Goal: Communication & Community: Answer question/provide support

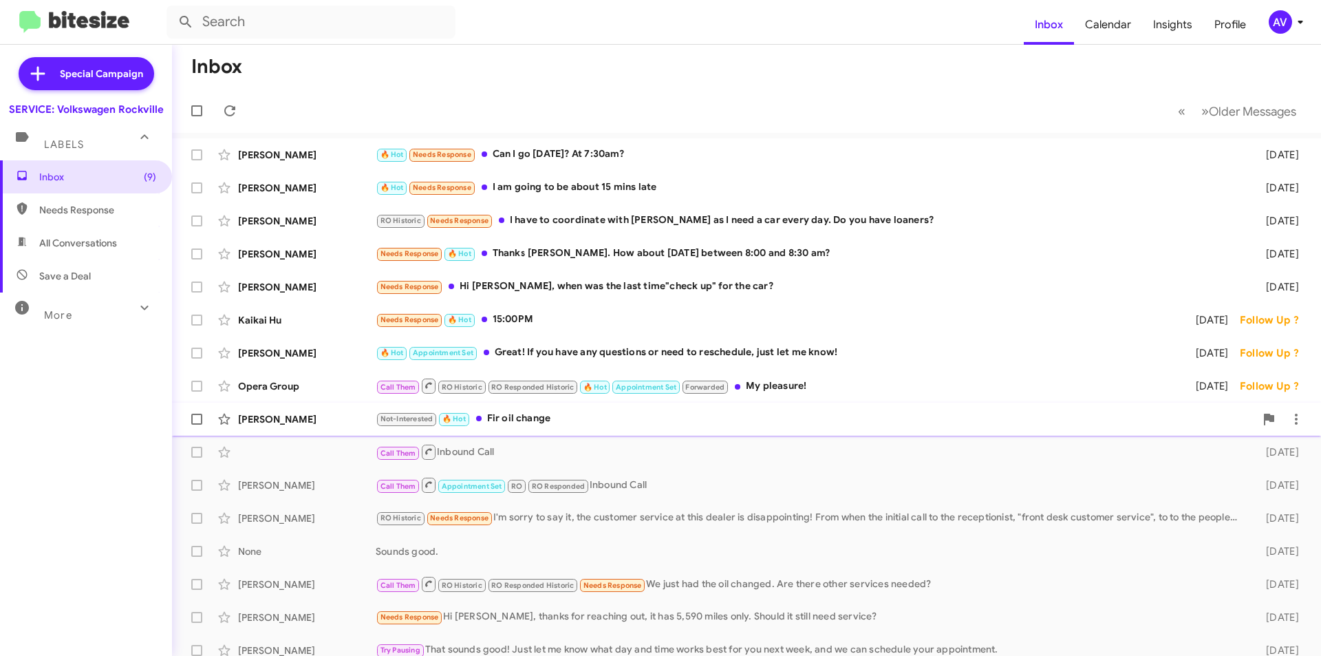
click at [623, 419] on div "Not-Interested 🔥 Hot Fir oil change" at bounding box center [815, 419] width 879 height 16
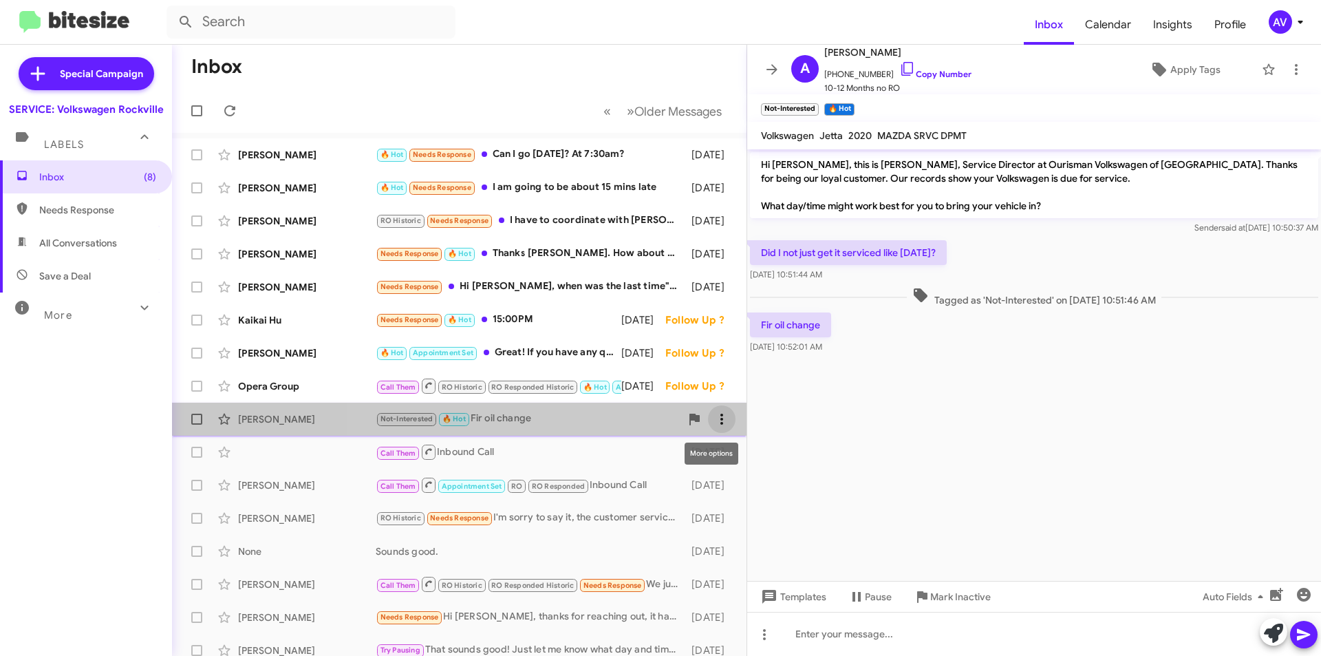
click at [708, 424] on span at bounding box center [722, 419] width 28 height 17
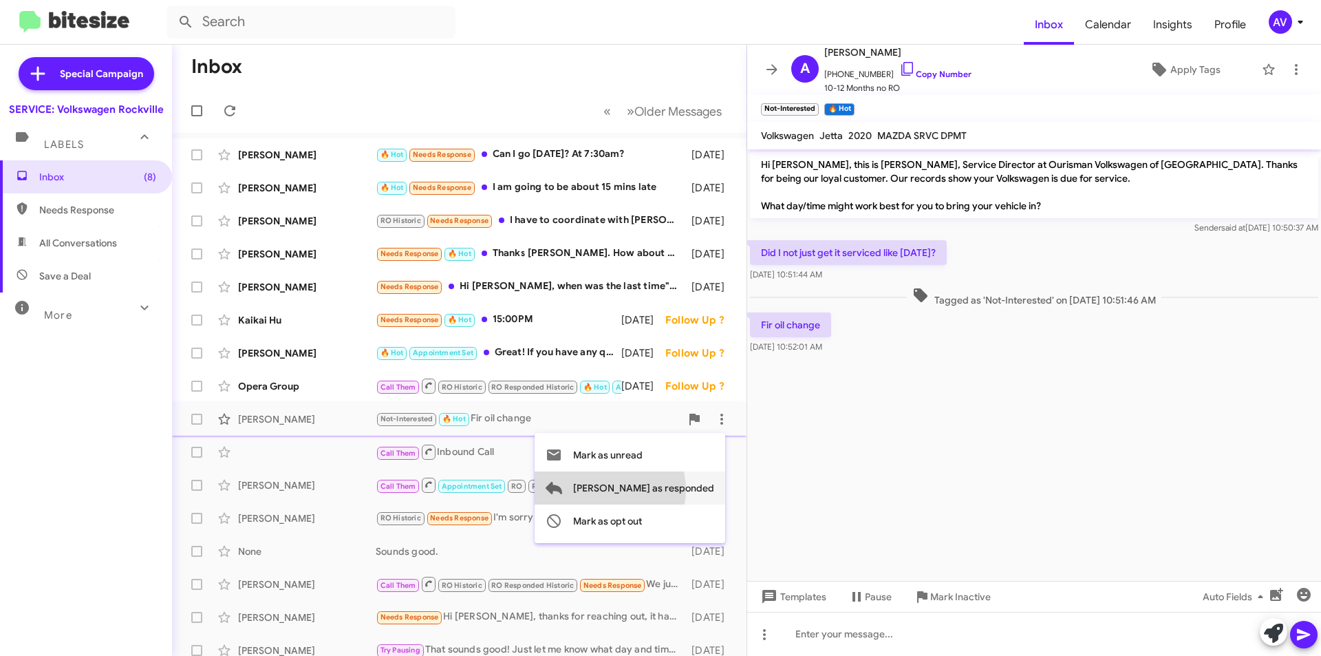
click at [665, 489] on span "Mark as responded" at bounding box center [643, 487] width 141 height 33
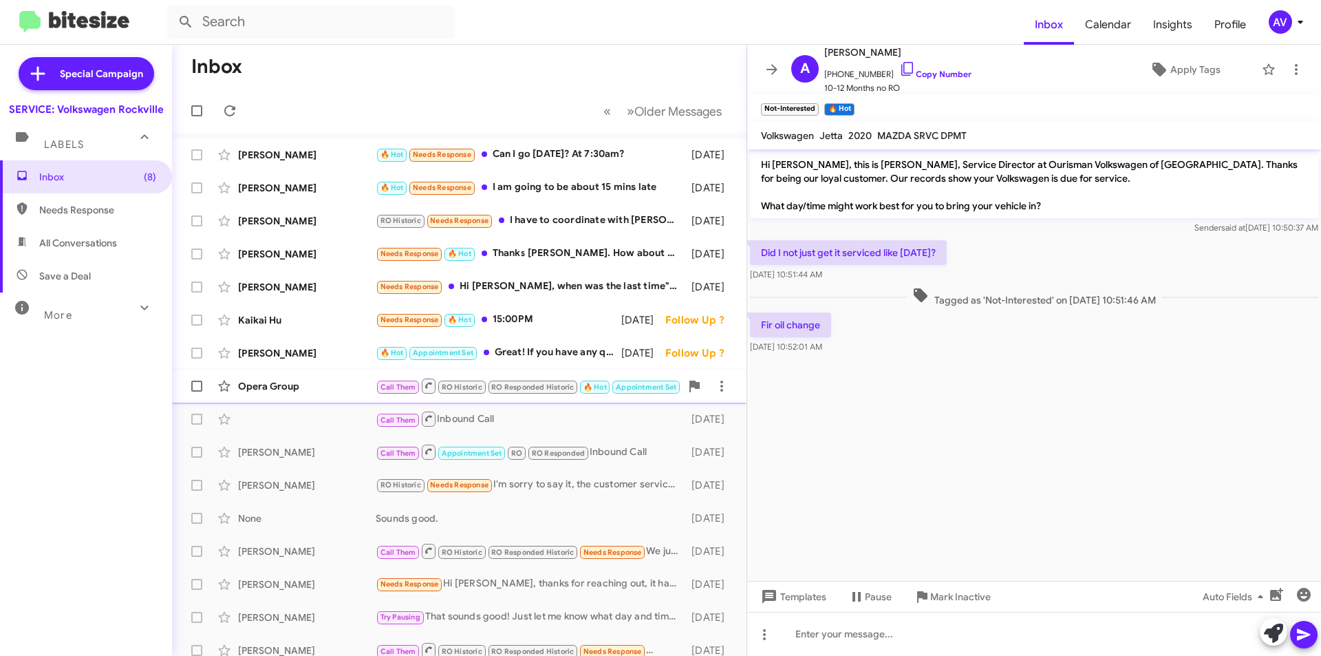
click at [335, 391] on div "Opera Group" at bounding box center [307, 386] width 138 height 14
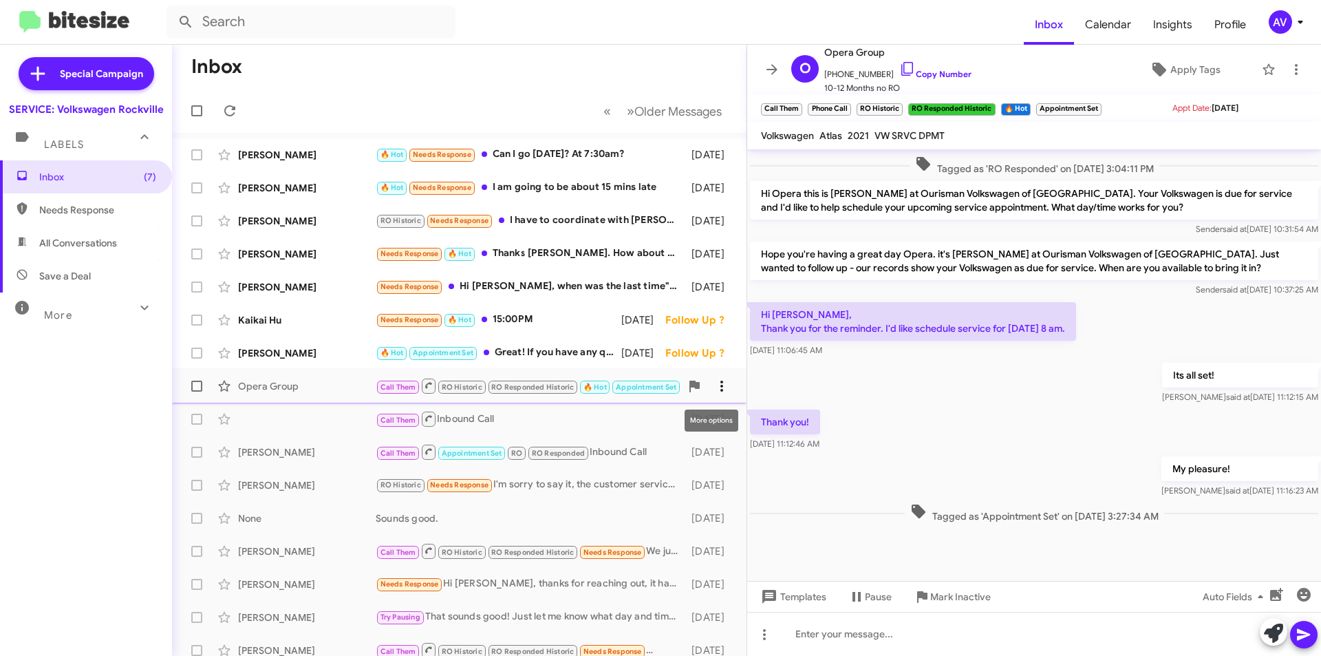
click at [713, 389] on icon at bounding box center [721, 386] width 17 height 17
click at [346, 349] on div at bounding box center [660, 328] width 1321 height 656
click at [515, 354] on div "🔥 Hot Appointment Set Great! If you have any questions or need to reschedule, j…" at bounding box center [528, 353] width 305 height 16
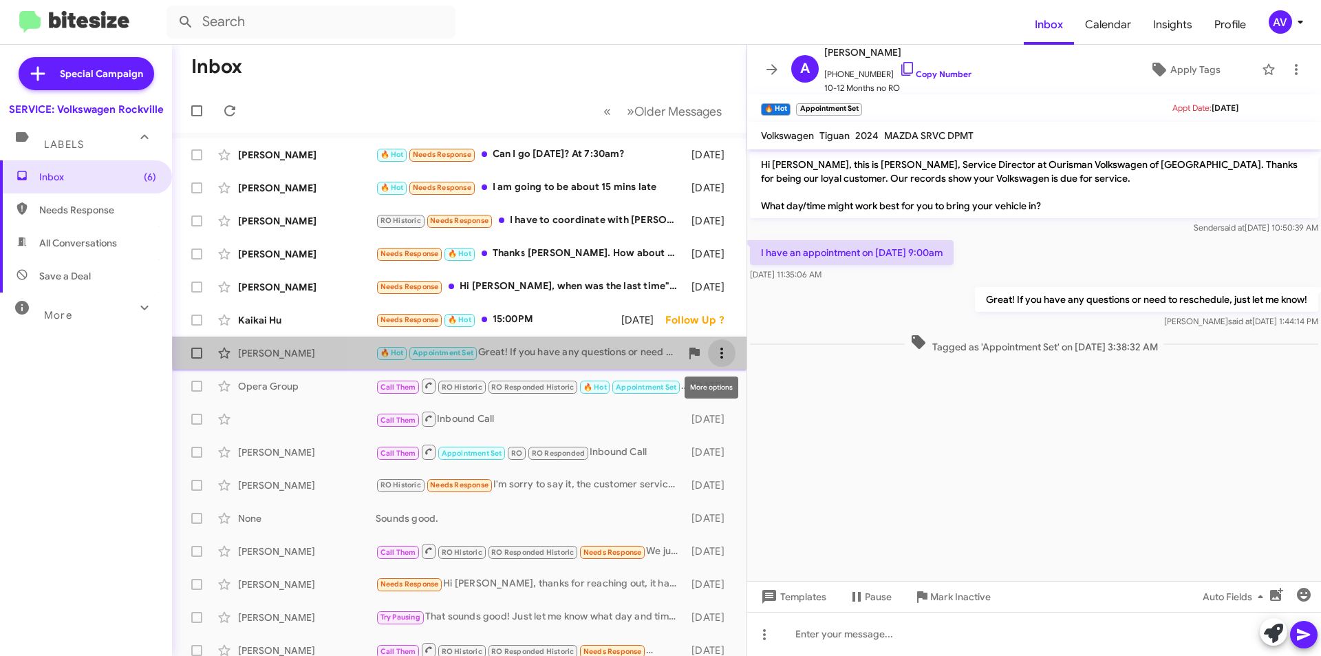
click at [719, 352] on icon at bounding box center [721, 353] width 17 height 17
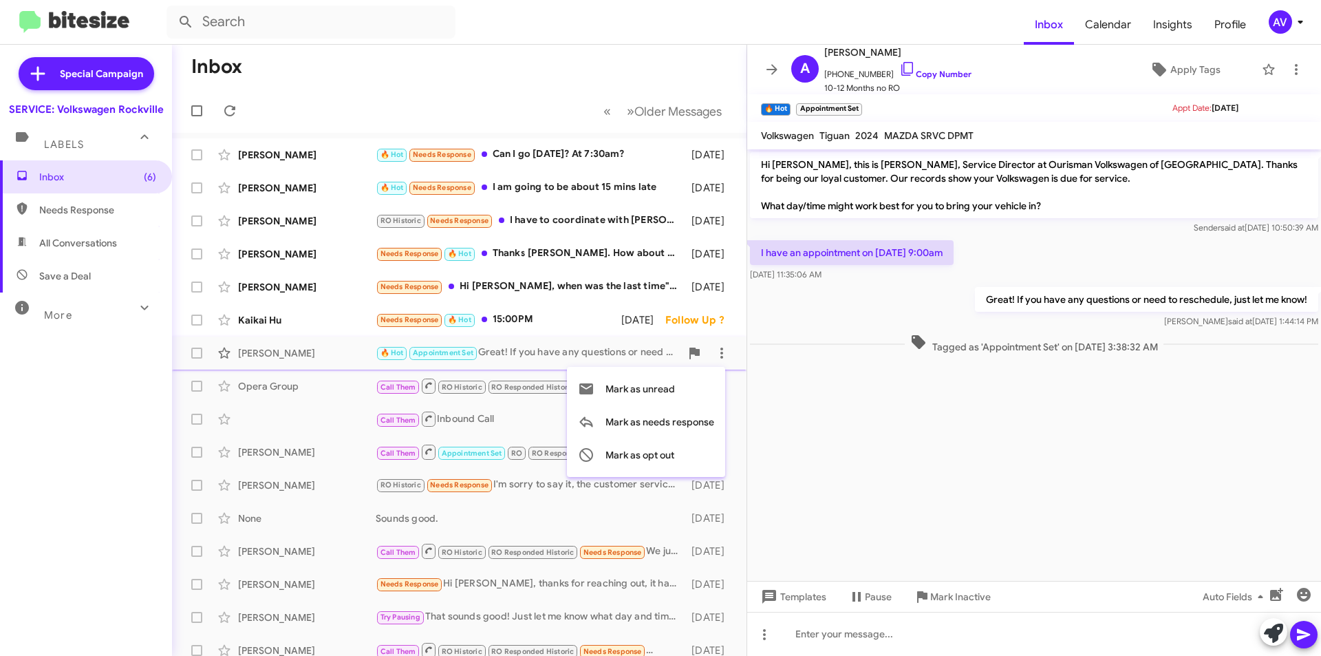
click at [539, 322] on div at bounding box center [660, 328] width 1321 height 656
click at [539, 322] on div "Needs Response 🔥 Hot 15:00PM" at bounding box center [528, 320] width 305 height 16
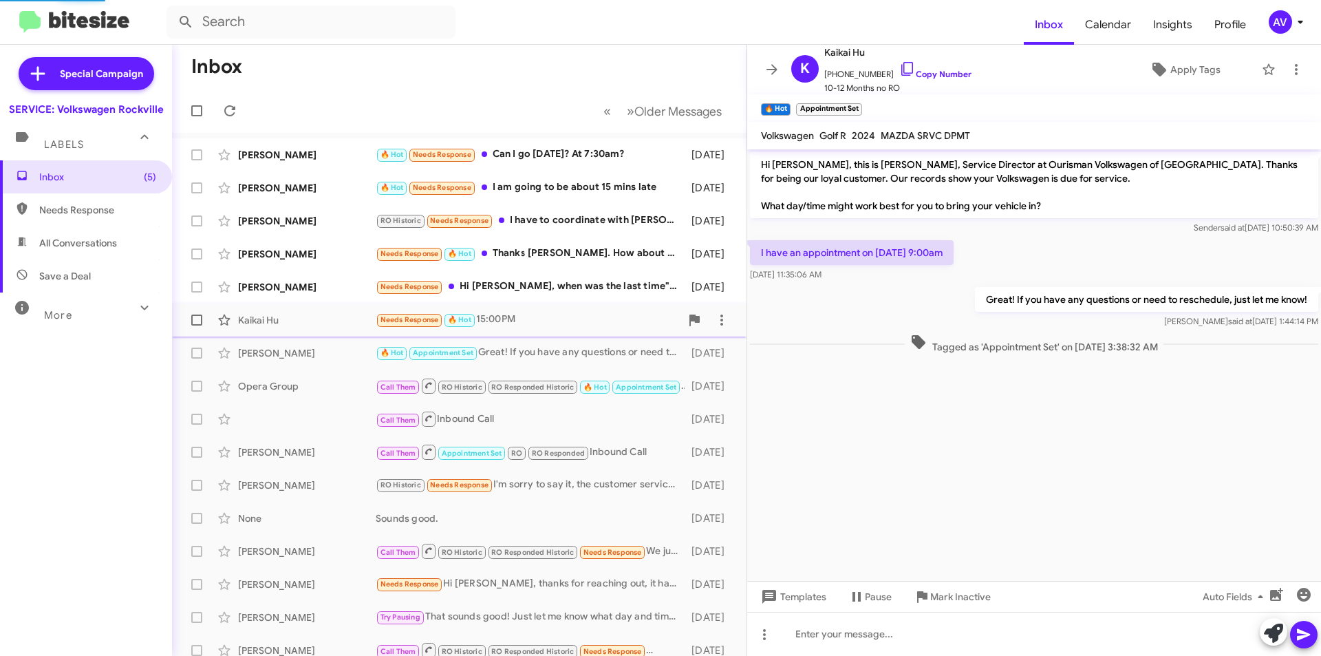
scroll to position [21, 0]
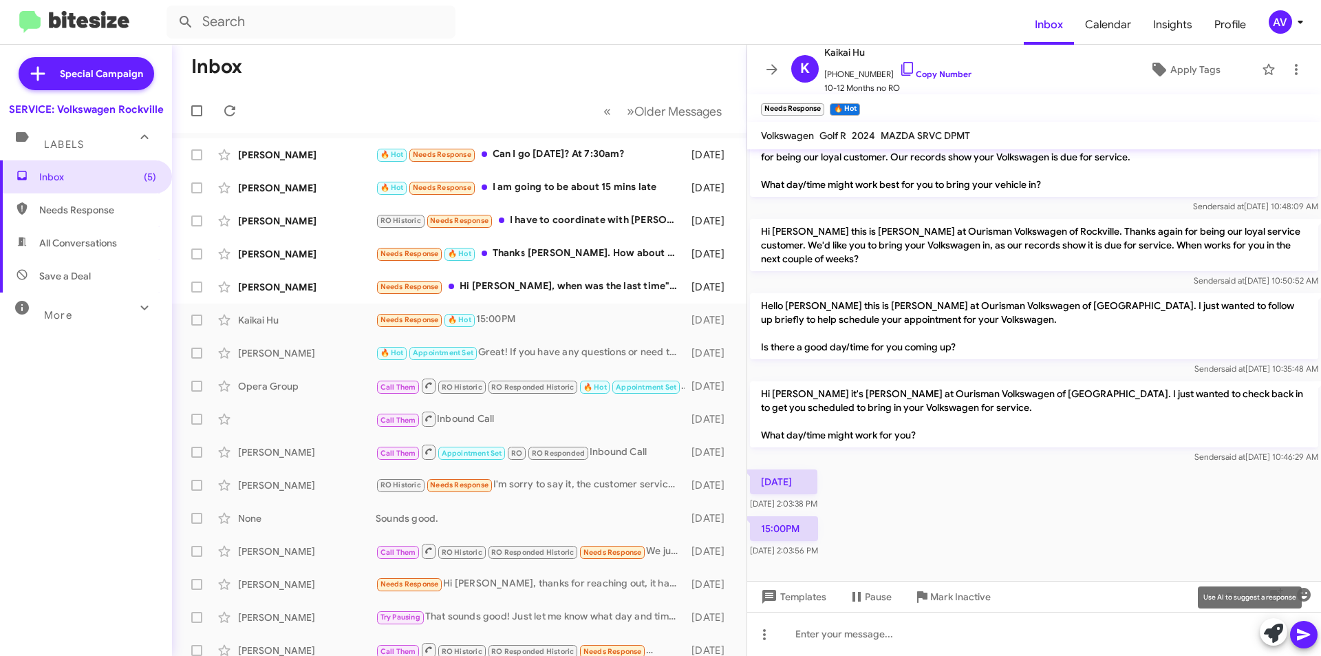
click at [1265, 637] on icon at bounding box center [1273, 632] width 19 height 19
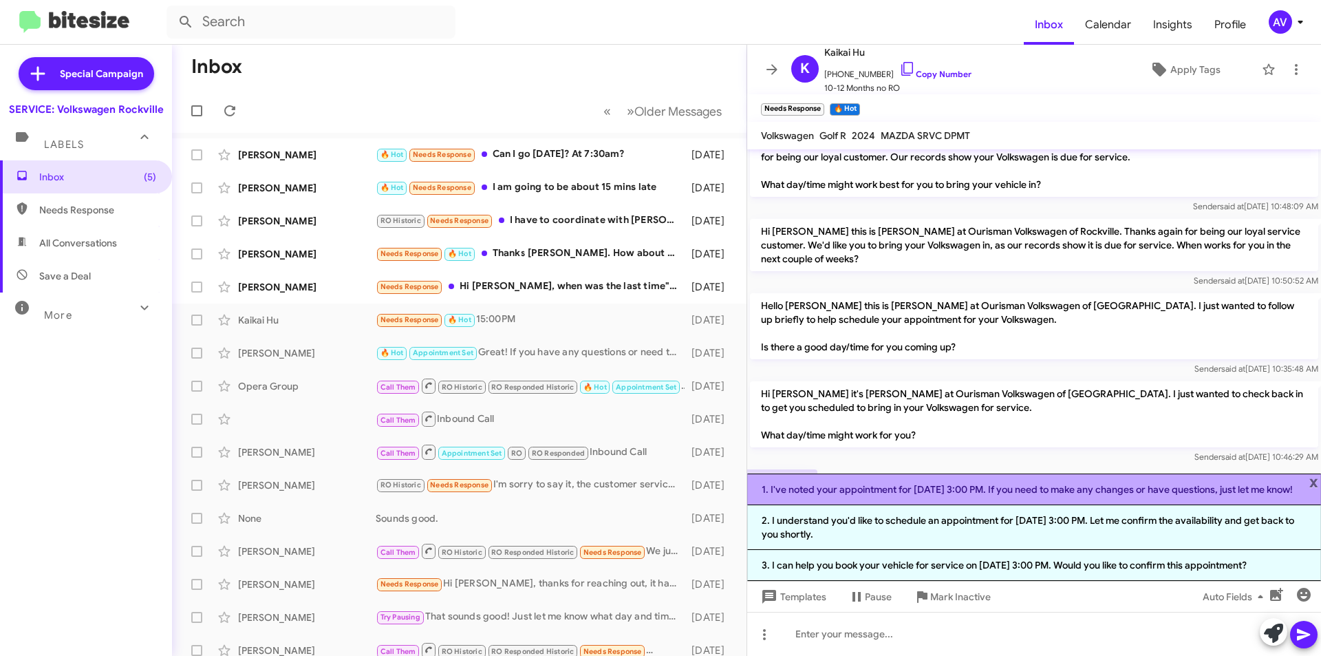
click at [919, 486] on li "1. I've noted your appointment for September 12, 2025, at 3:00 PM. If you need …" at bounding box center [1034, 489] width 574 height 32
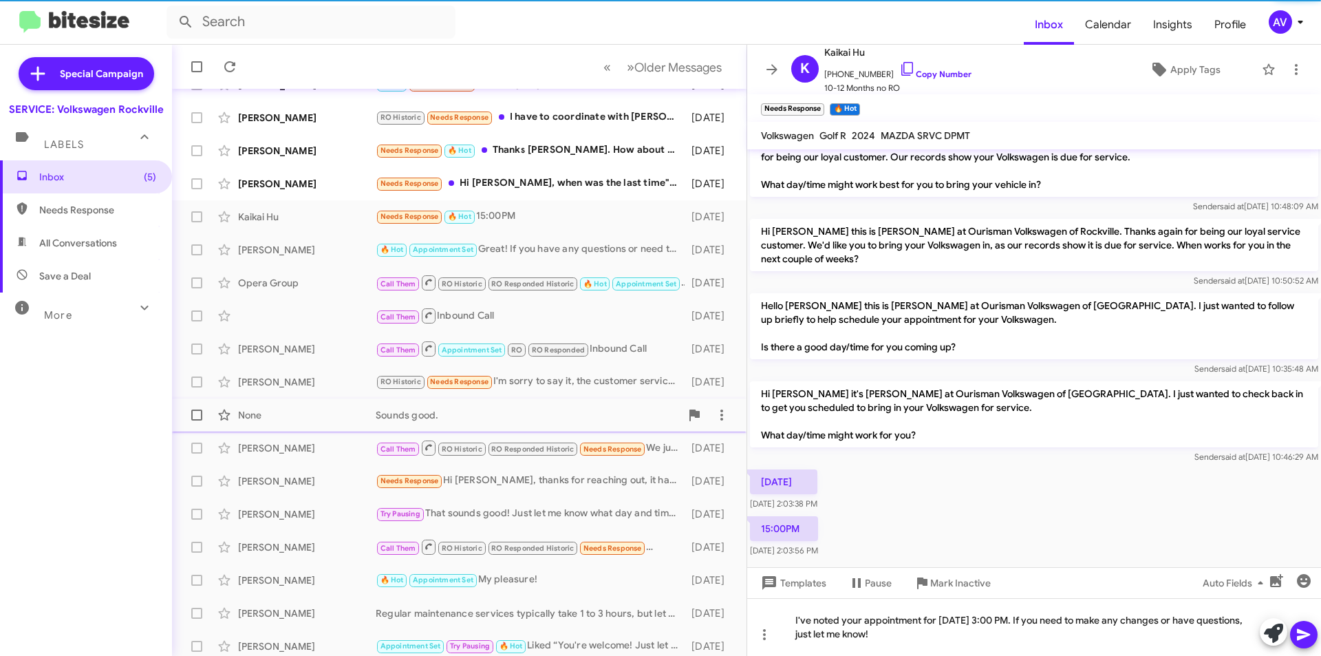
scroll to position [110, 0]
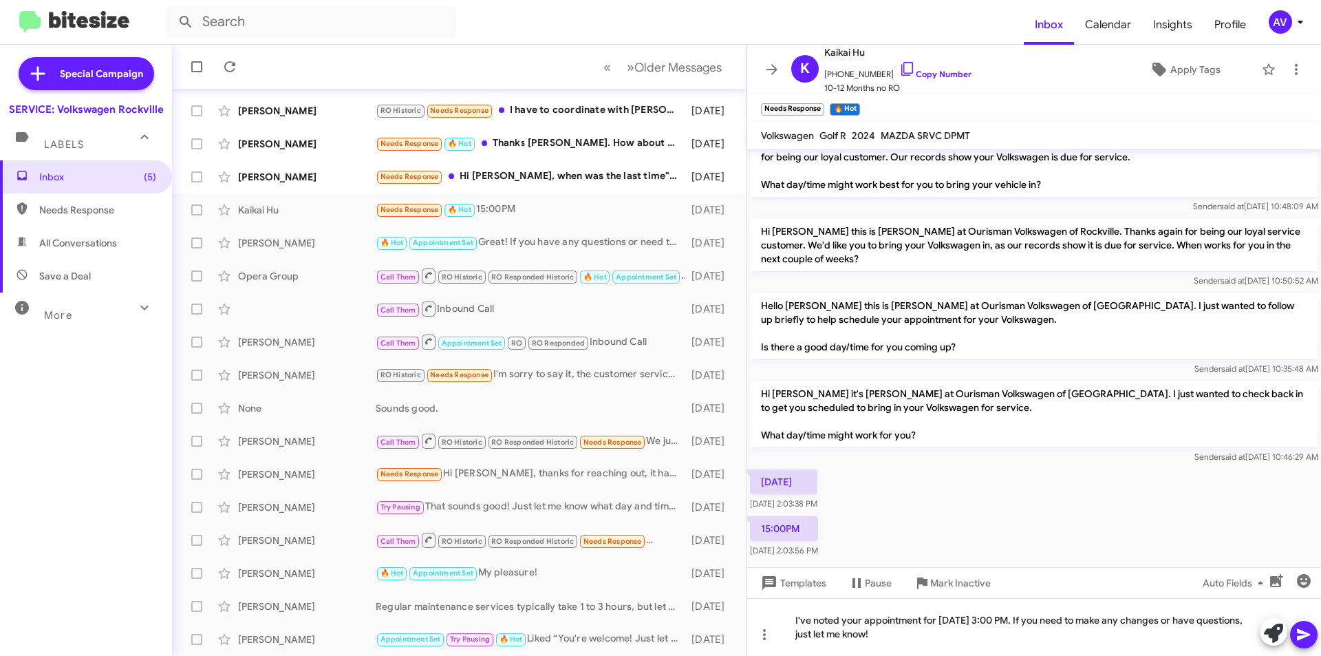
click at [1295, 632] on button at bounding box center [1304, 635] width 28 height 28
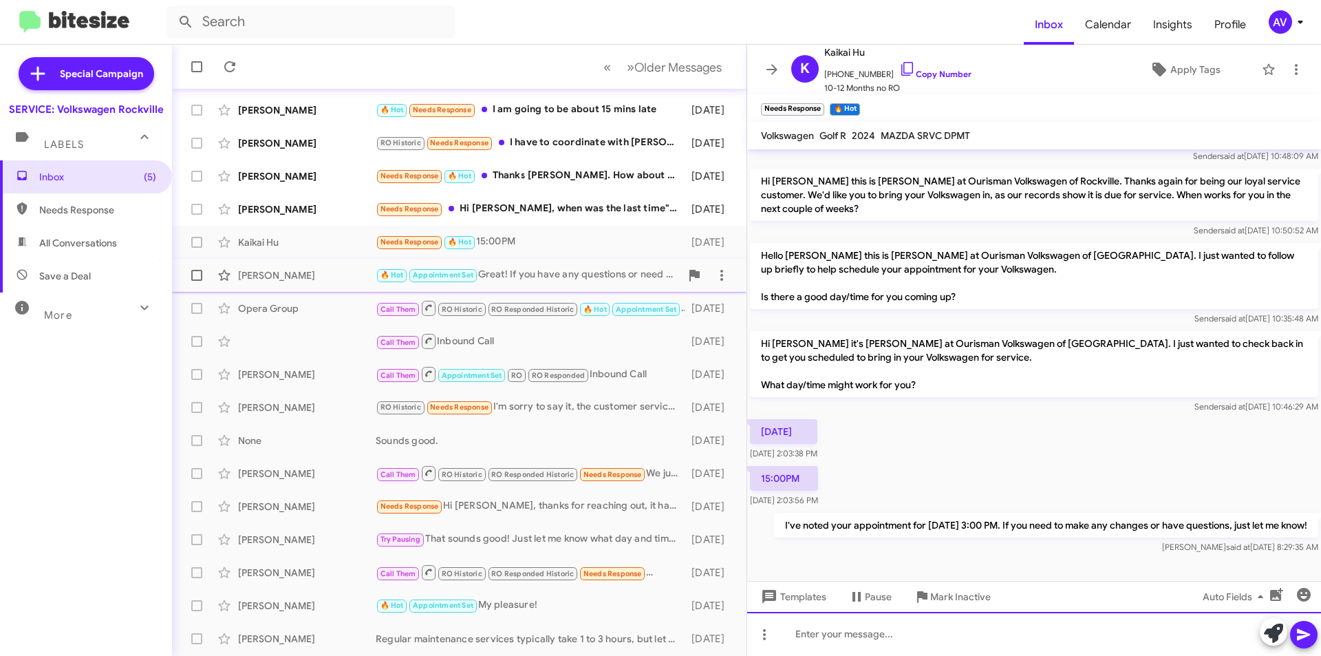
scroll to position [41, 0]
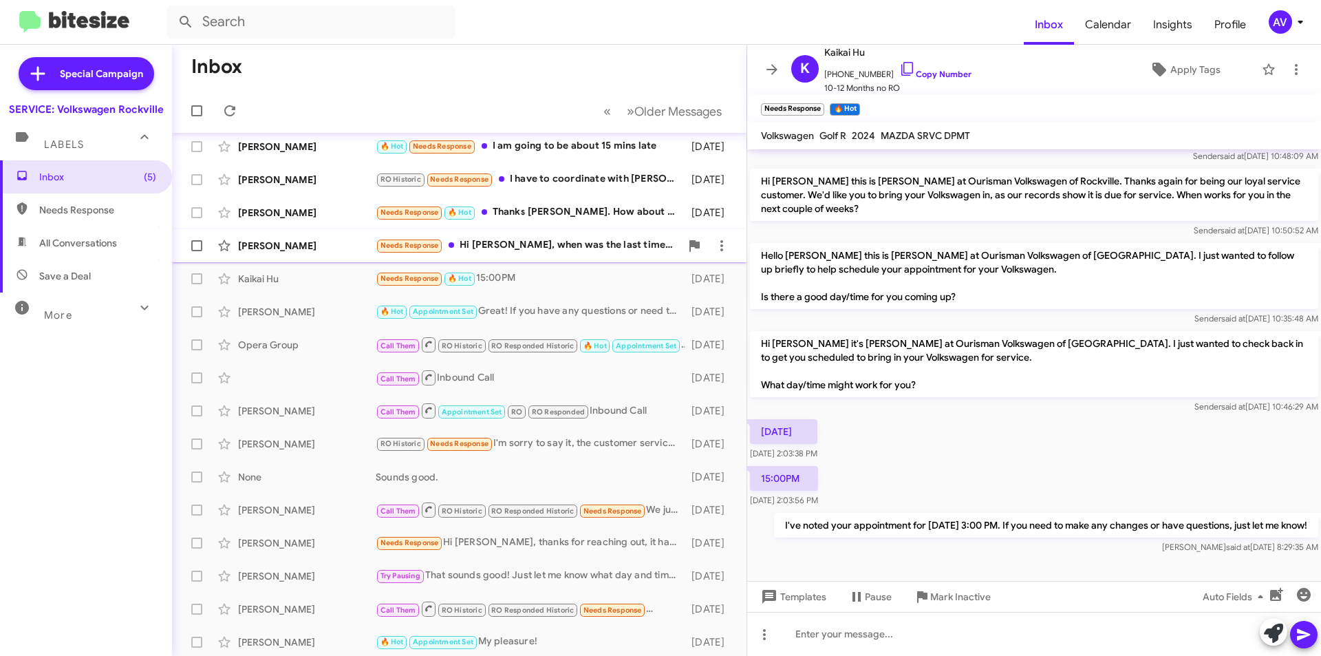
click at [527, 239] on div "Needs Response Hi Keith, when was the last time"check up" for the car?" at bounding box center [528, 245] width 305 height 16
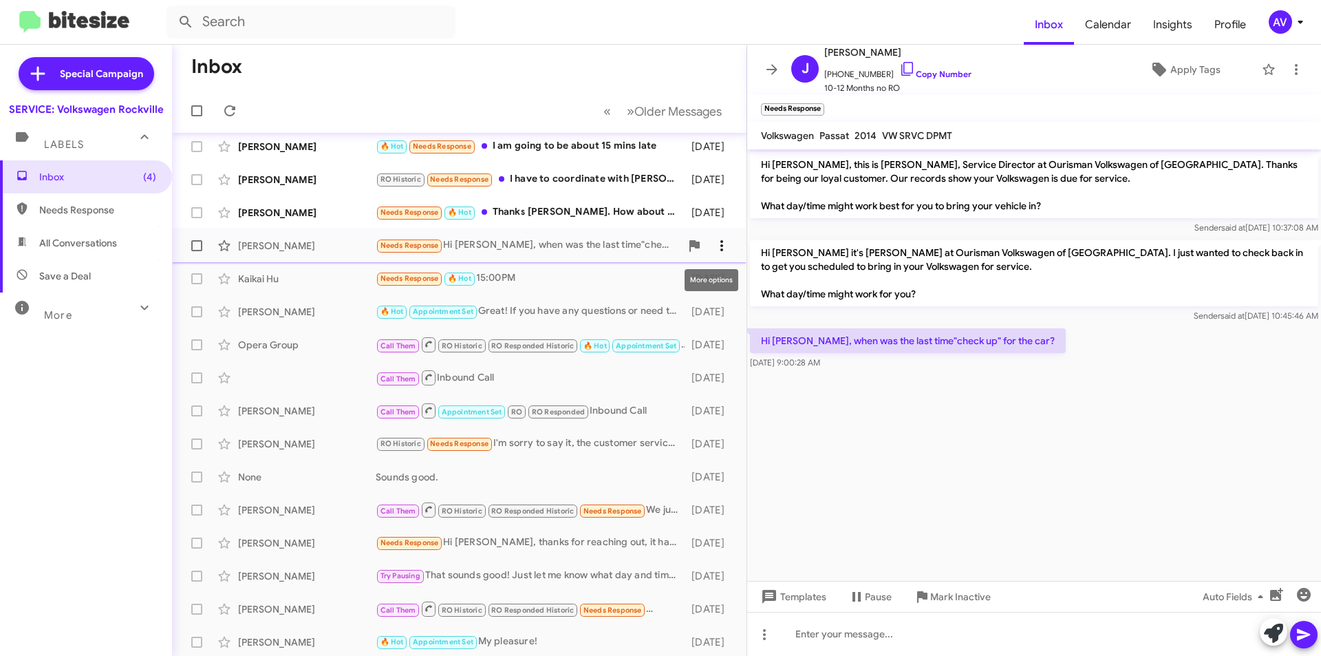
click at [713, 247] on icon at bounding box center [721, 245] width 17 height 17
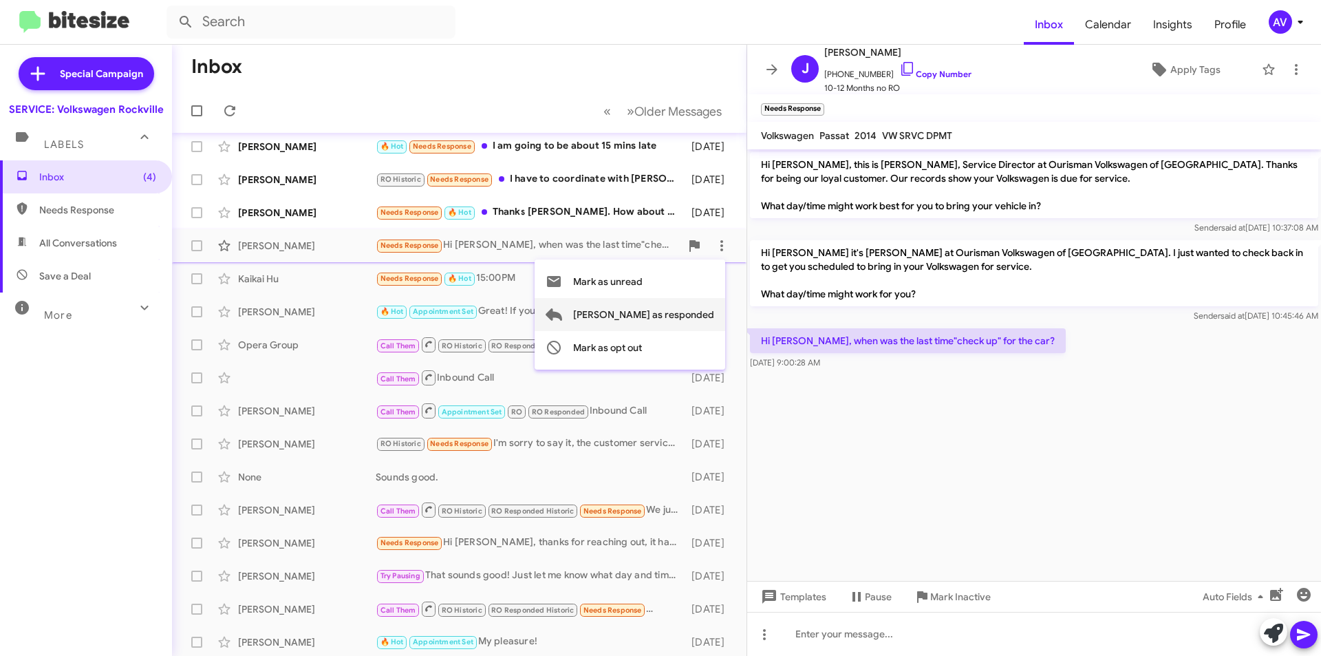
click at [665, 316] on span "[PERSON_NAME] as responded" at bounding box center [643, 314] width 141 height 33
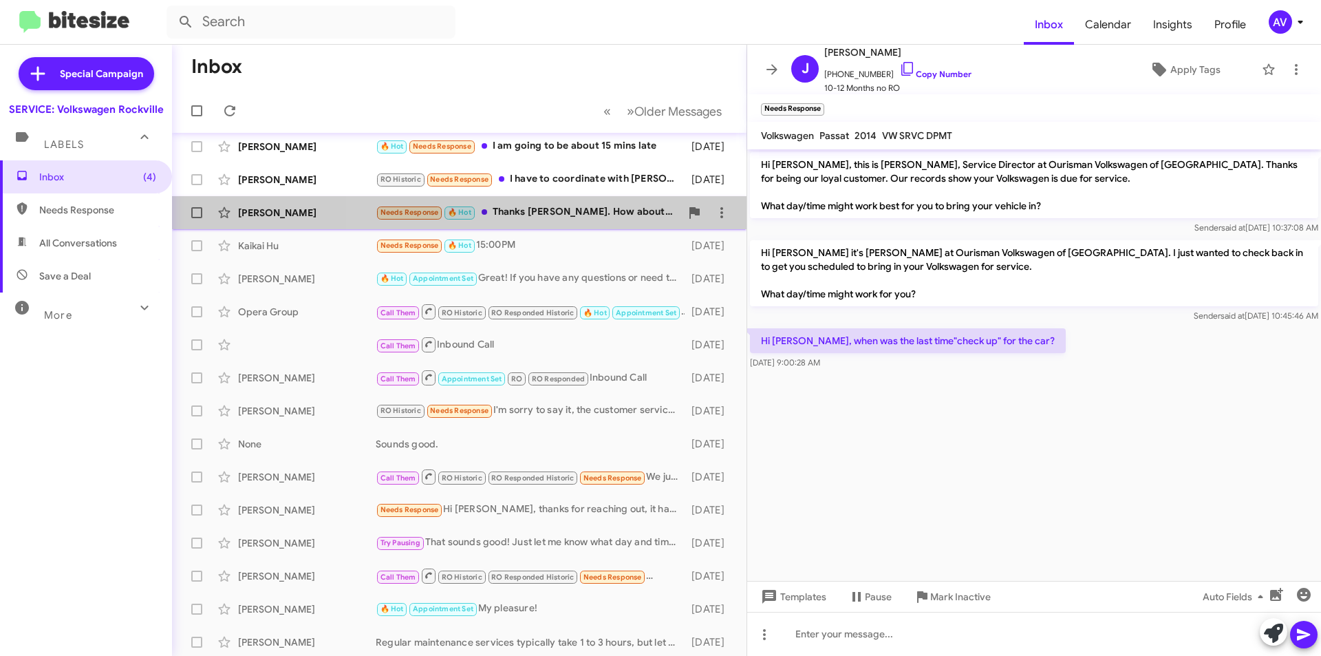
click at [594, 196] on span "Bonnie Resnick Needs Response 🔥 Hot Thanks Keith. How about Friday September 19…" at bounding box center [459, 212] width 574 height 33
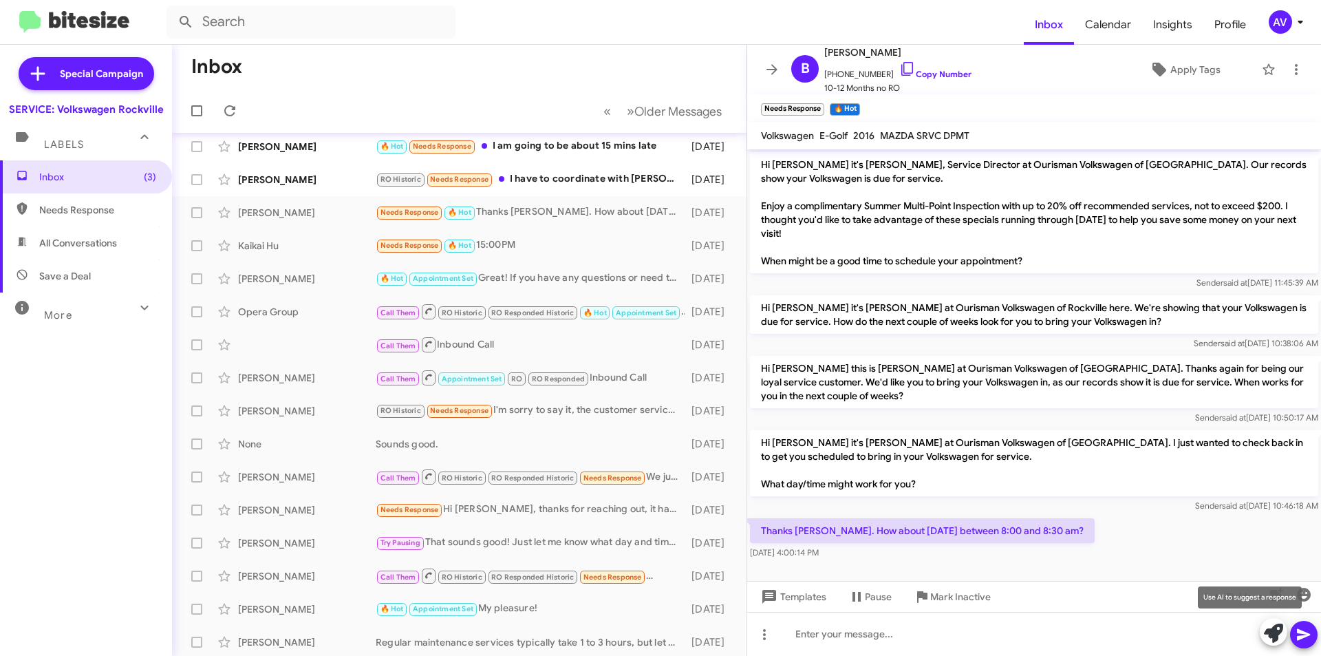
click at [1267, 634] on icon at bounding box center [1273, 632] width 19 height 19
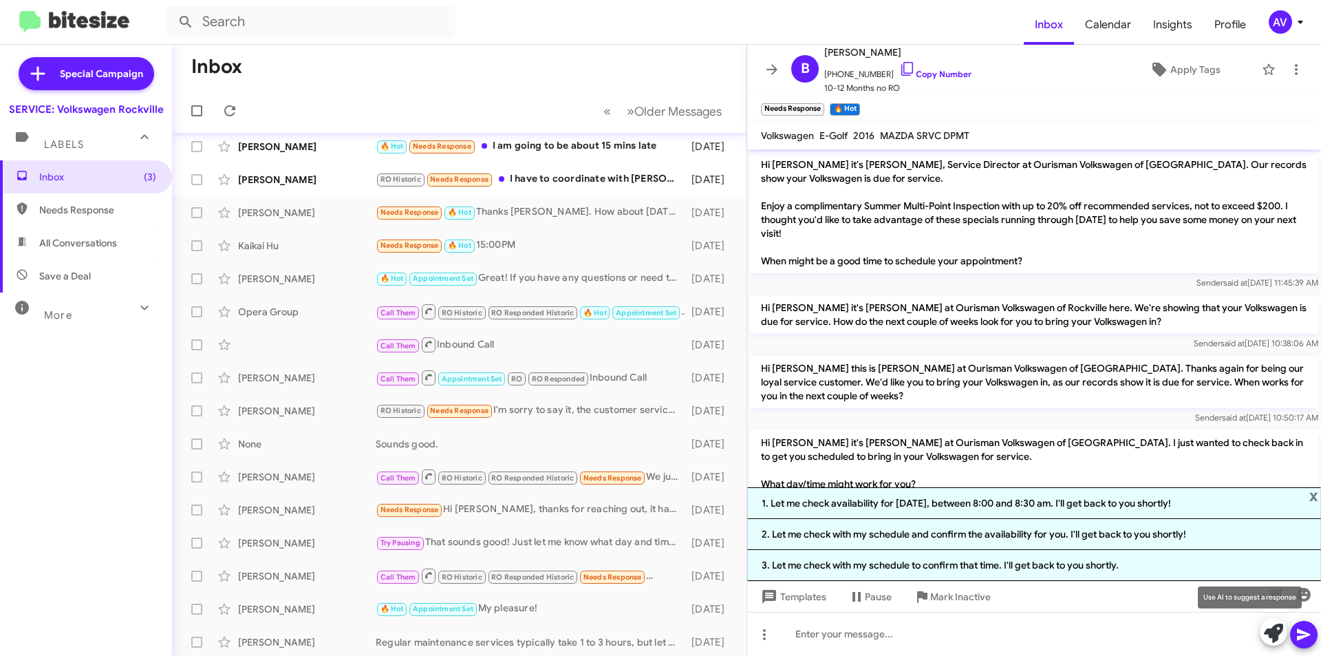
click at [1269, 631] on icon at bounding box center [1273, 632] width 19 height 19
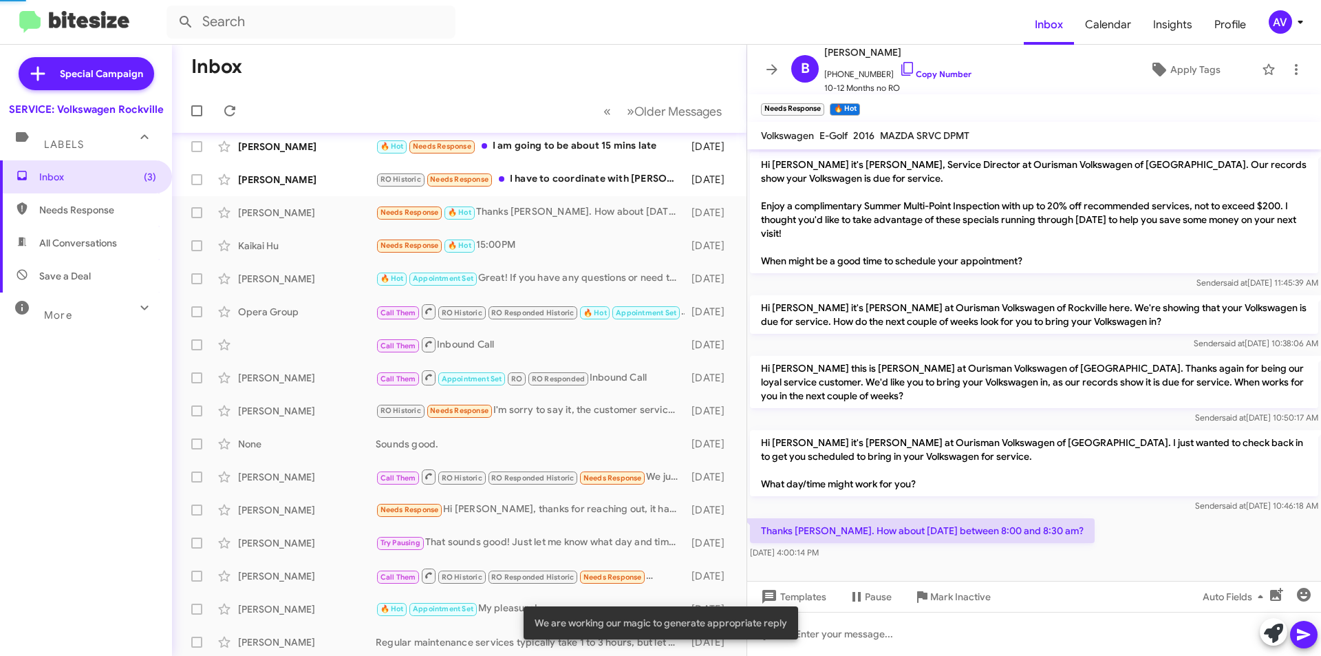
click at [1268, 631] on icon at bounding box center [1273, 632] width 19 height 19
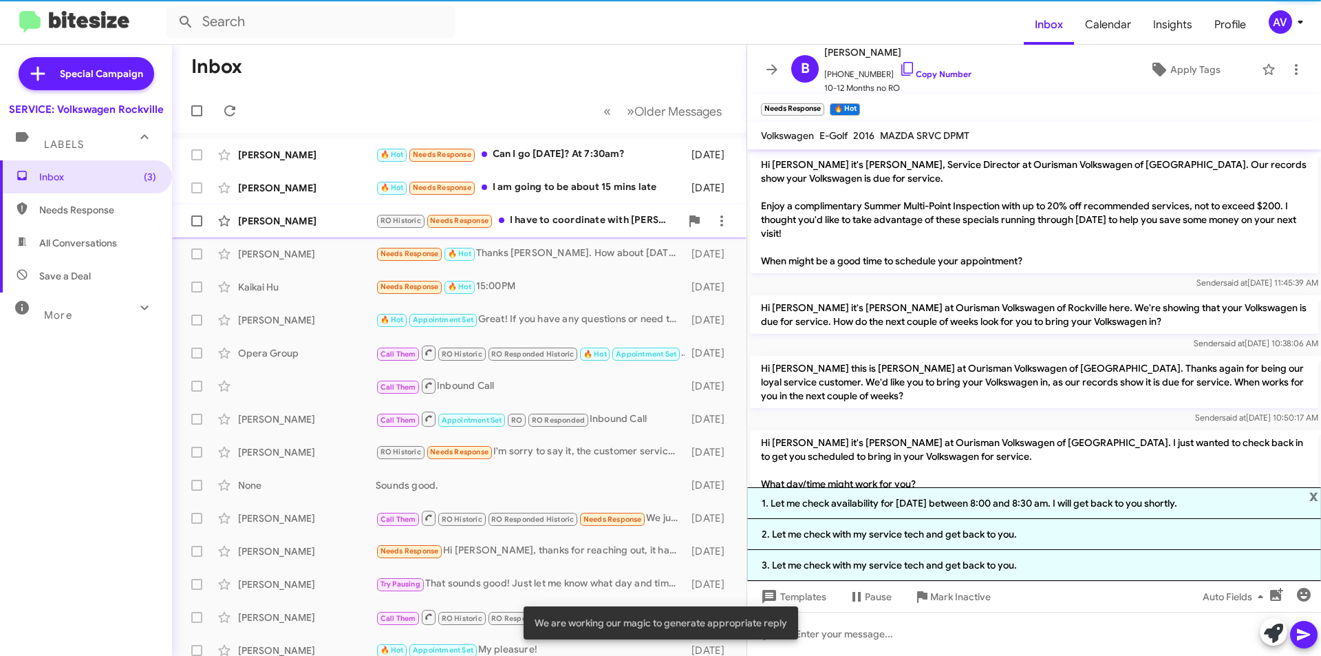
click at [547, 222] on div "RO Historic Needs Response I have to coordinate with hubby as I need a car ever…" at bounding box center [528, 221] width 305 height 16
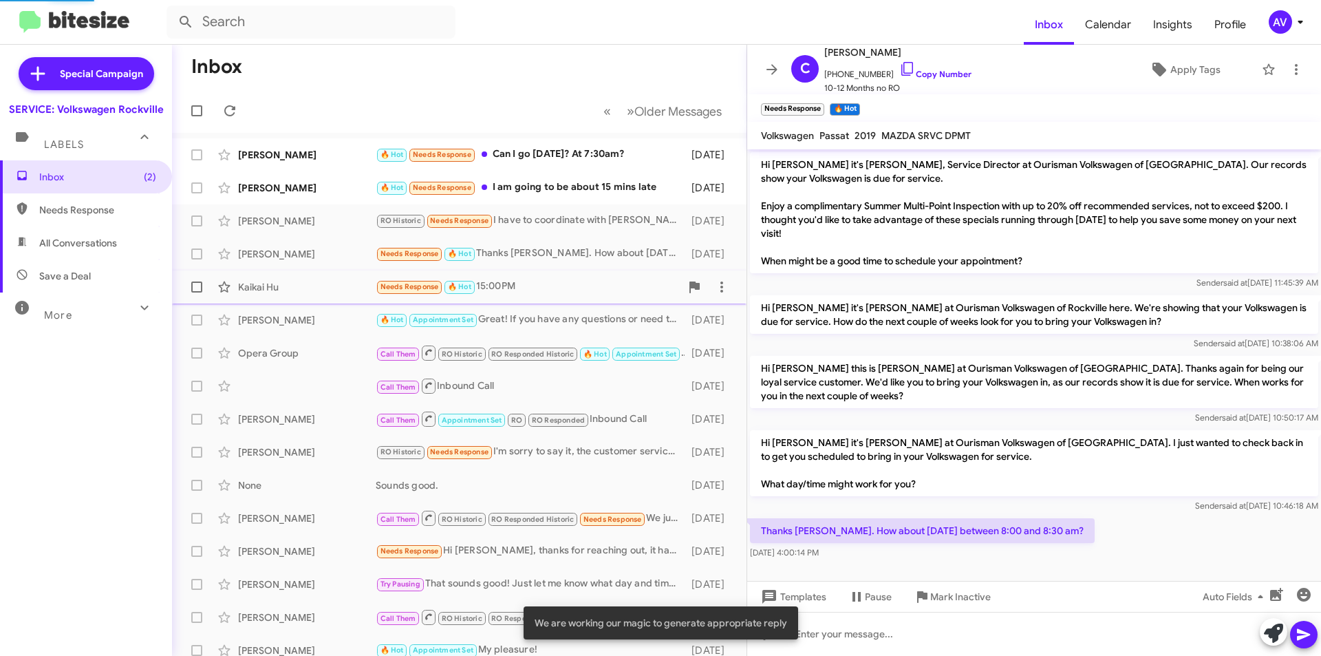
scroll to position [50, 0]
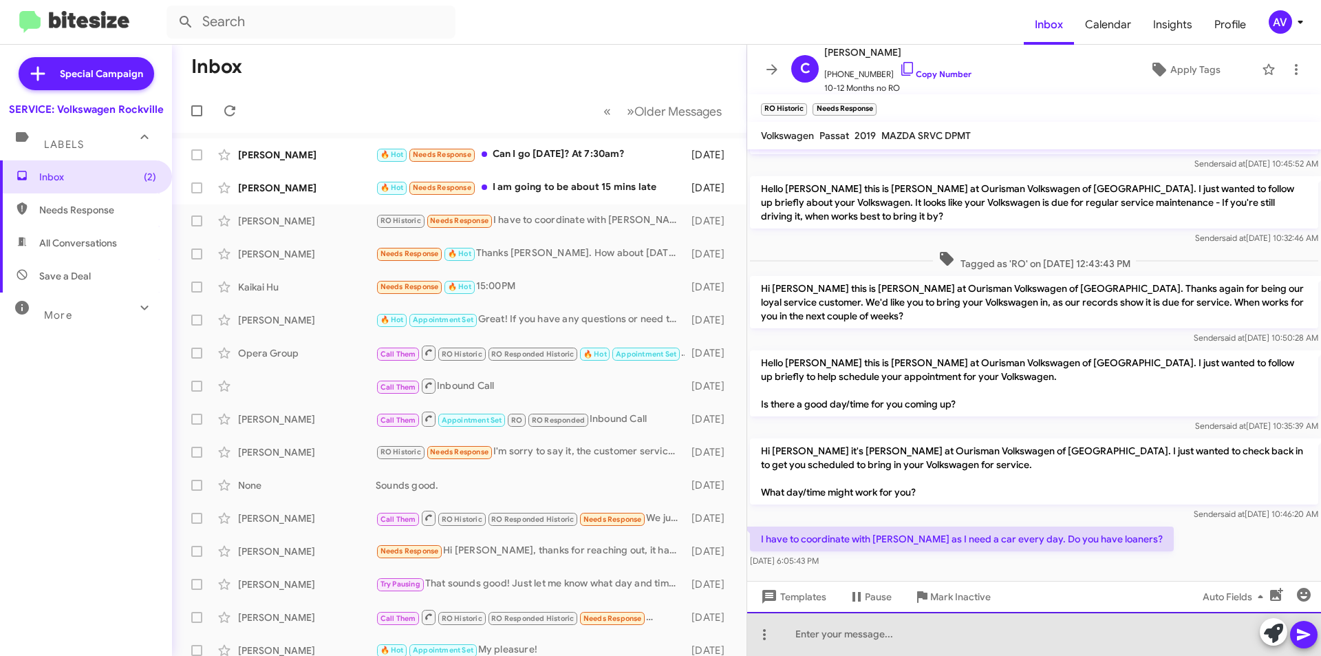
click at [1255, 638] on div at bounding box center [1034, 634] width 574 height 44
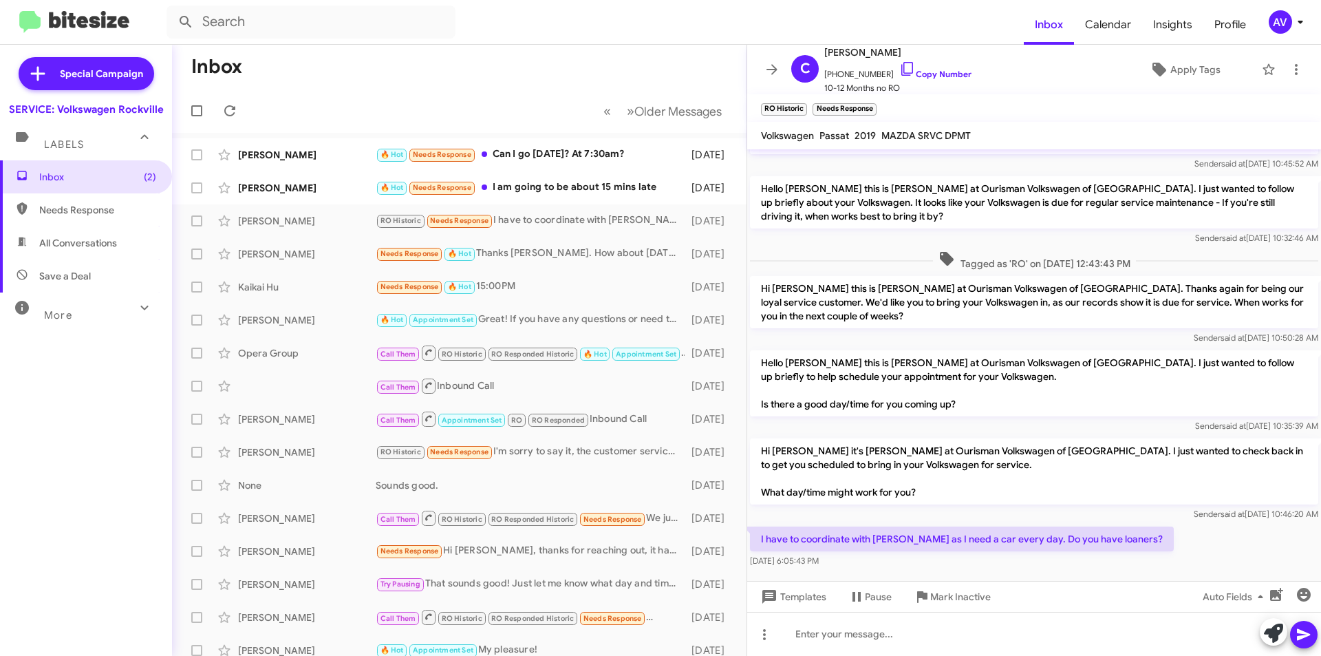
click at [1260, 634] on button at bounding box center [1274, 632] width 28 height 28
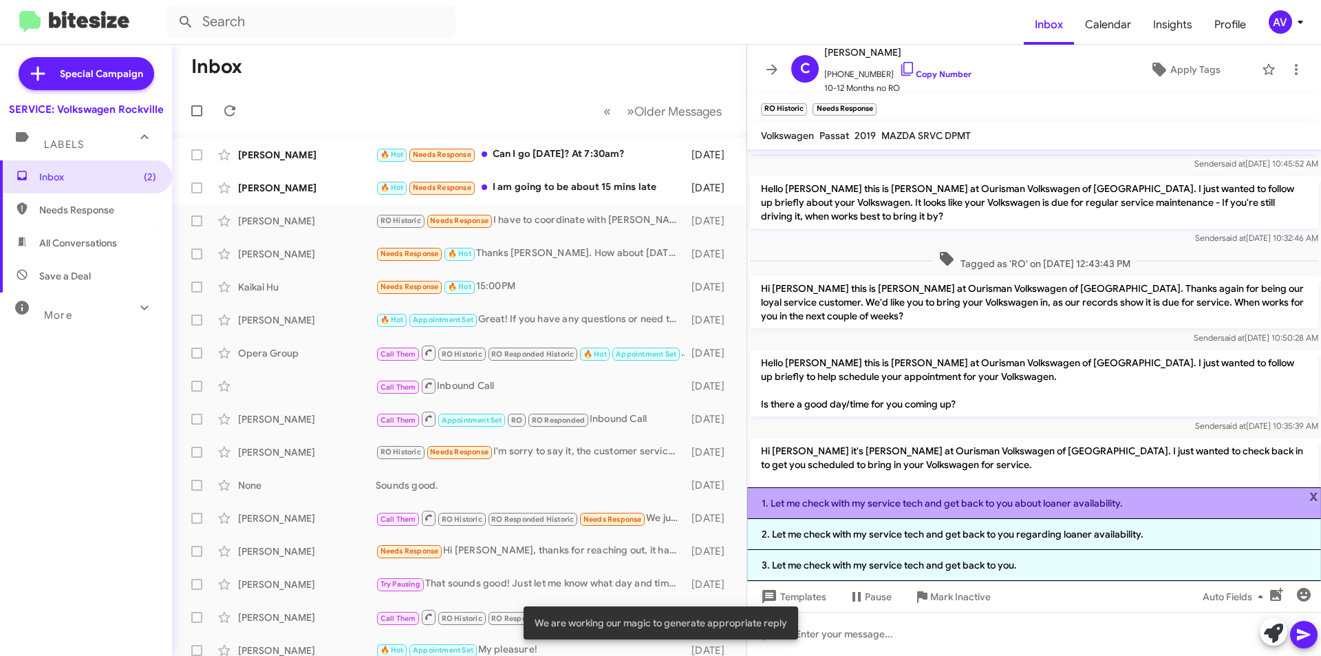
click at [969, 495] on li "1. Let me check with my service tech and get back to you about loaner availabil…" at bounding box center [1034, 503] width 574 height 32
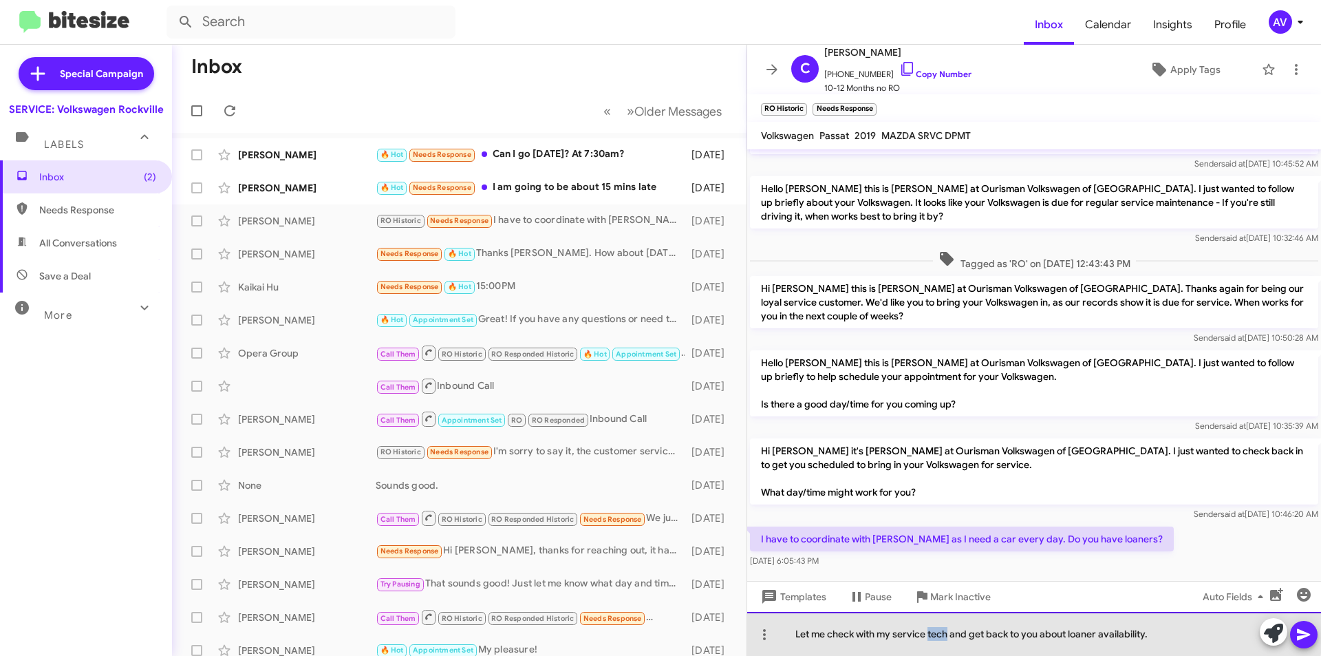
drag, startPoint x: 950, startPoint y: 632, endPoint x: 931, endPoint y: 616, distance: 24.5
click at [931, 616] on div "Let me check with my service tech and get back to you about loaner availability." at bounding box center [1034, 634] width 574 height 44
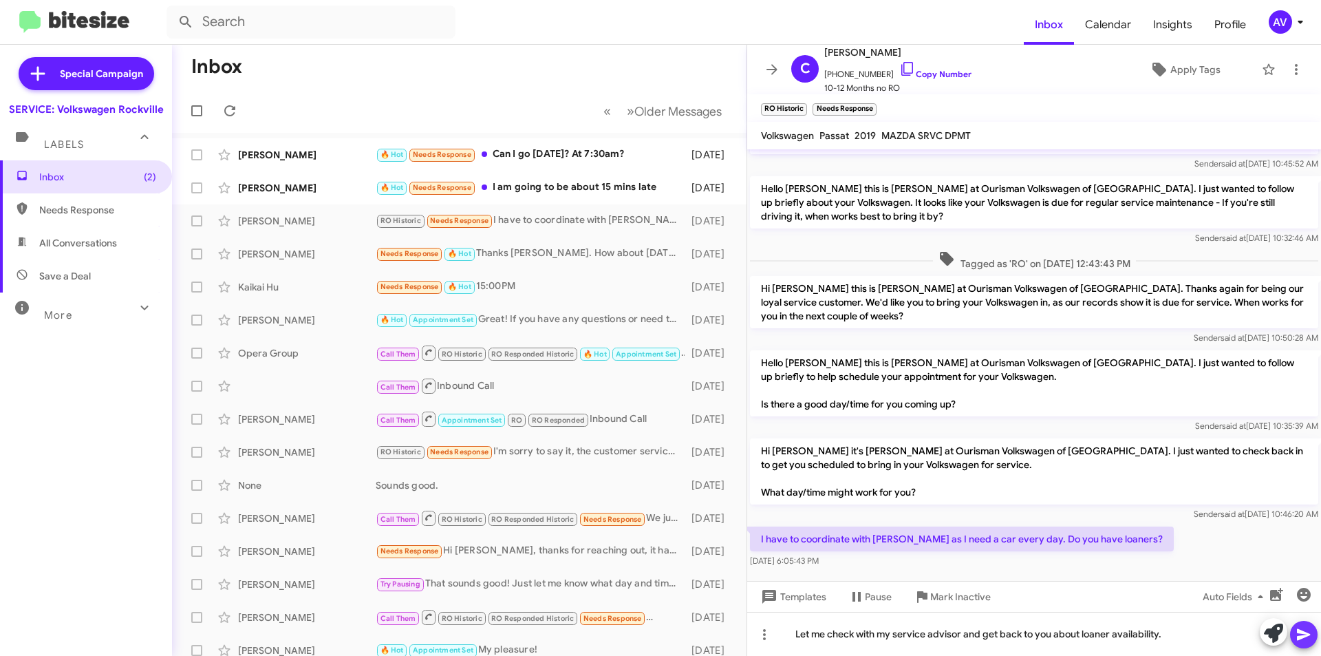
click at [1300, 635] on icon at bounding box center [1303, 634] width 17 height 17
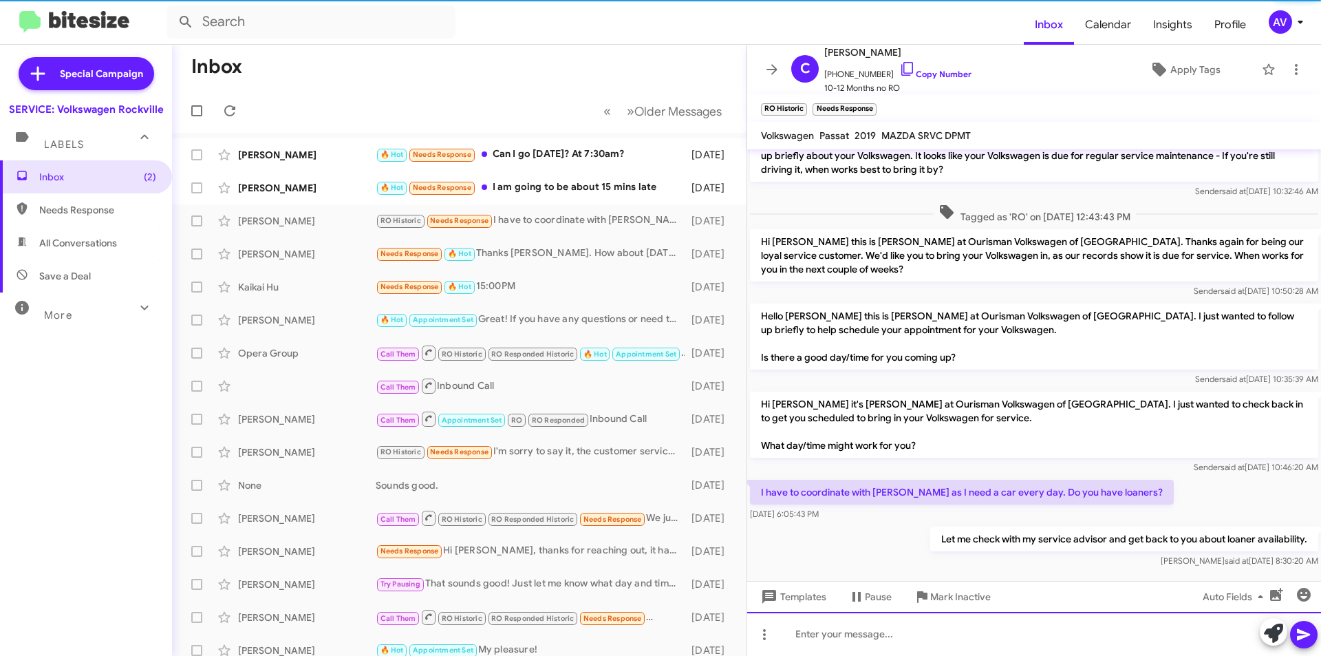
scroll to position [100, 0]
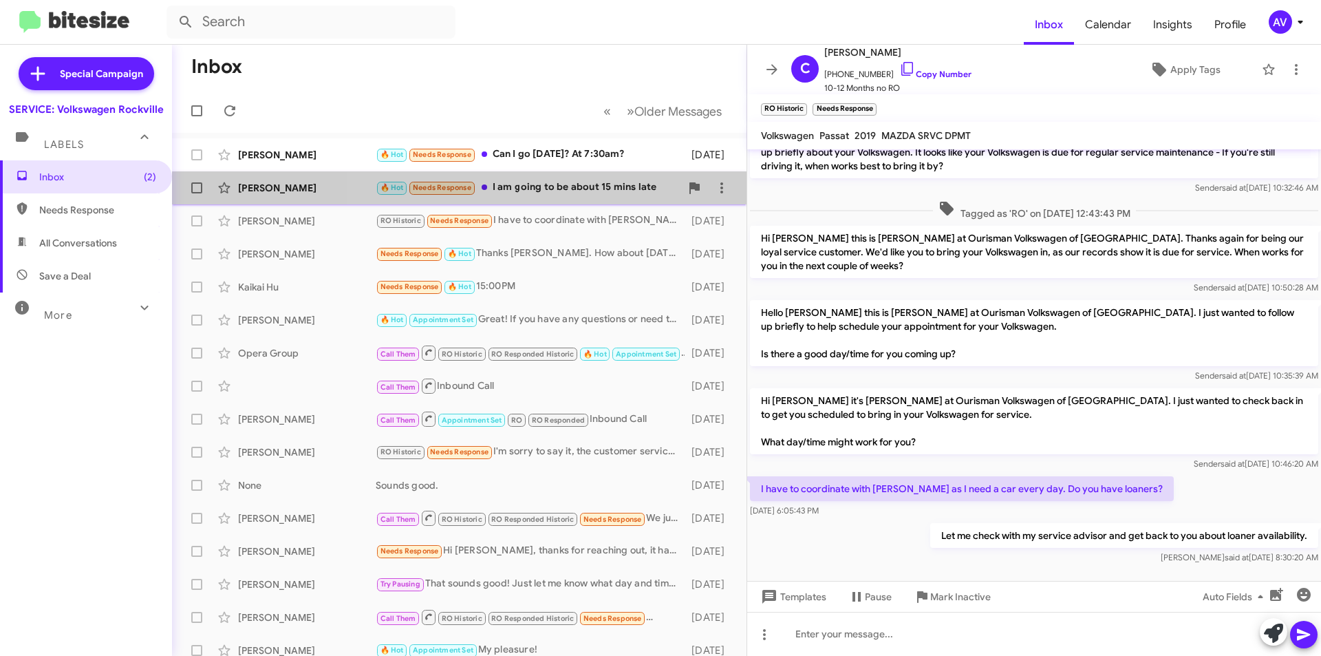
click at [610, 196] on div "Melissa Gabello 🔥 Hot Needs Response I am going to be about 15 mins late 2 days…" at bounding box center [459, 188] width 552 height 28
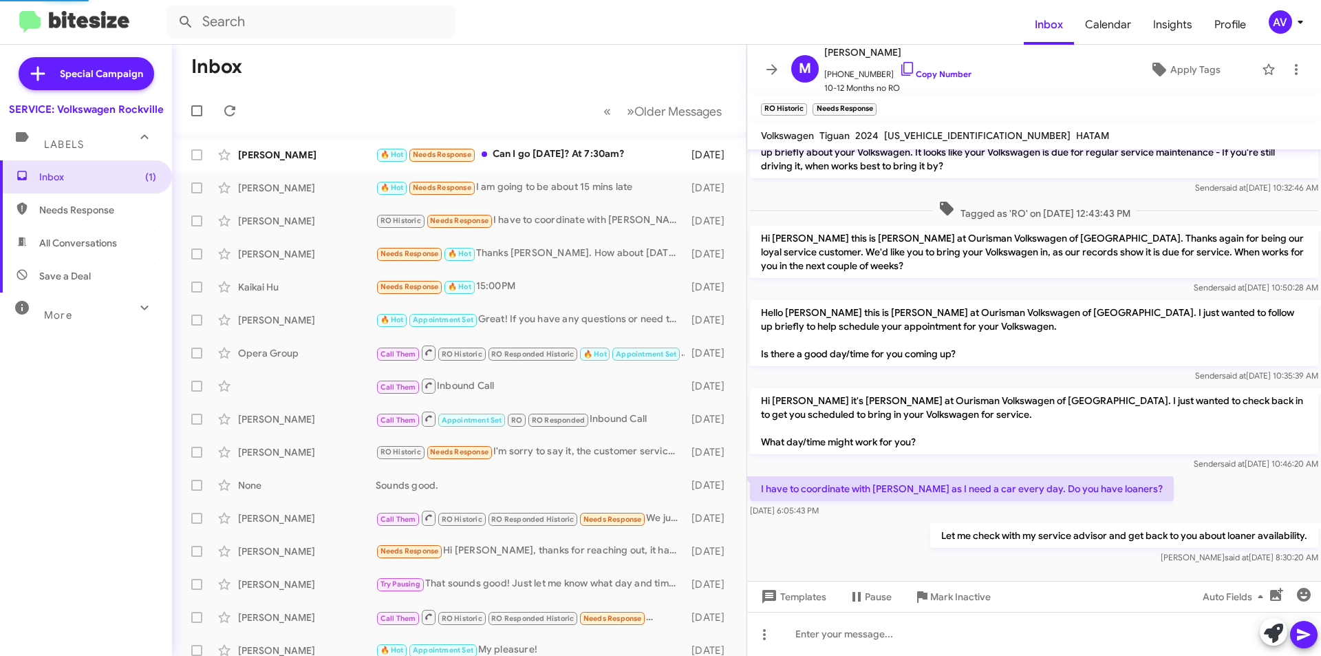
scroll to position [204, 0]
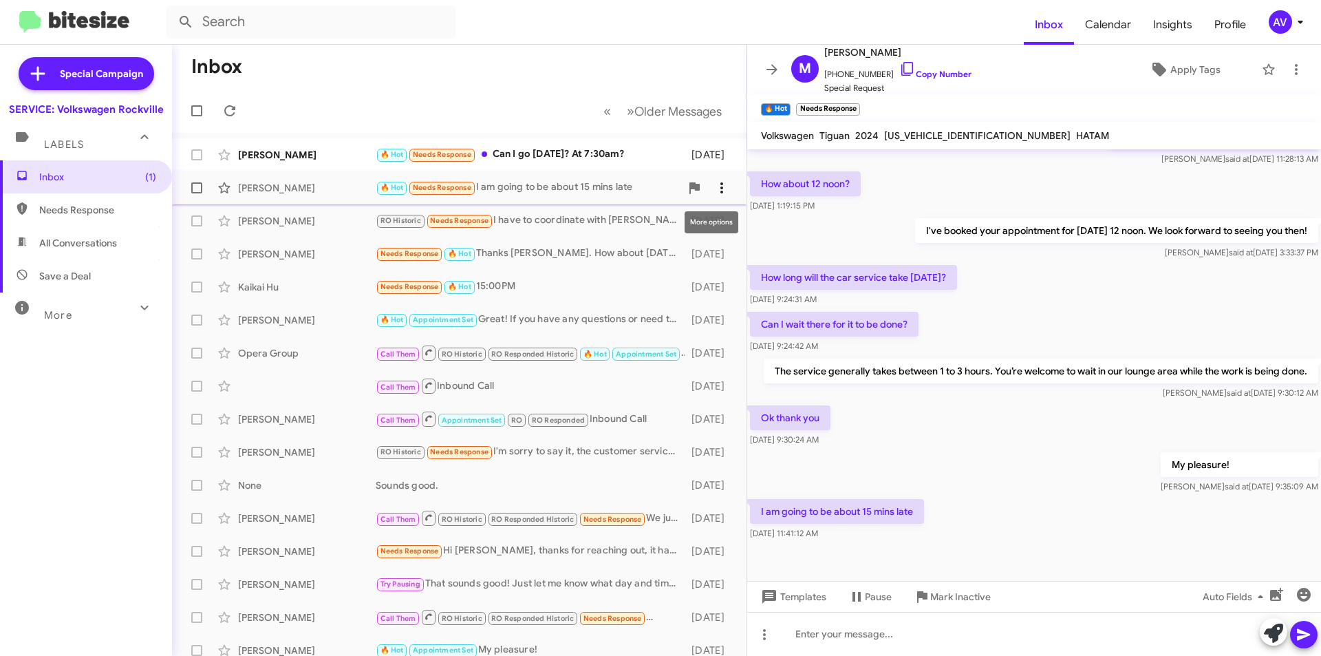
click at [711, 177] on button at bounding box center [722, 188] width 28 height 28
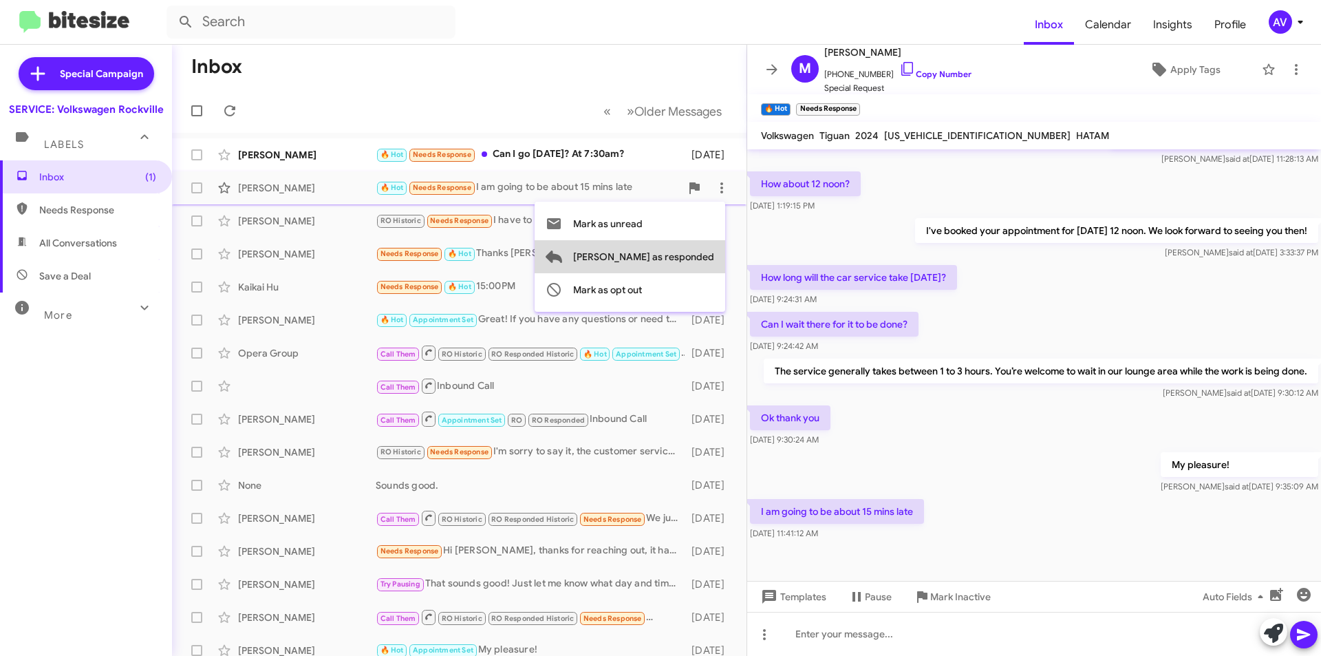
click at [702, 246] on span "[PERSON_NAME] as responded" at bounding box center [643, 256] width 141 height 33
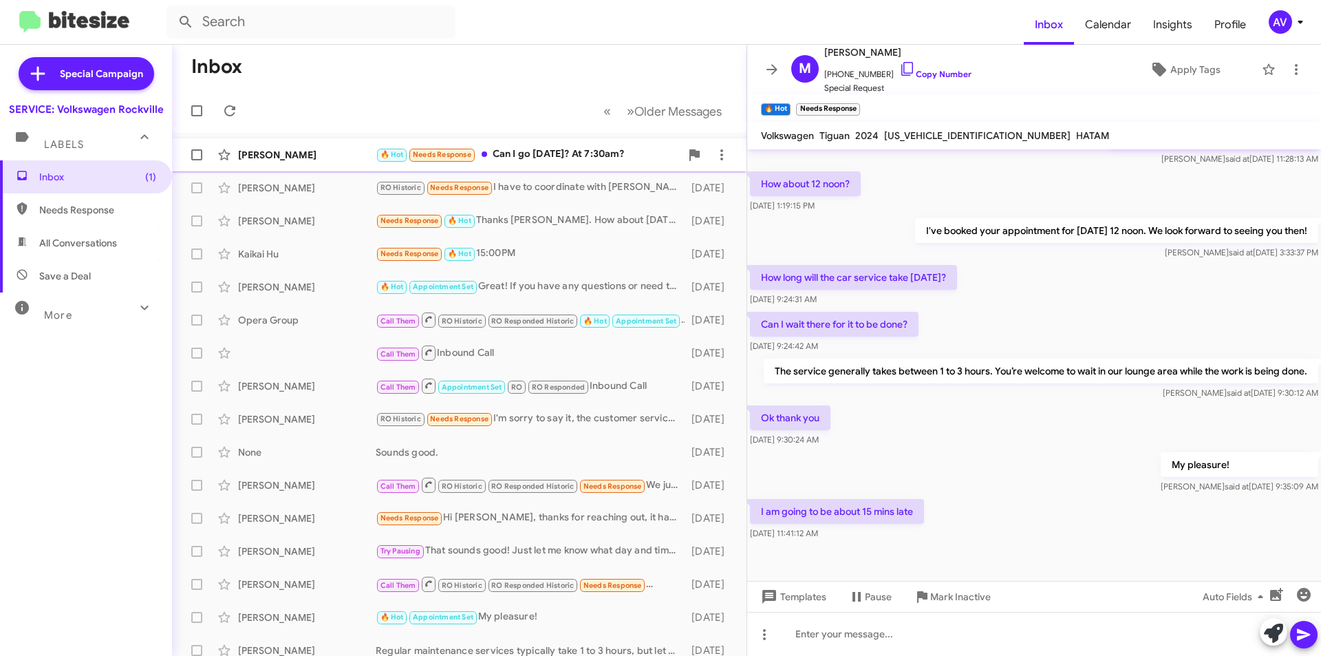
click at [503, 150] on div "🔥 Hot Needs Response Can I go this Monday? At 7:30am?" at bounding box center [528, 155] width 305 height 16
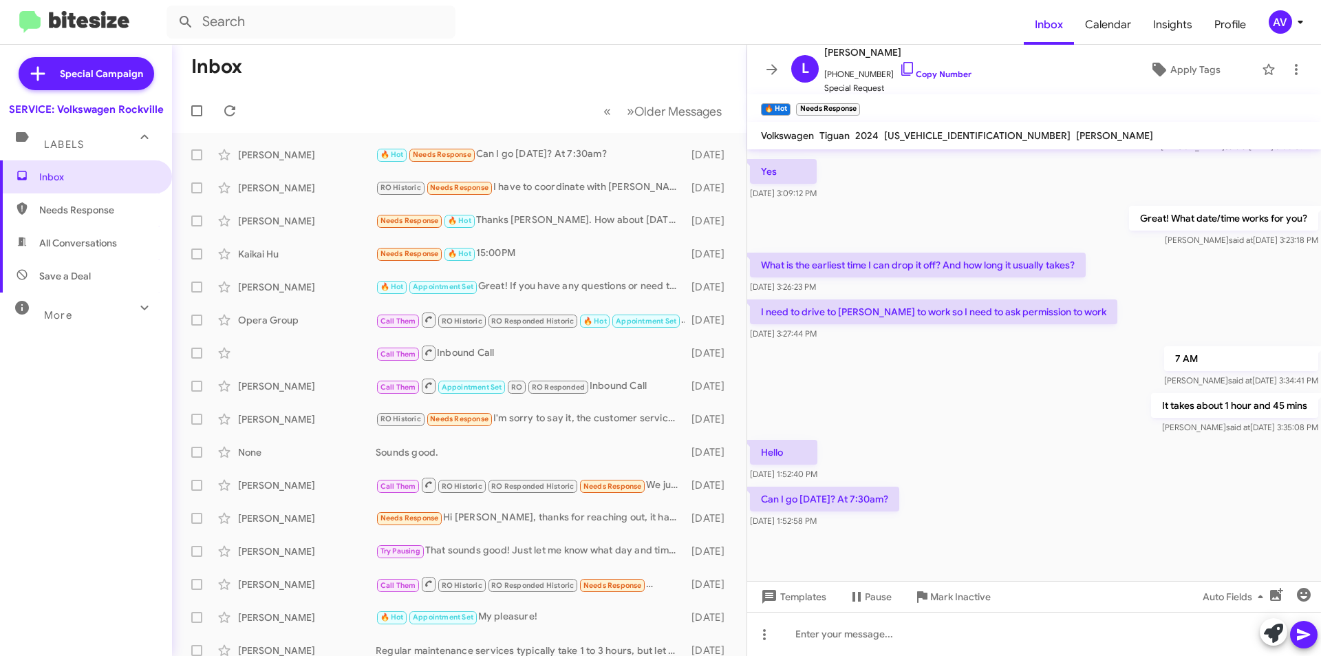
scroll to position [404, 0]
click at [1269, 636] on icon at bounding box center [1273, 632] width 19 height 19
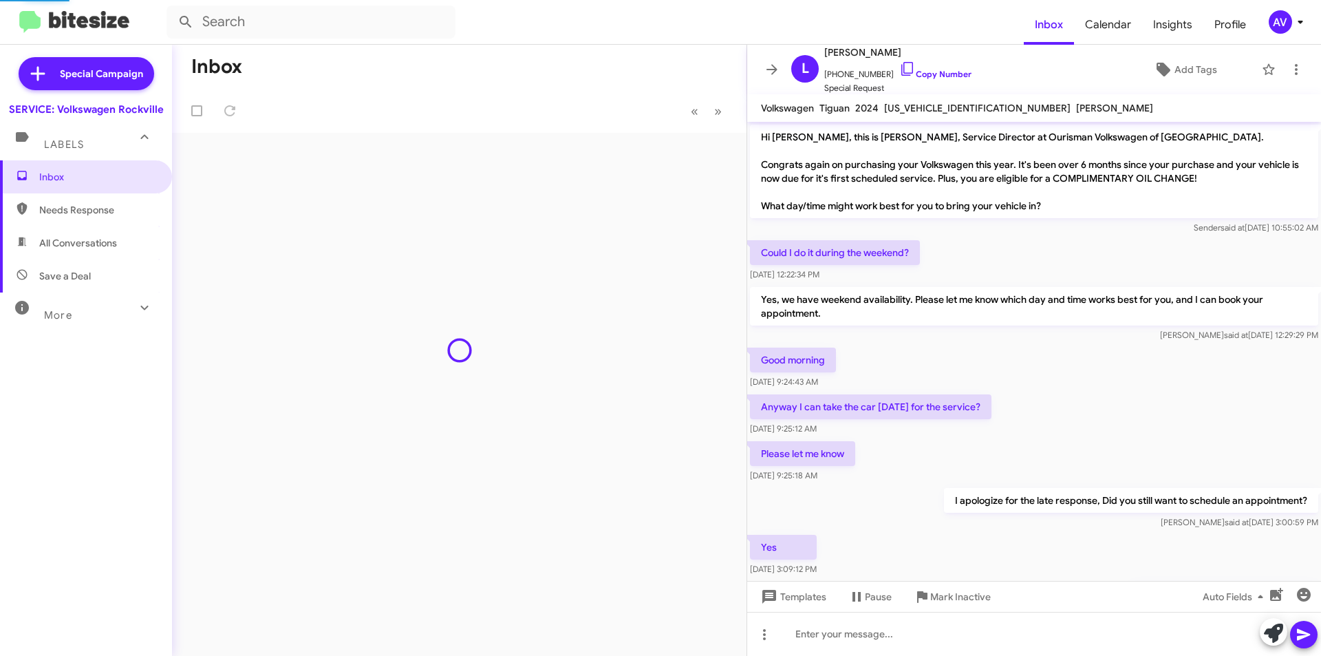
scroll to position [377, 0]
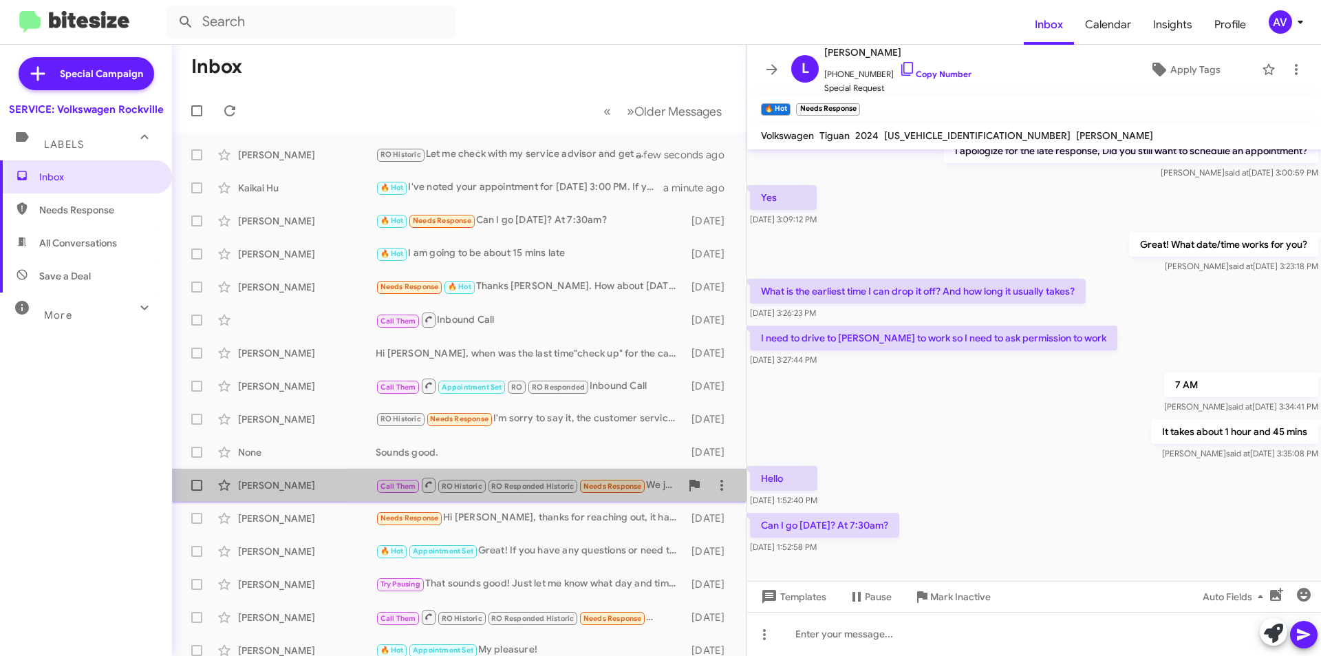
click at [636, 492] on small "Needs Response" at bounding box center [612, 485] width 65 height 13
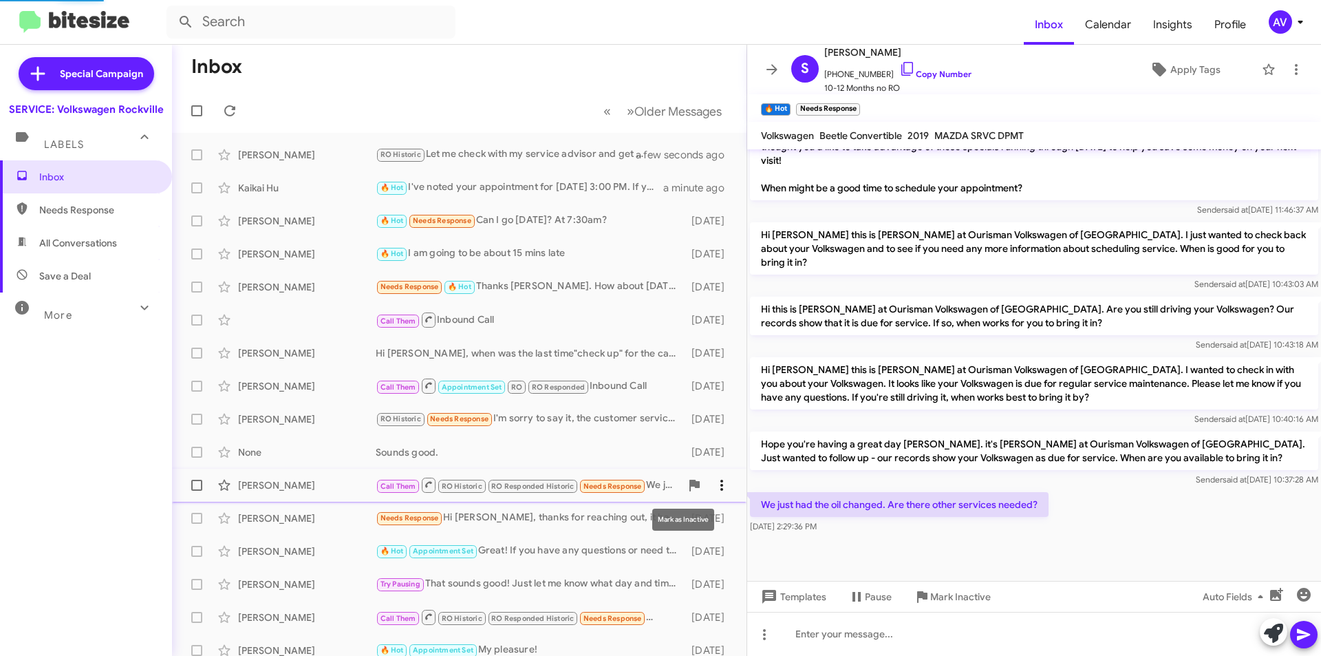
scroll to position [308, 0]
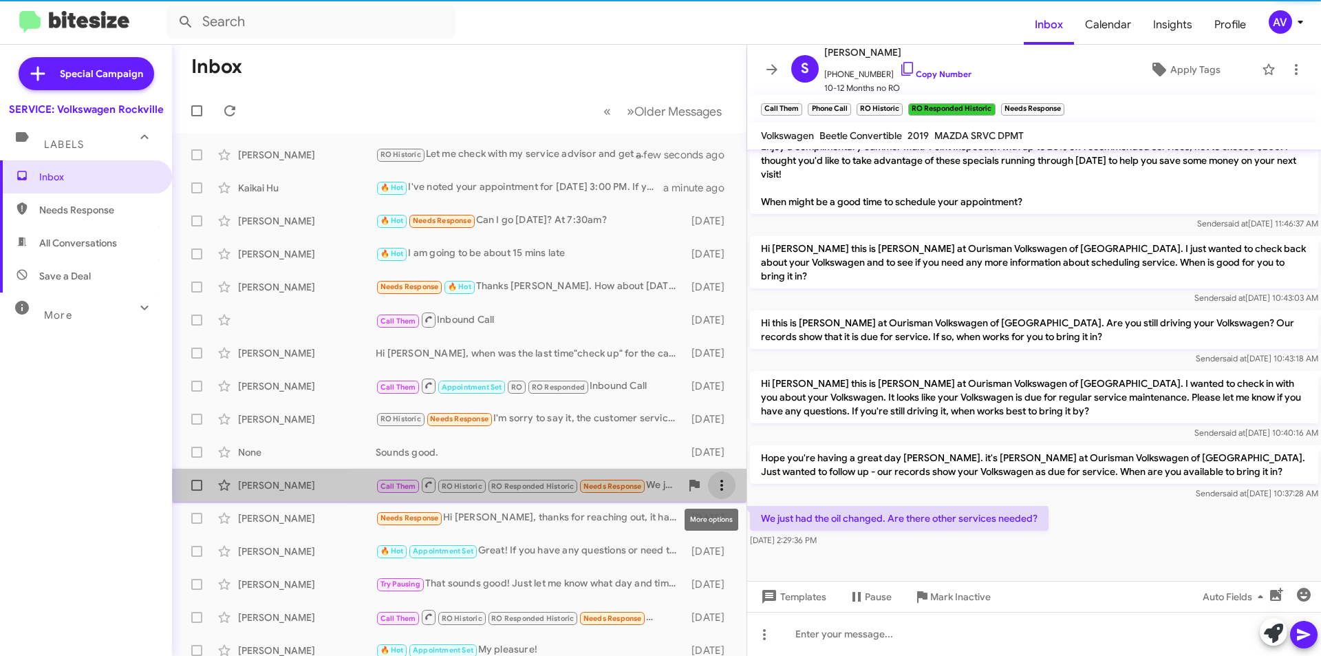
click at [713, 484] on icon at bounding box center [721, 485] width 17 height 17
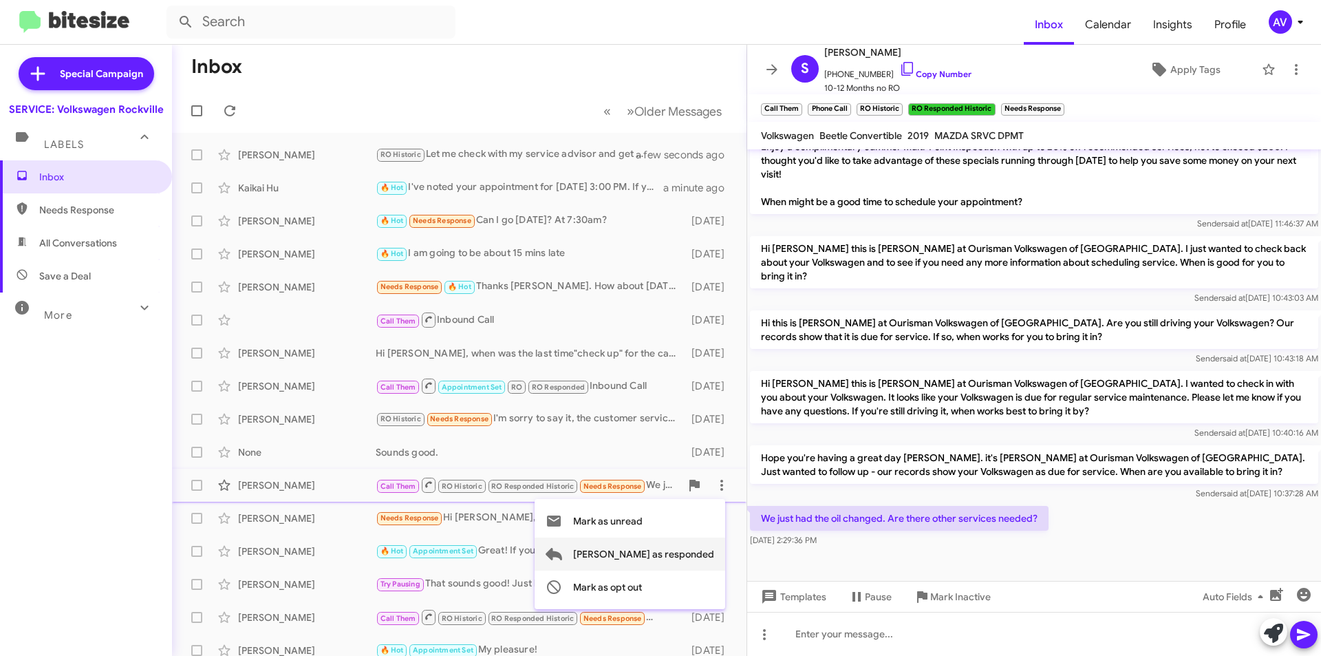
click at [699, 553] on span "Mark as responded" at bounding box center [643, 553] width 141 height 33
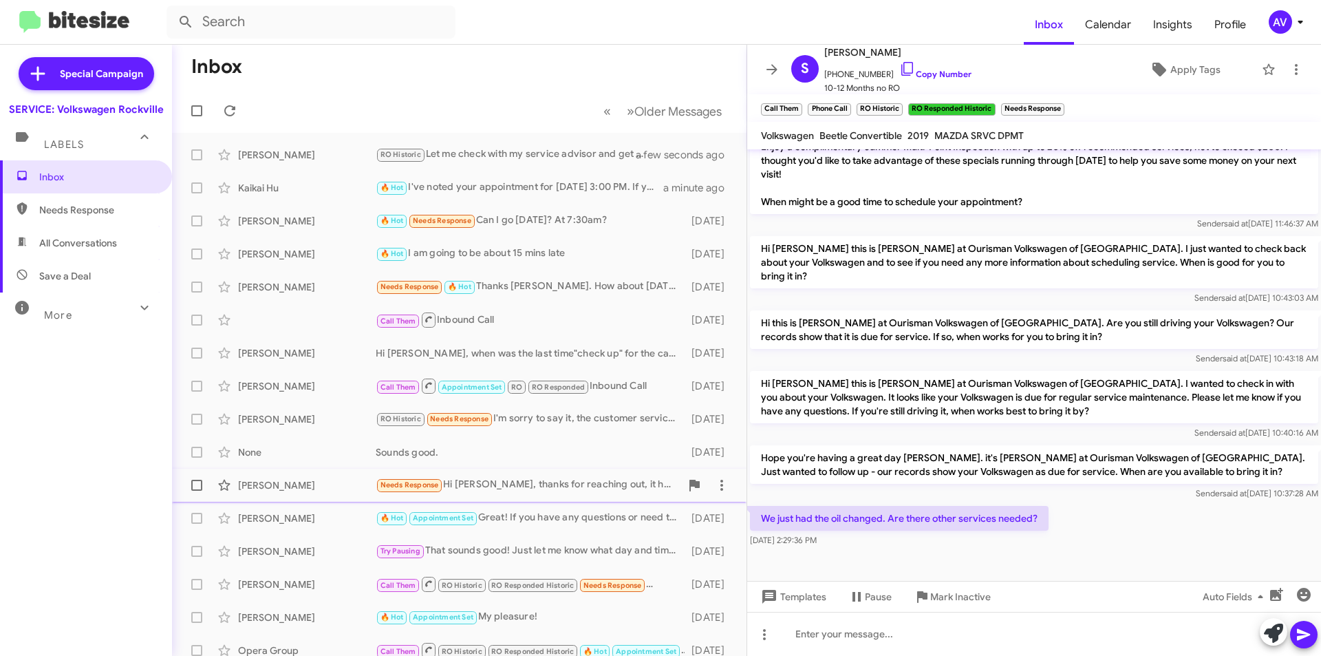
click at [606, 486] on div "Needs Response Hi Keith, thanks for reaching out, it has 5,590 miles only. Shou…" at bounding box center [528, 485] width 305 height 16
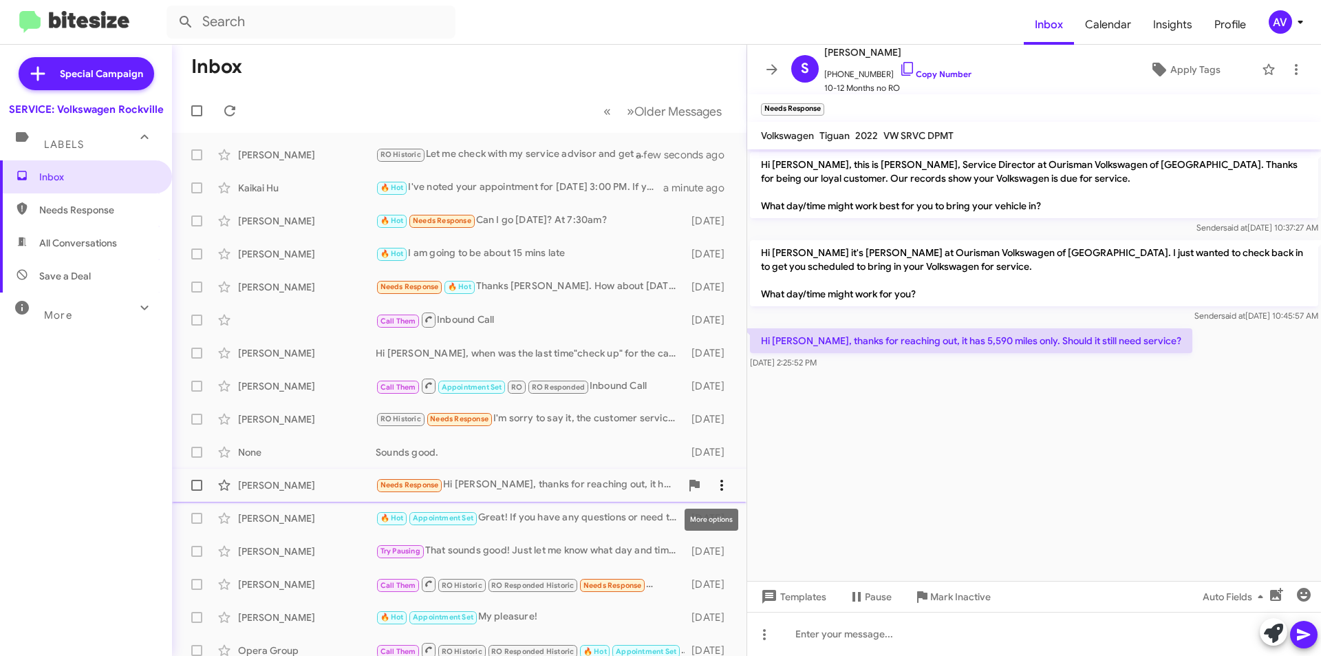
click at [713, 482] on icon at bounding box center [721, 485] width 17 height 17
click at [656, 559] on span "Mark as responded" at bounding box center [643, 553] width 141 height 33
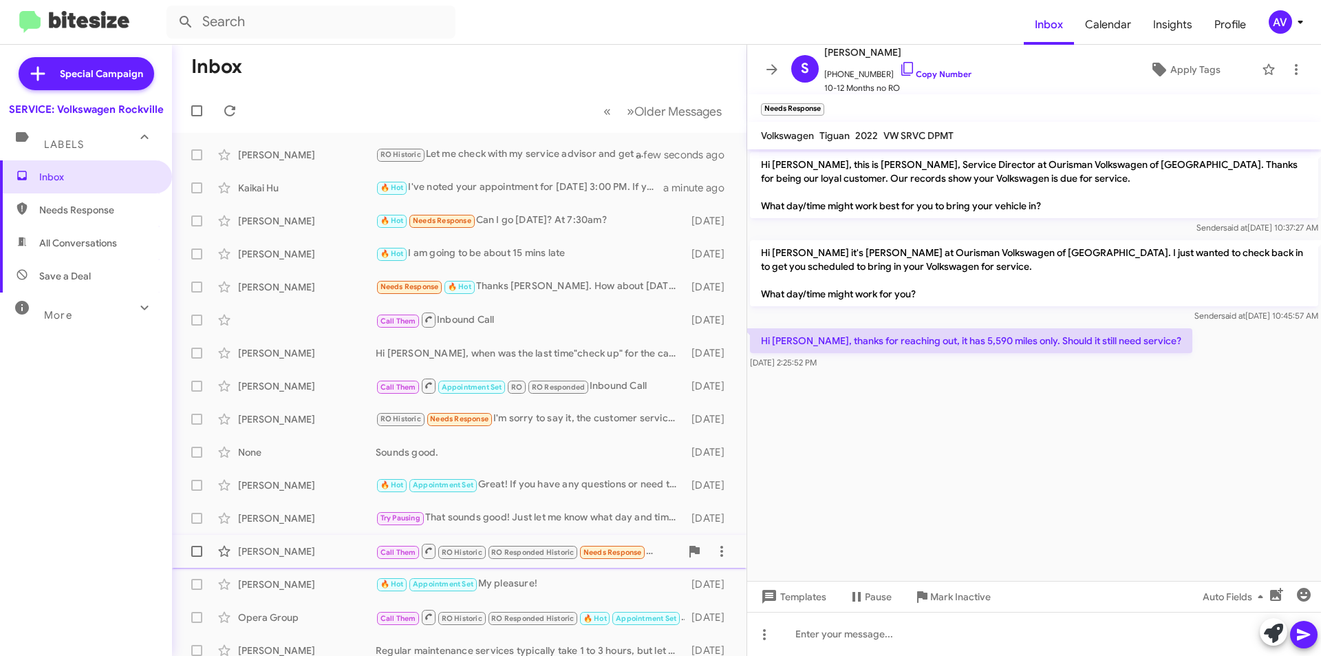
click at [636, 553] on span "Needs Response" at bounding box center [612, 552] width 58 height 9
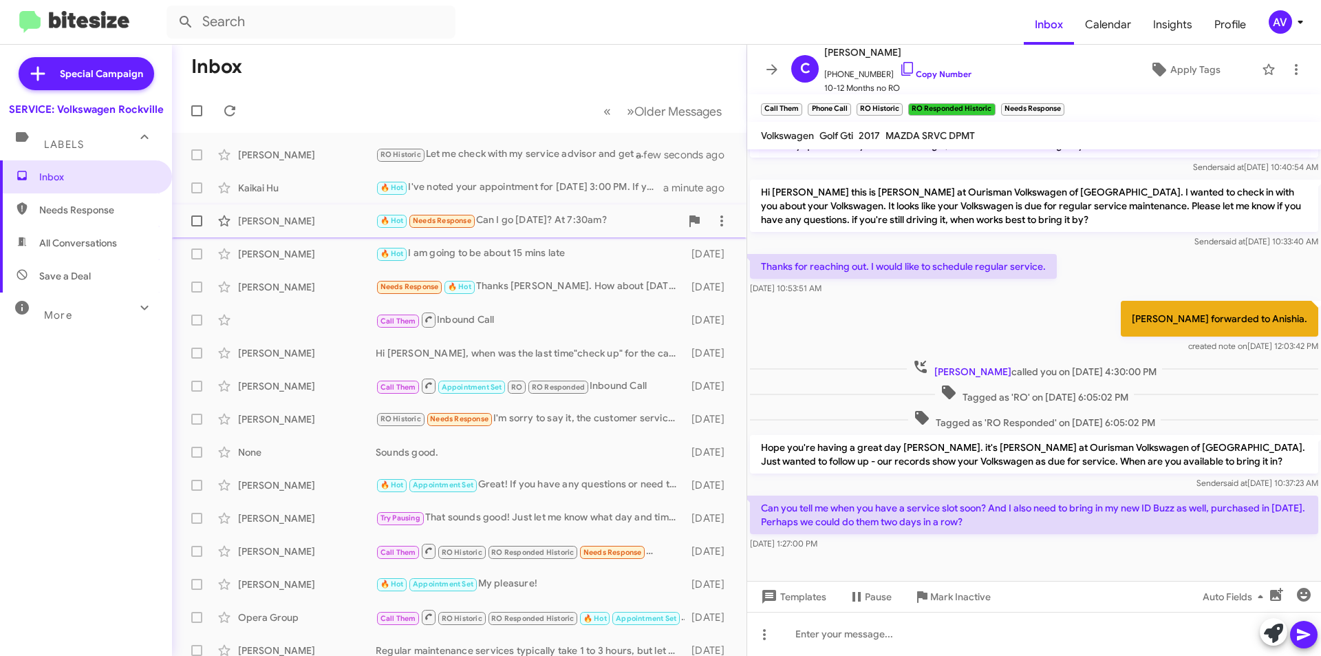
click at [542, 220] on div "🔥 Hot Needs Response Can I go this Monday? At 7:30am?" at bounding box center [528, 221] width 305 height 16
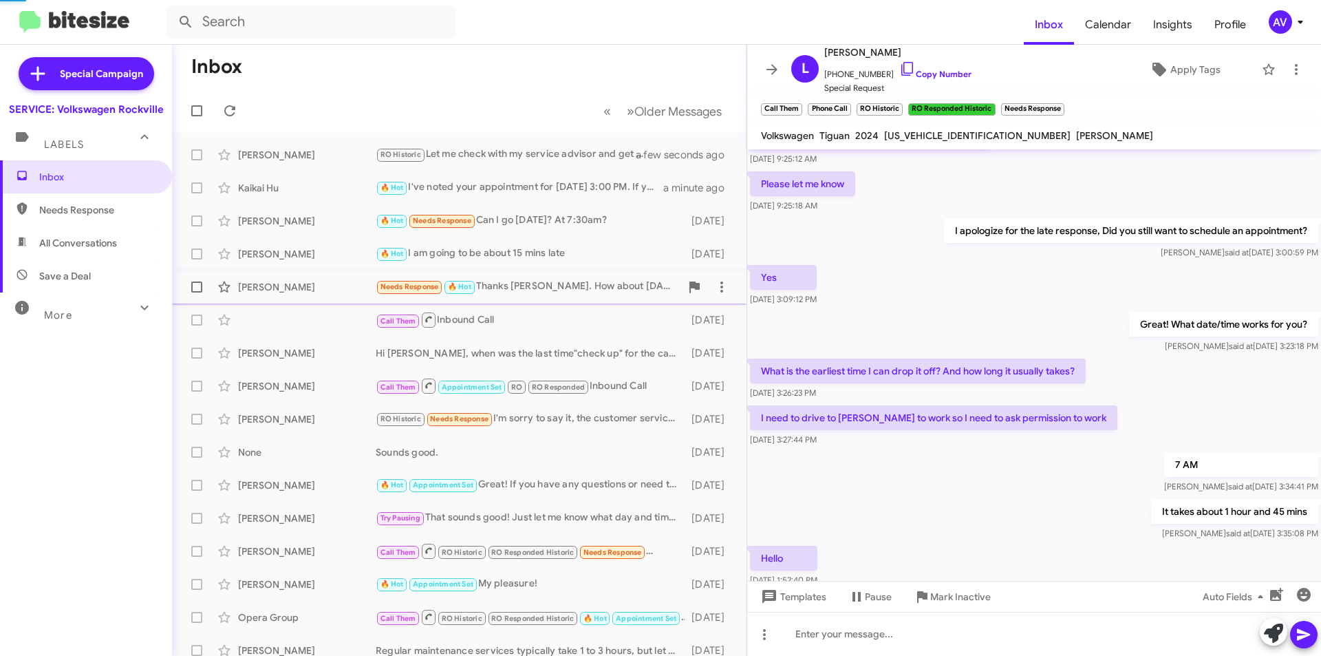
scroll to position [404, 0]
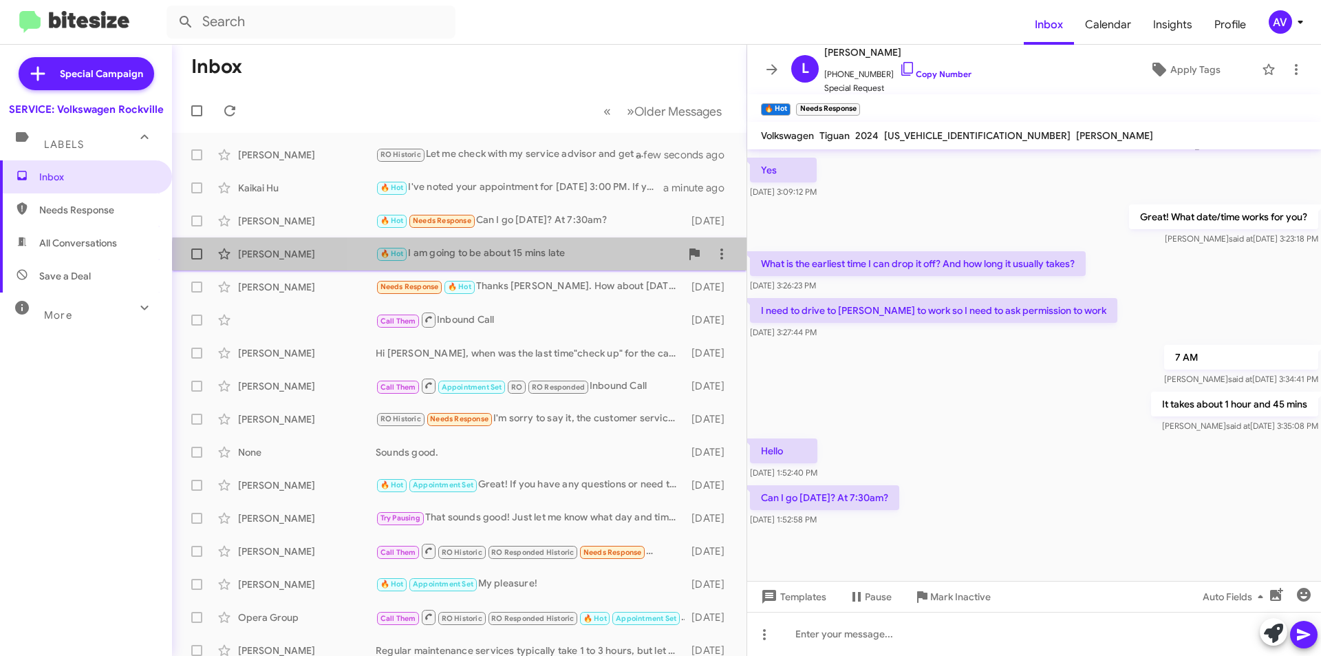
drag, startPoint x: 550, startPoint y: 264, endPoint x: 561, endPoint y: 260, distance: 12.4
click at [550, 264] on div "Melissa Gabello 🔥 Hot I am going to be about 15 mins late 2 days ago" at bounding box center [459, 254] width 552 height 28
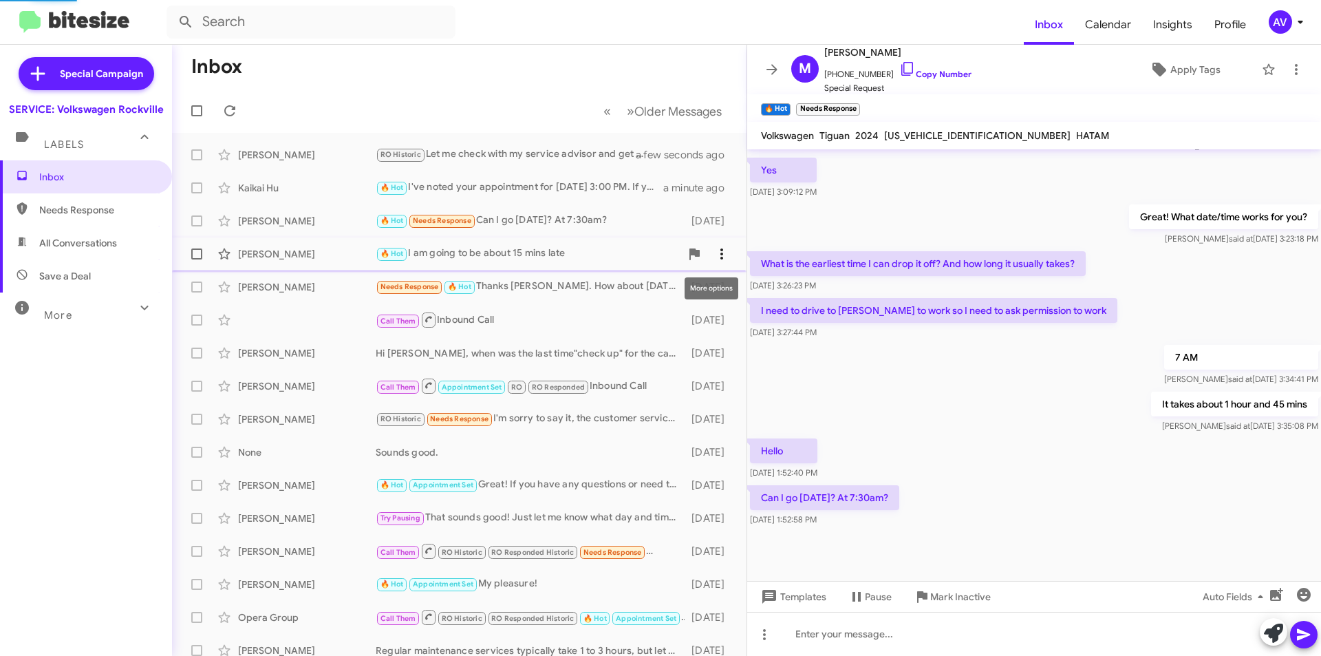
scroll to position [204, 0]
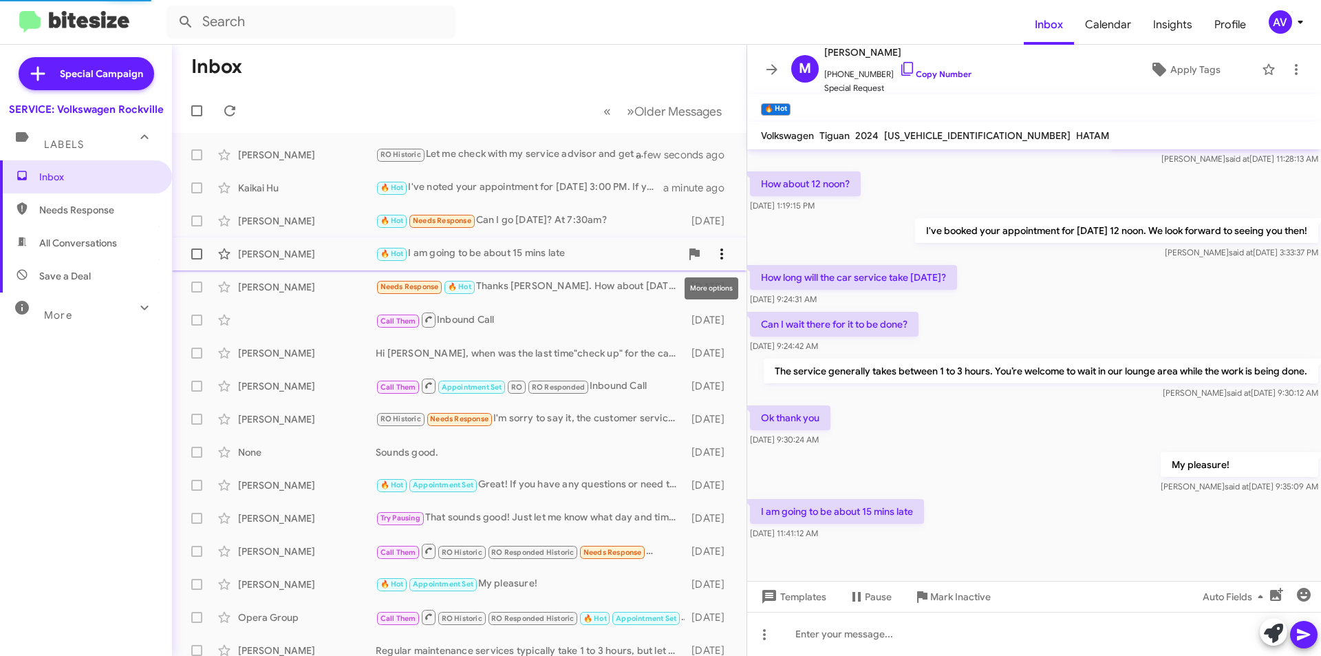
click at [719, 255] on icon at bounding box center [721, 254] width 17 height 17
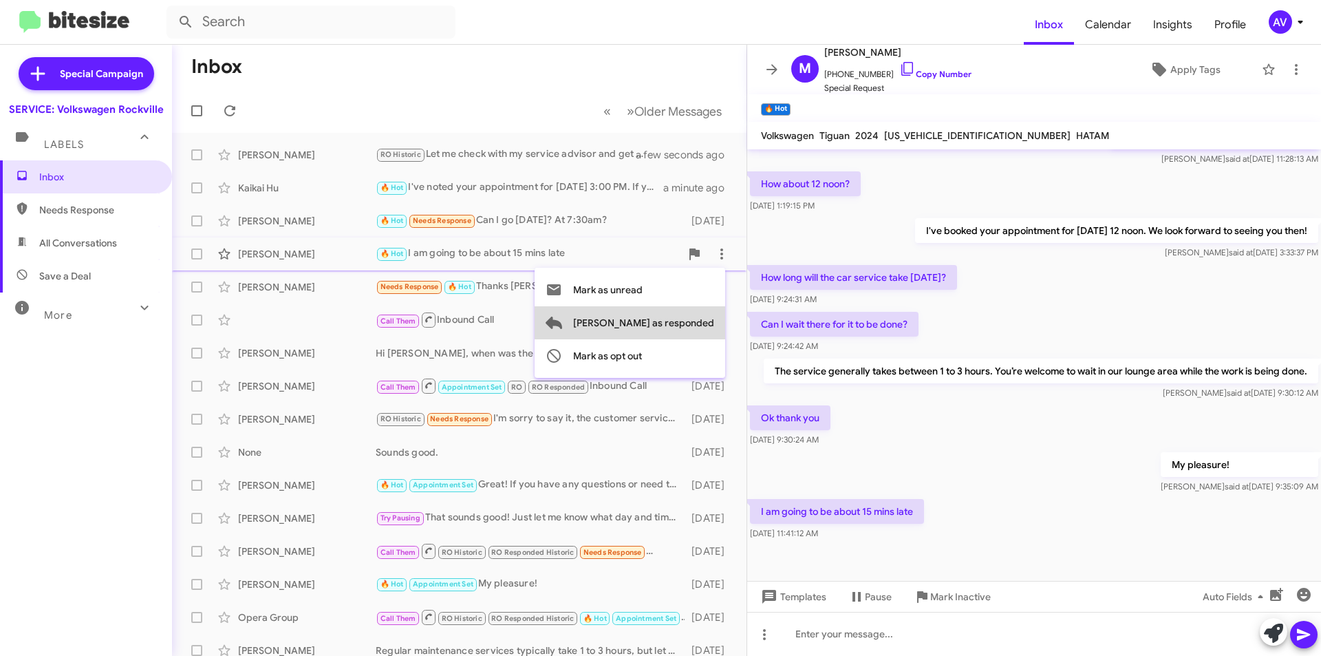
click at [717, 319] on button "[PERSON_NAME] as responded" at bounding box center [630, 322] width 191 height 33
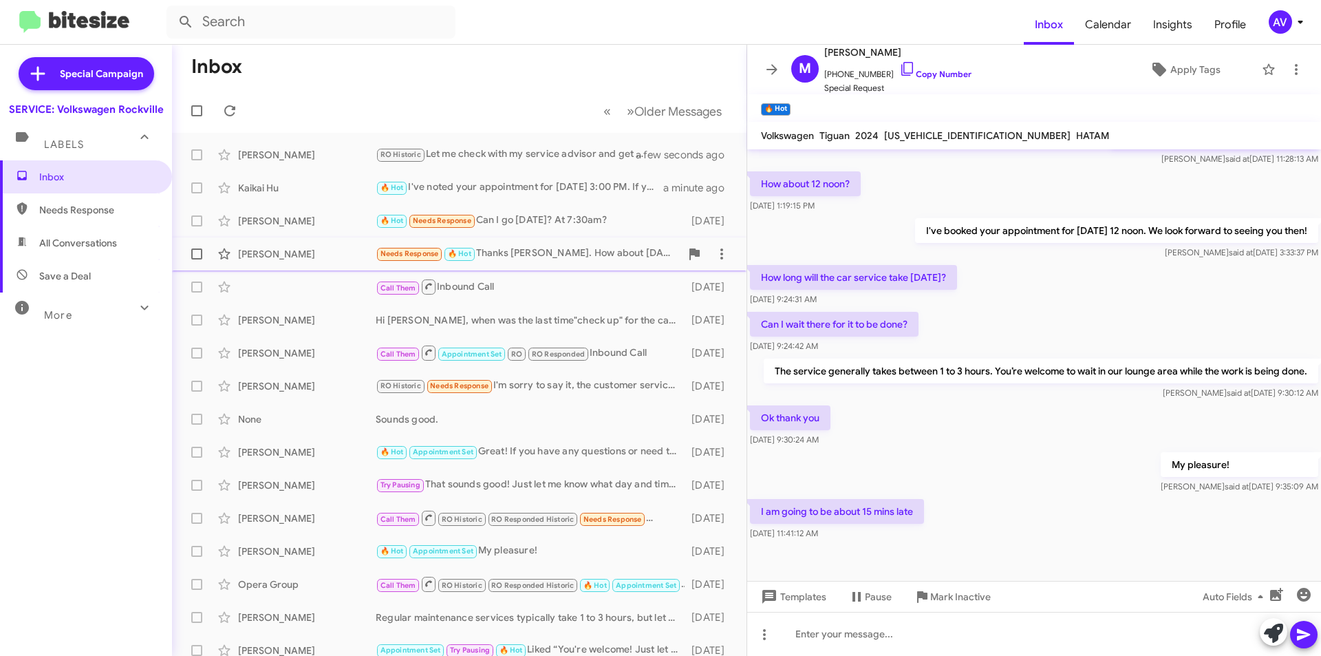
click at [552, 262] on div "Bonnie Resnick Needs Response 🔥 Hot Thanks Keith. How about Friday September 19…" at bounding box center [459, 254] width 552 height 28
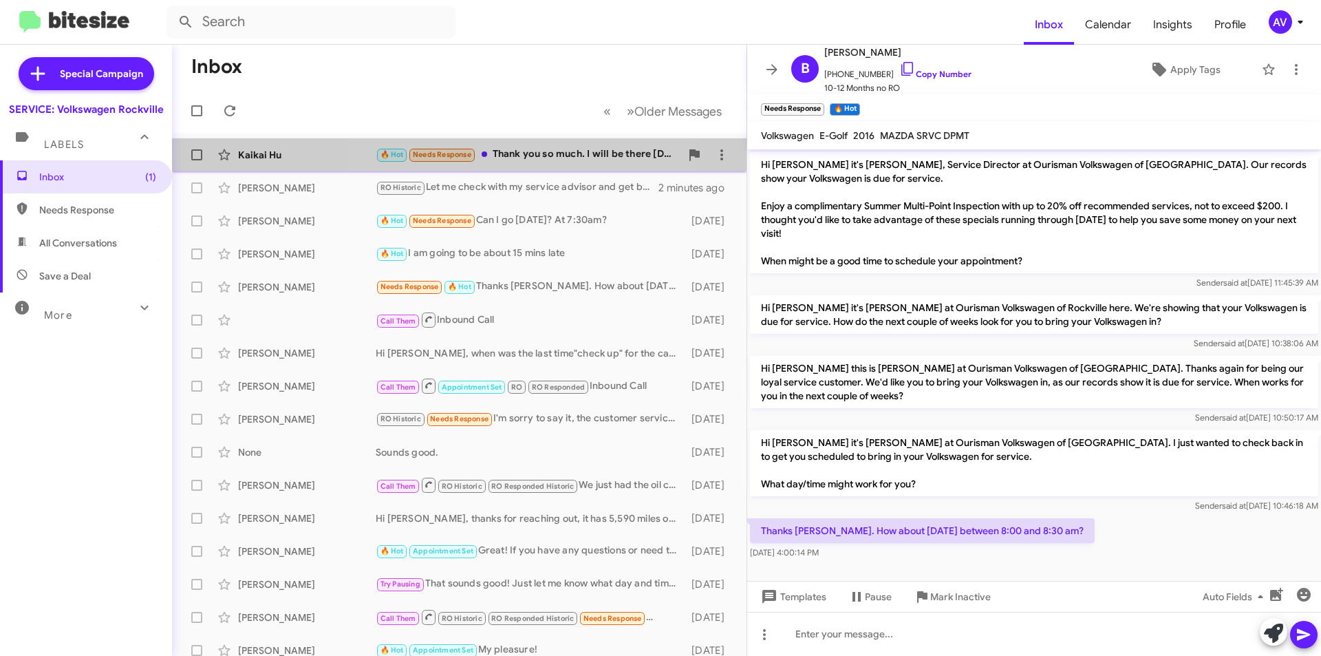
click at [506, 150] on div "🔥 Hot Needs Response Thank you so much. I will be there sep 12 3:00pm" at bounding box center [528, 155] width 305 height 16
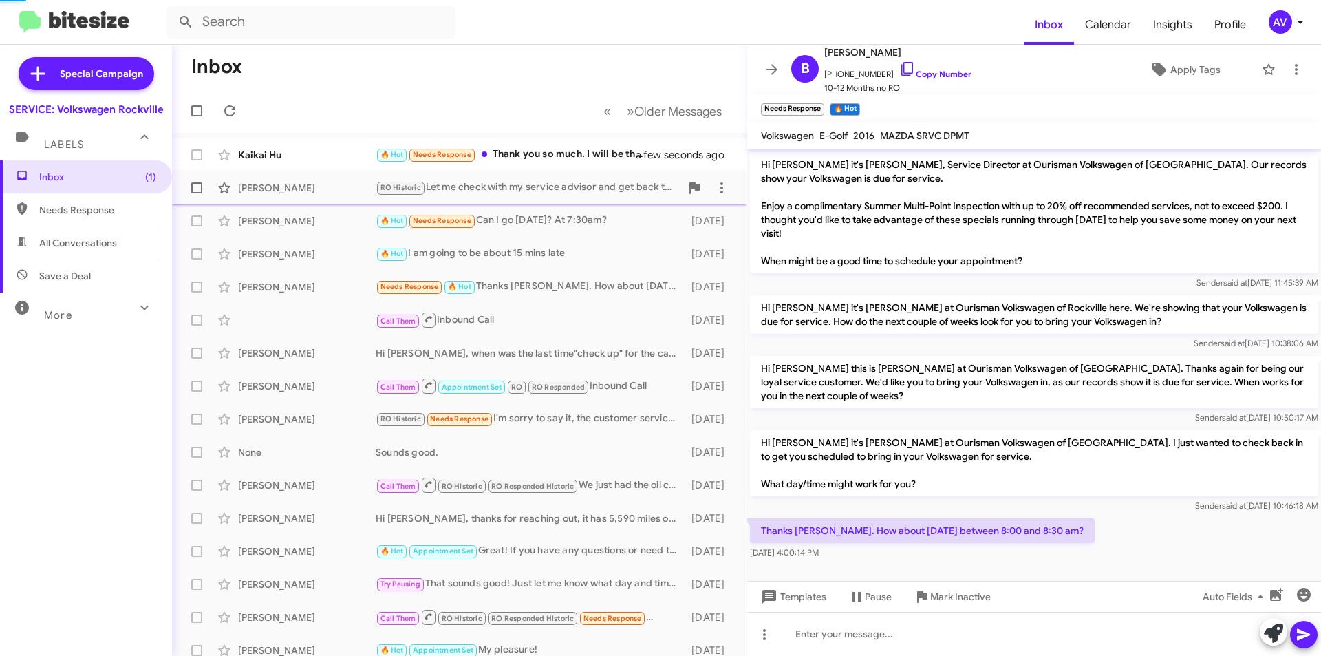
scroll to position [136, 0]
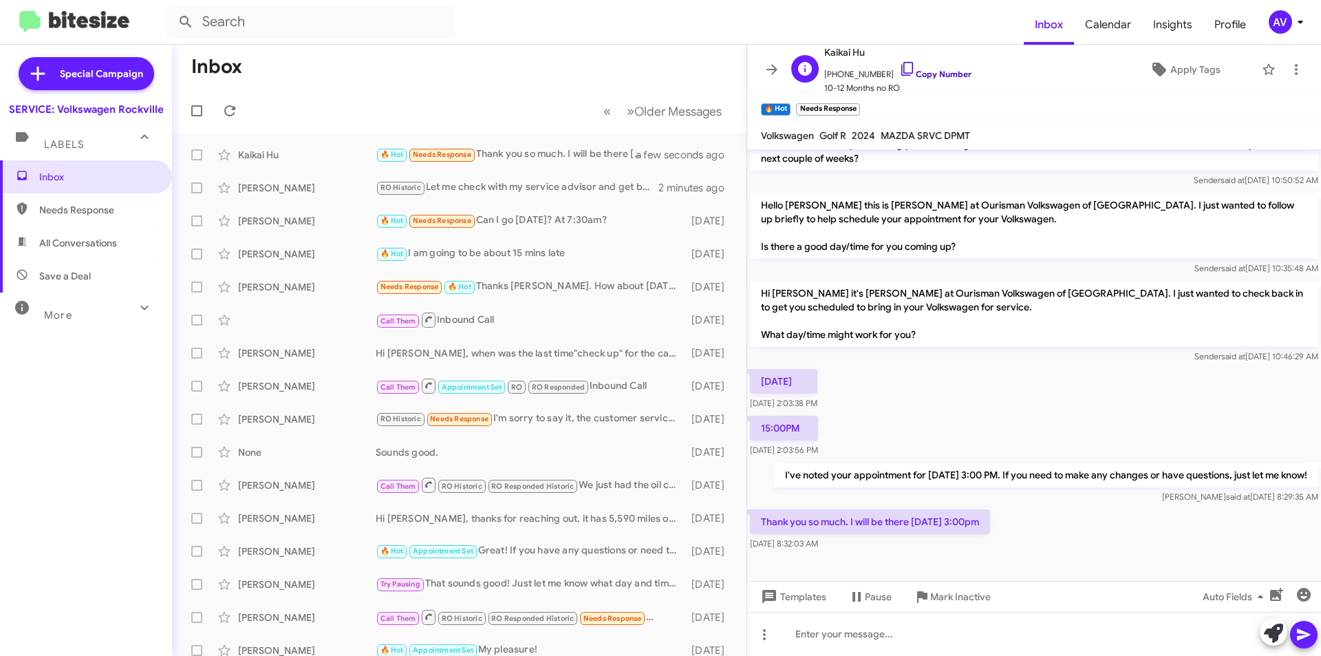
click at [899, 71] on icon at bounding box center [907, 69] width 17 height 17
click at [861, 643] on div at bounding box center [1034, 634] width 574 height 44
click at [882, 635] on div "My pleasure, See ytou then!" at bounding box center [1034, 634] width 574 height 44
click at [1303, 627] on icon at bounding box center [1303, 634] width 17 height 17
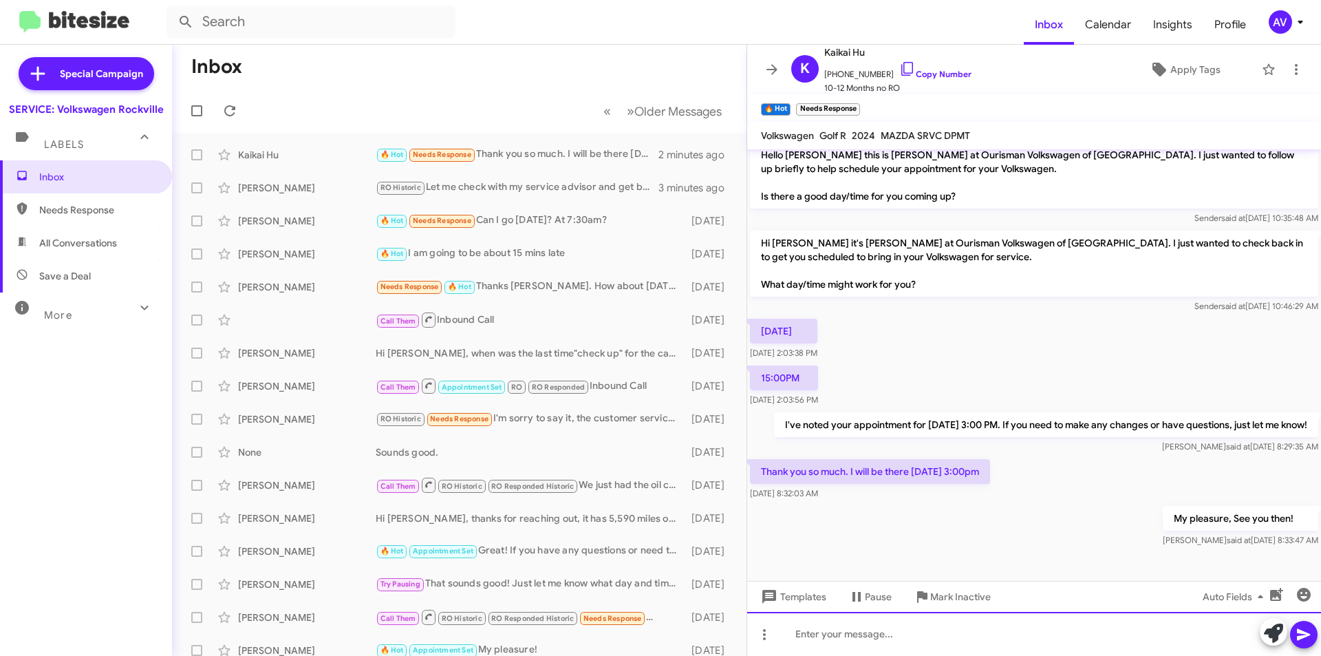
scroll to position [186, 0]
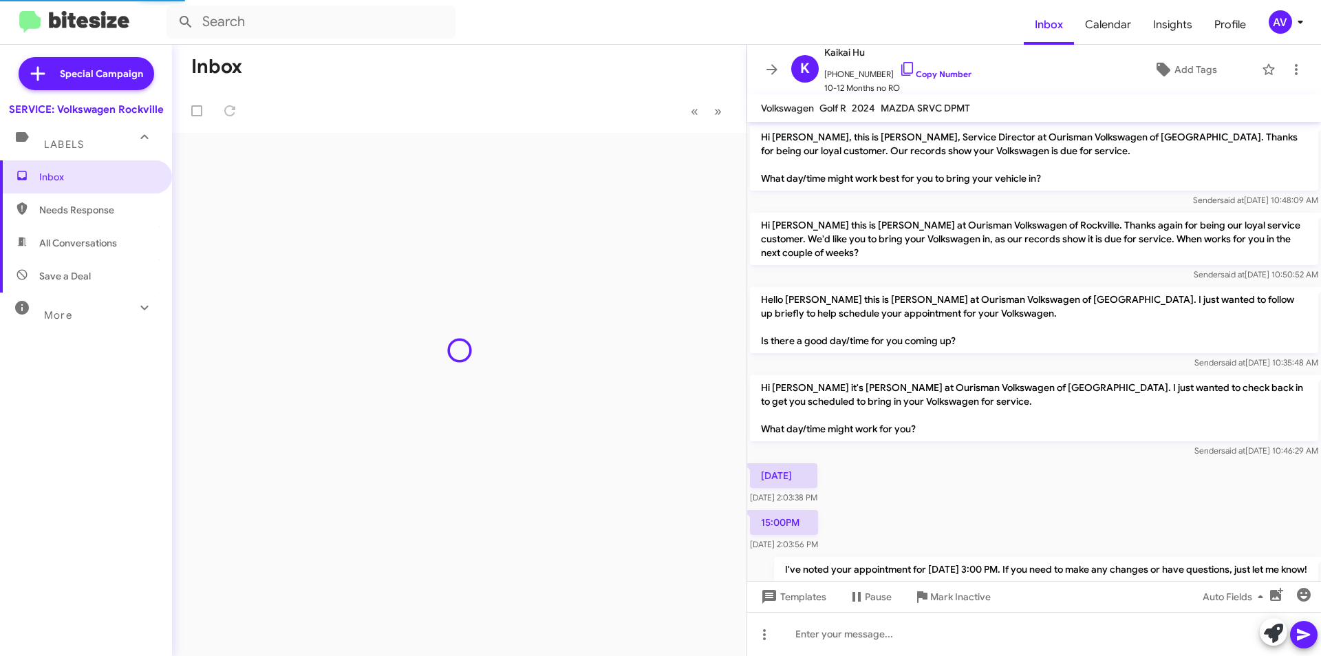
scroll to position [158, 0]
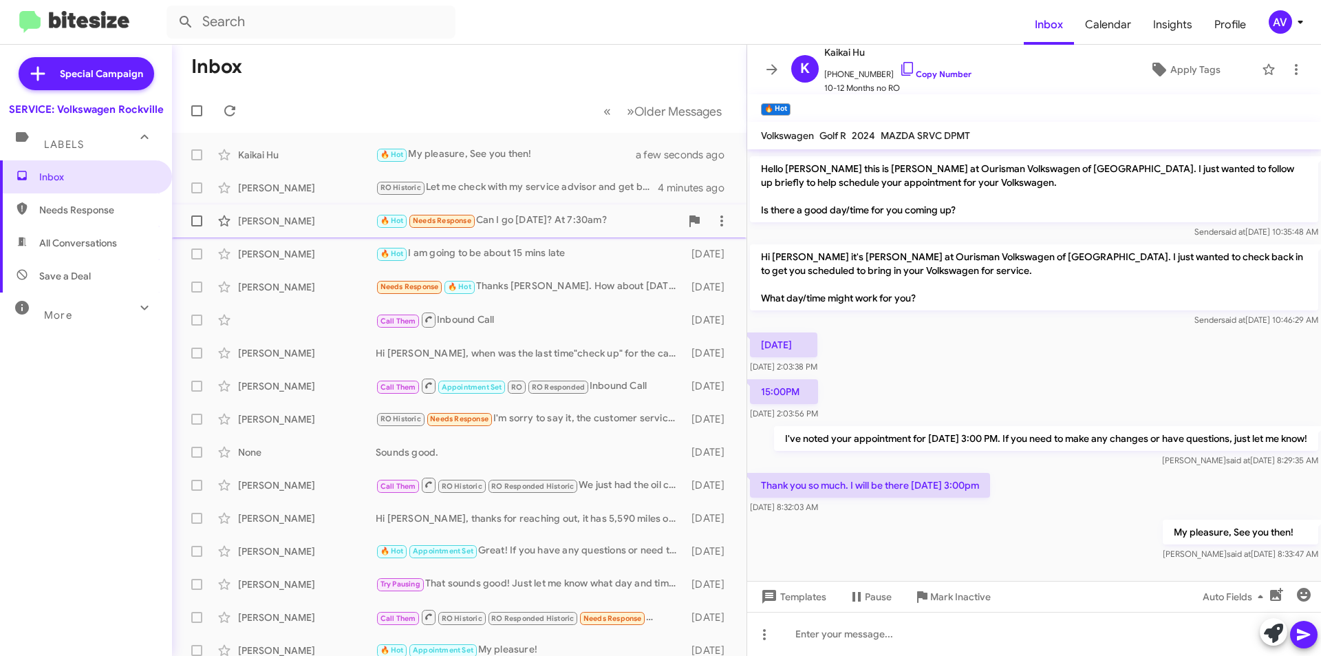
click at [535, 221] on div "🔥 Hot Needs Response Can I go this Monday? At 7:30am?" at bounding box center [528, 221] width 305 height 16
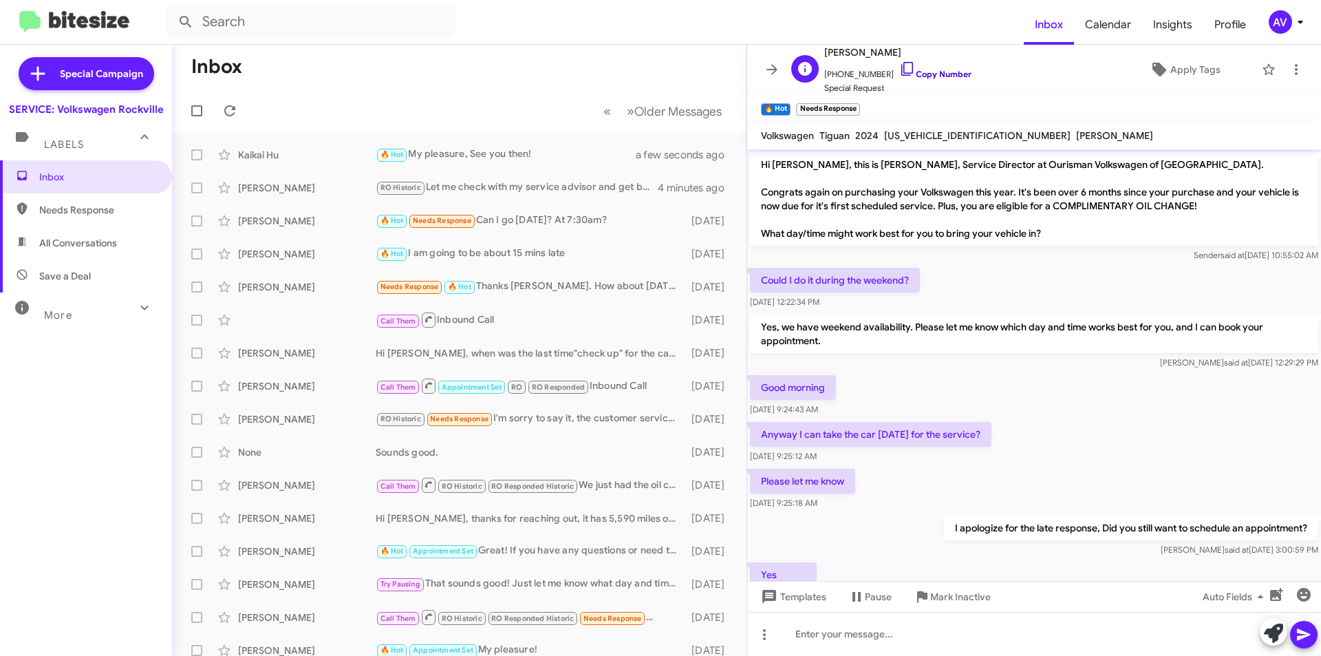
click at [901, 67] on icon at bounding box center [907, 69] width 12 height 14
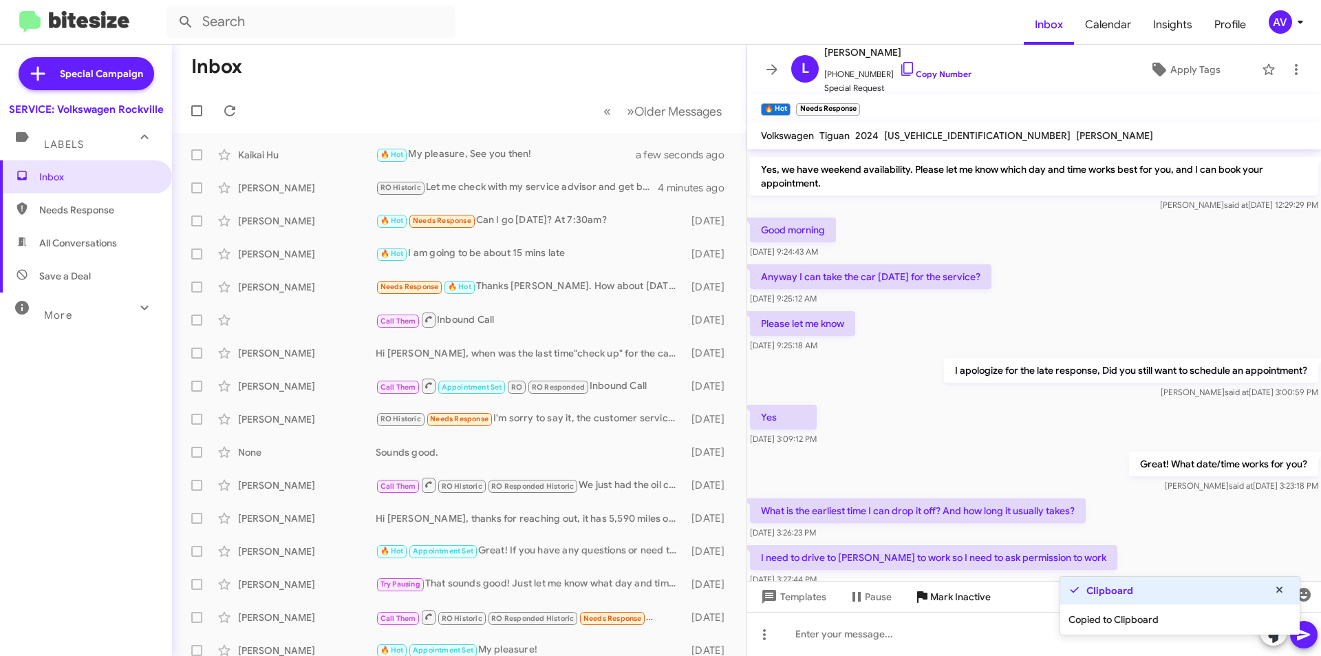
scroll to position [184, 0]
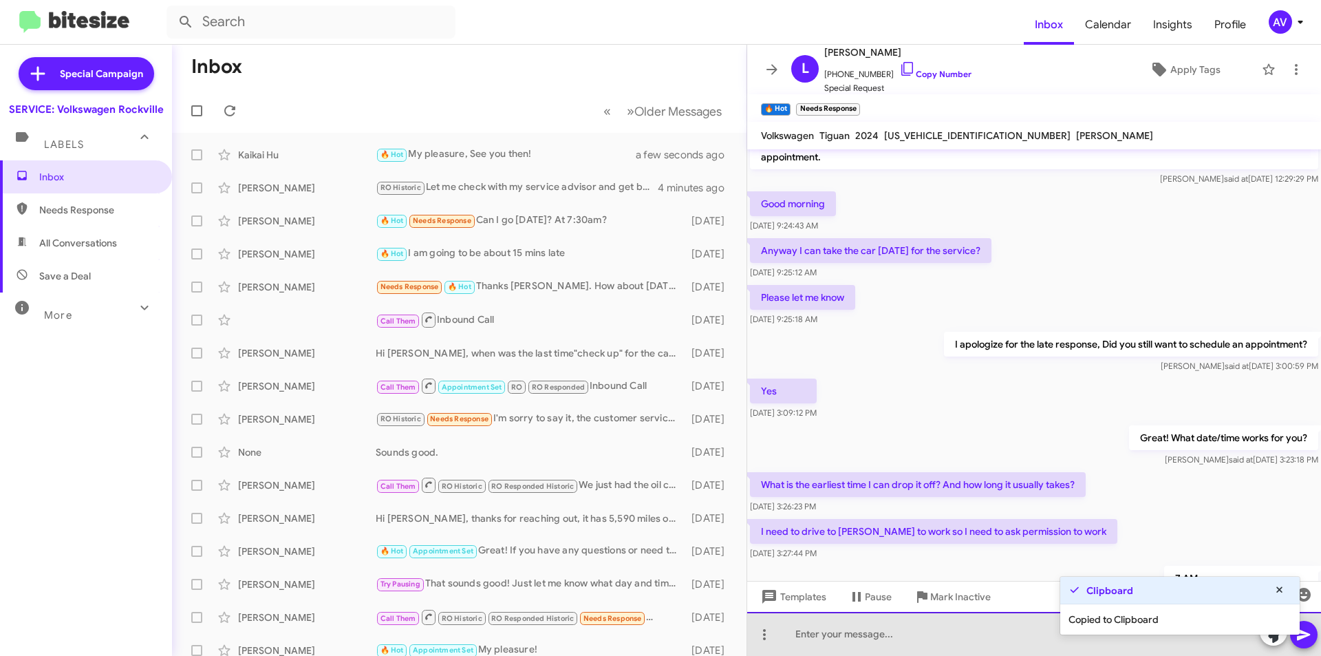
click at [898, 634] on div at bounding box center [1034, 634] width 574 height 44
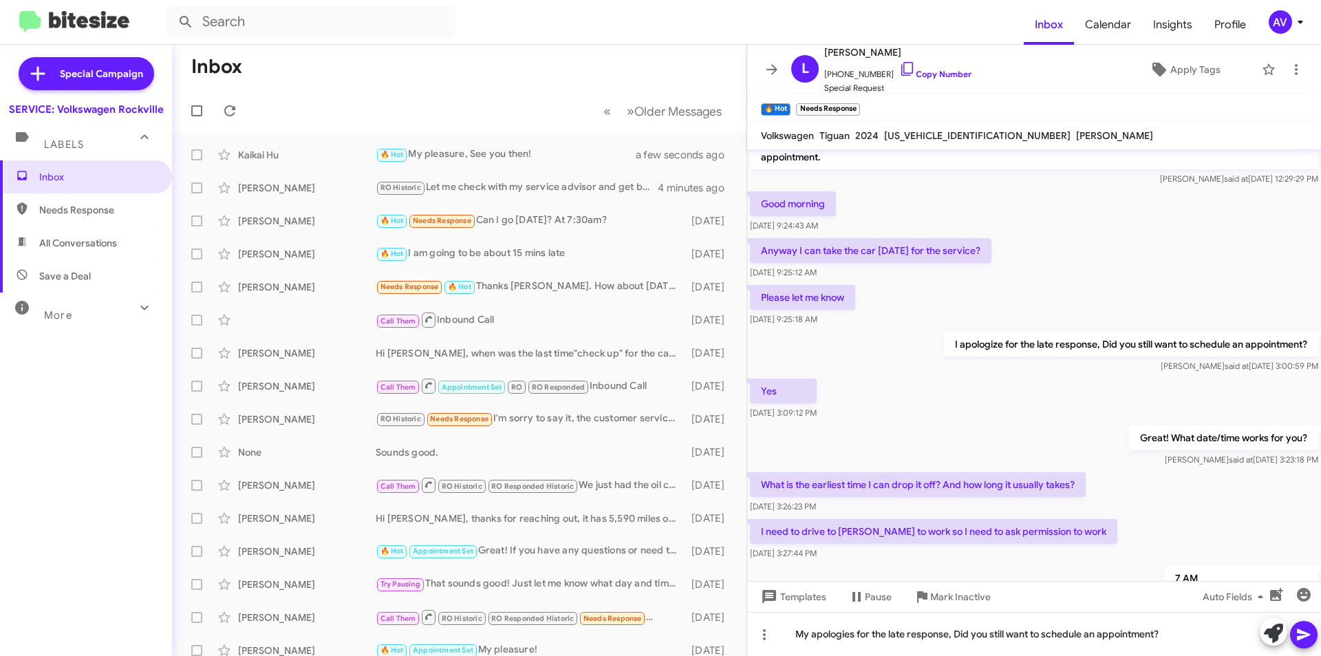
click at [1306, 639] on icon at bounding box center [1303, 634] width 17 height 17
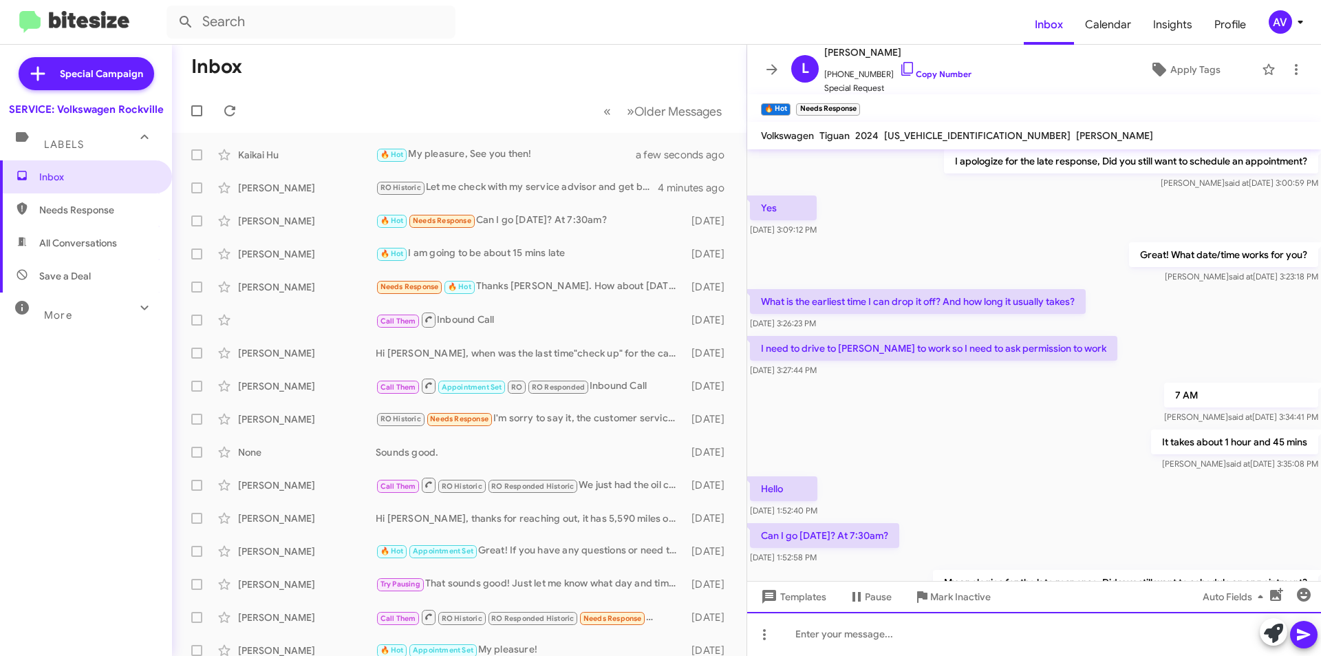
scroll to position [455, 0]
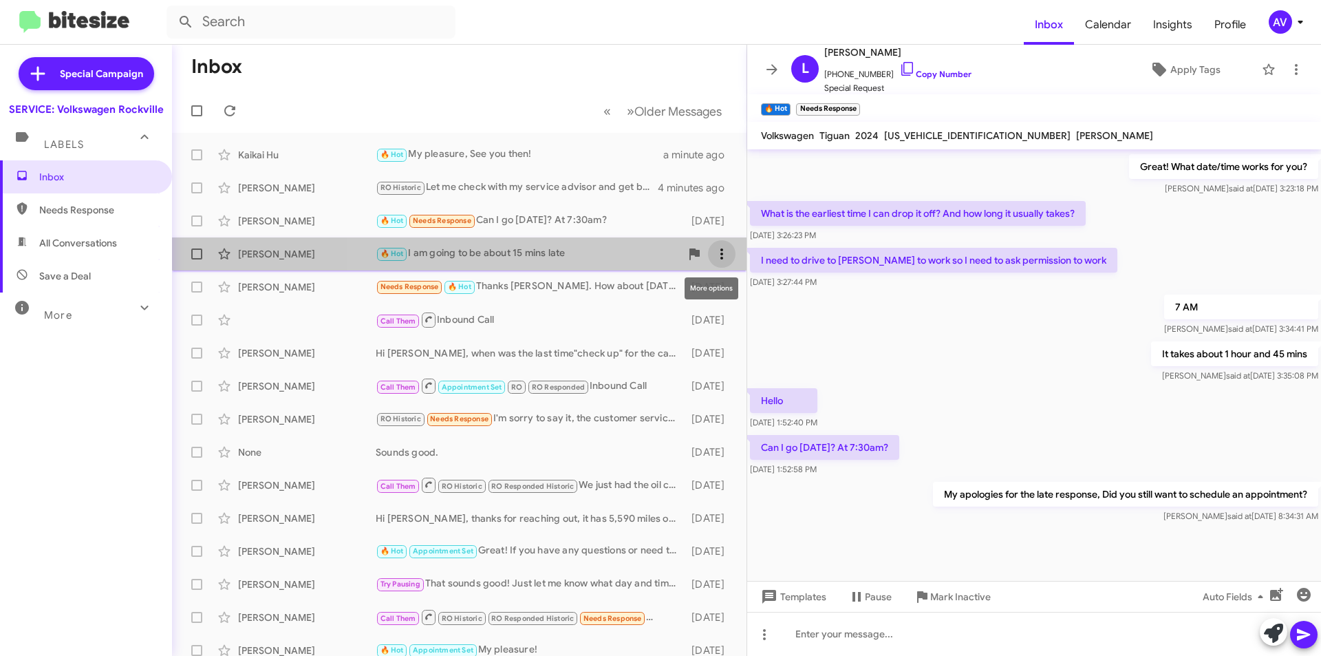
click at [716, 250] on icon at bounding box center [721, 254] width 17 height 17
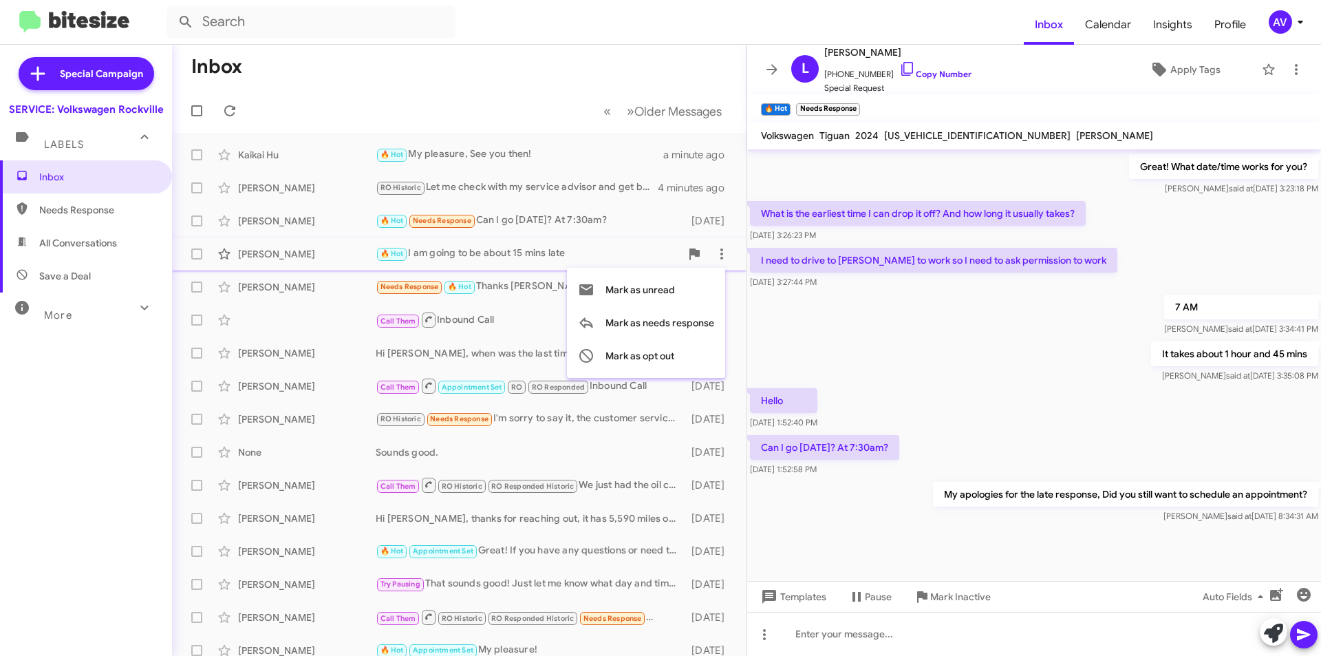
click at [526, 290] on div at bounding box center [660, 328] width 1321 height 656
click at [568, 296] on div "Bonnie Resnick Needs Response 🔥 Hot Thanks Keith. How about Friday September 19…" at bounding box center [459, 287] width 552 height 28
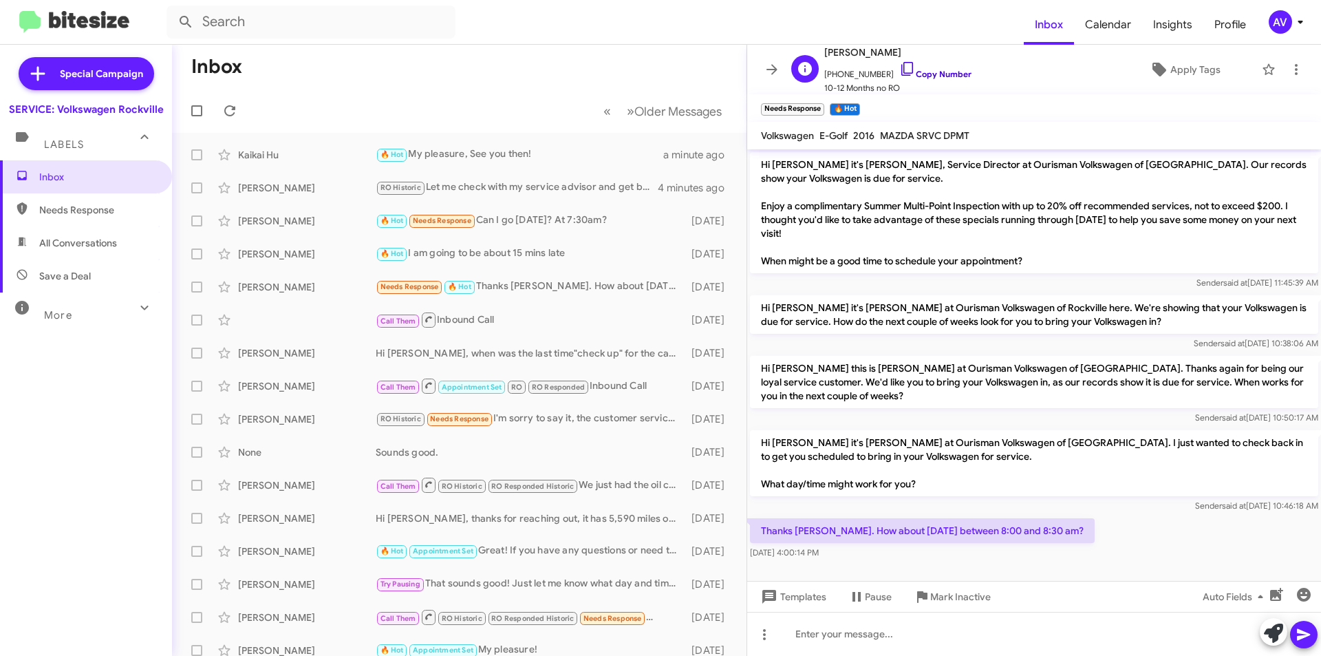
click at [899, 69] on icon at bounding box center [907, 69] width 17 height 17
click at [1273, 634] on icon at bounding box center [1273, 632] width 19 height 19
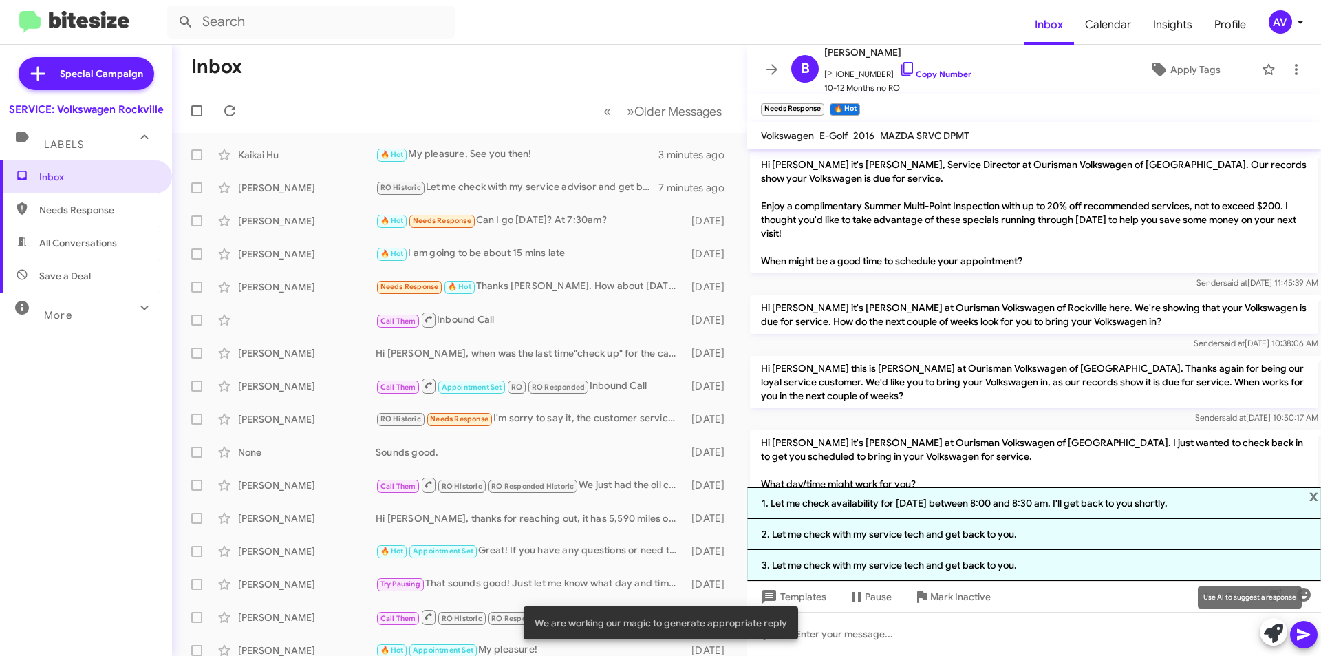
click at [1275, 627] on icon at bounding box center [1273, 632] width 19 height 19
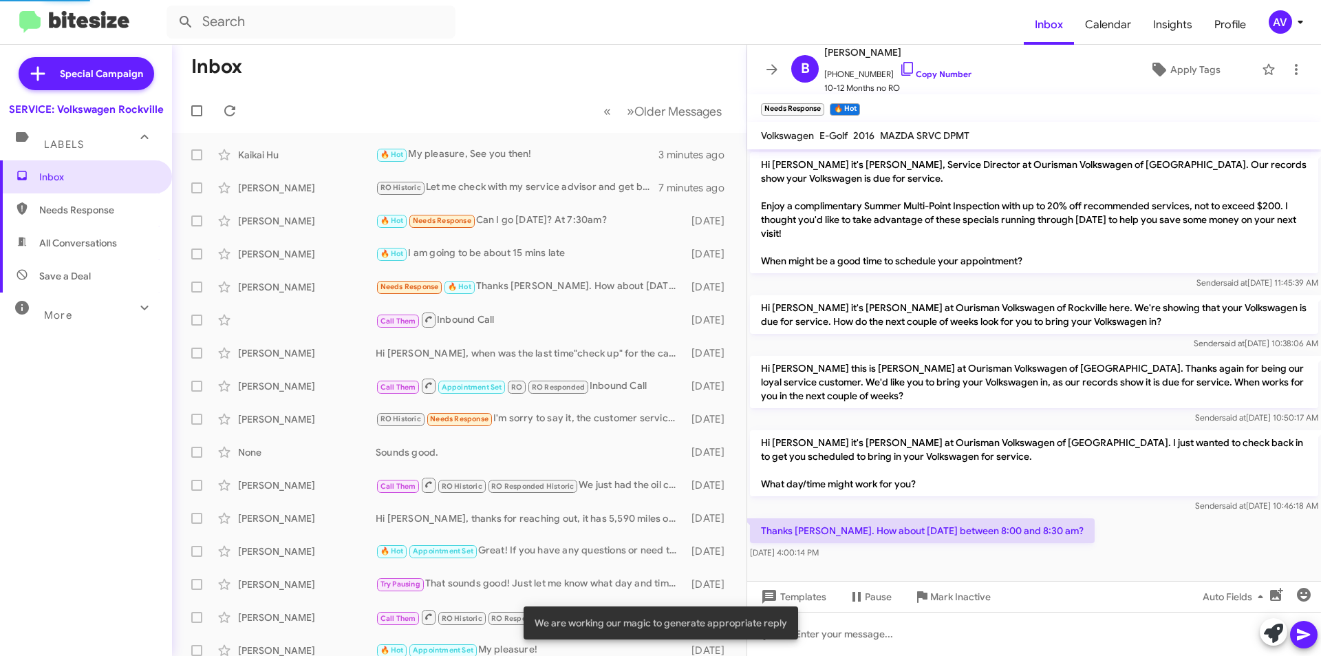
click at [1275, 627] on icon at bounding box center [1273, 632] width 19 height 19
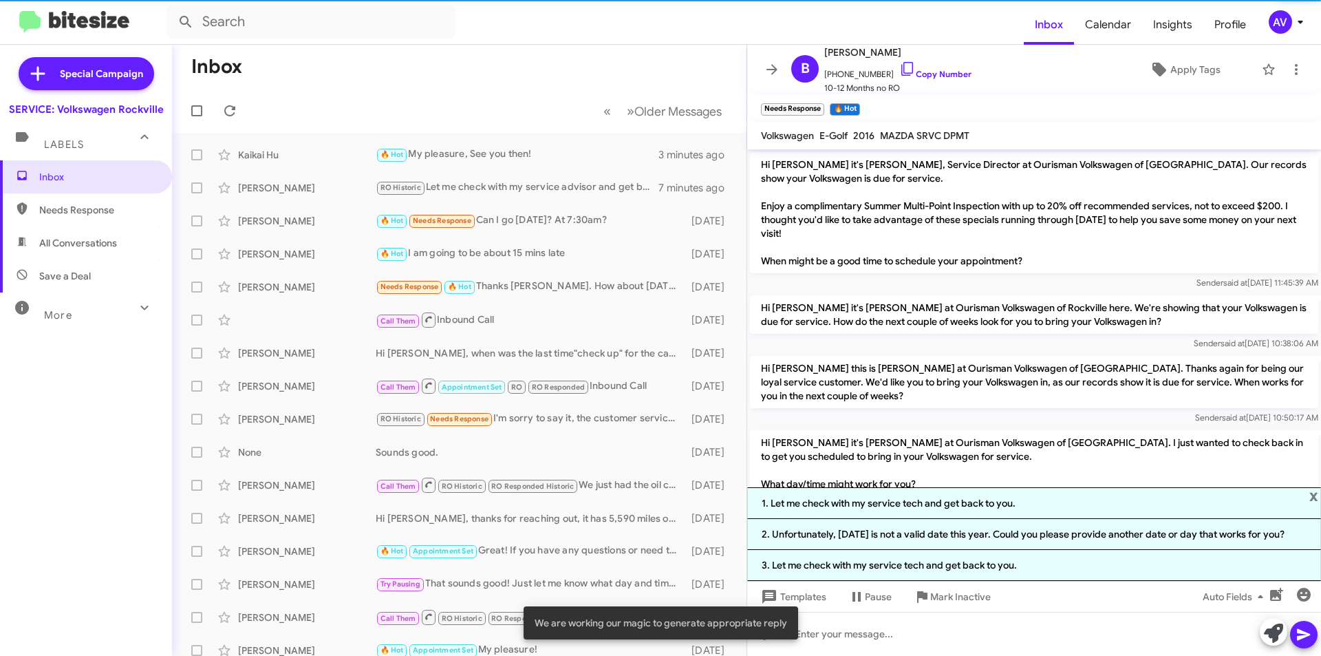
click at [1263, 623] on button at bounding box center [1274, 632] width 28 height 28
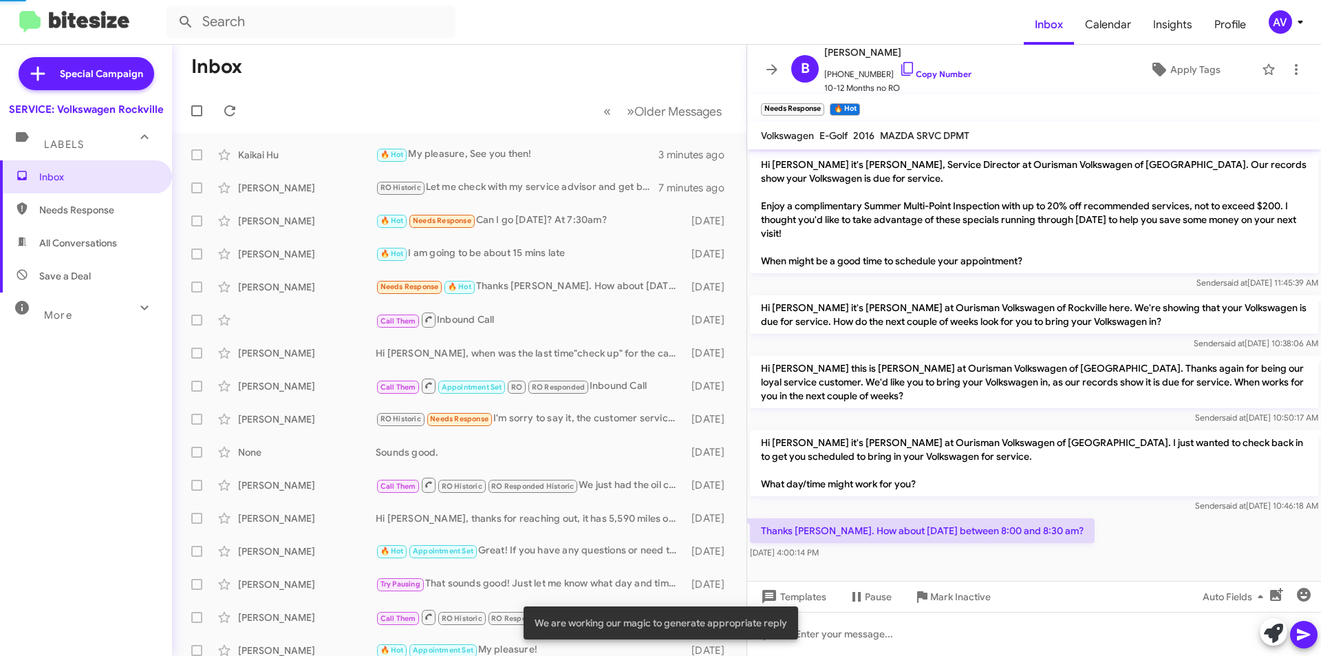
click at [1263, 623] on button at bounding box center [1274, 632] width 28 height 28
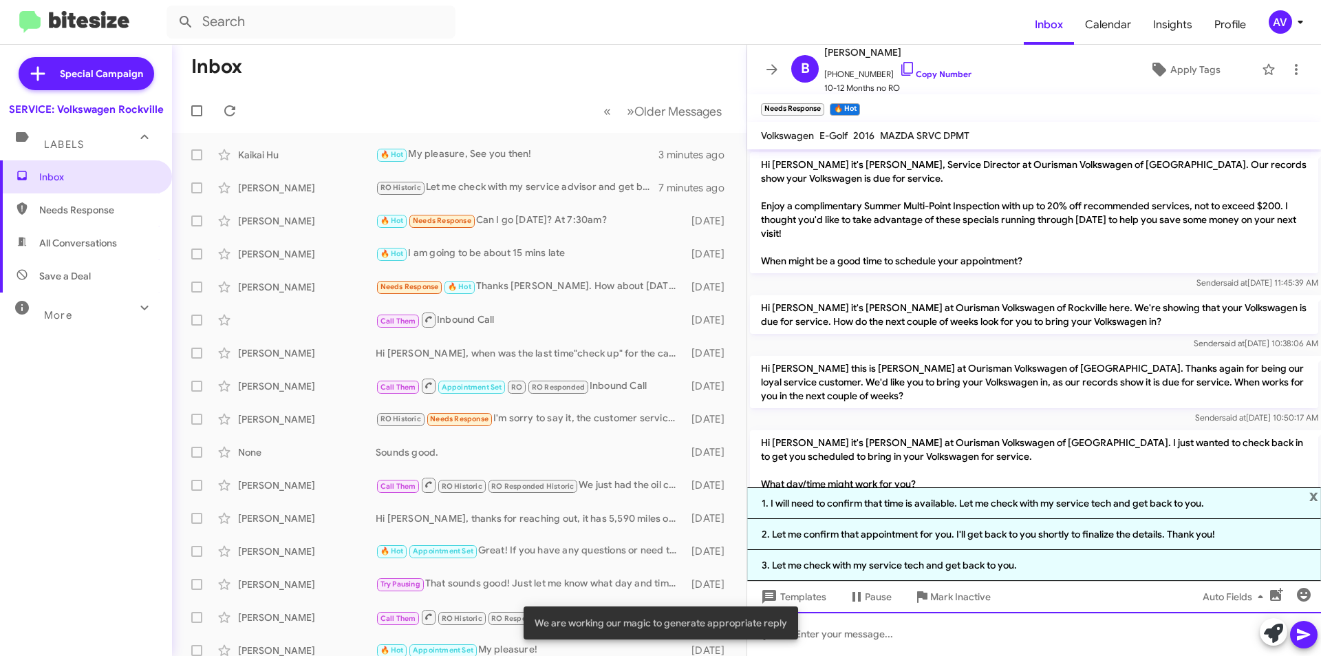
click at [900, 638] on div at bounding box center [1034, 634] width 574 height 44
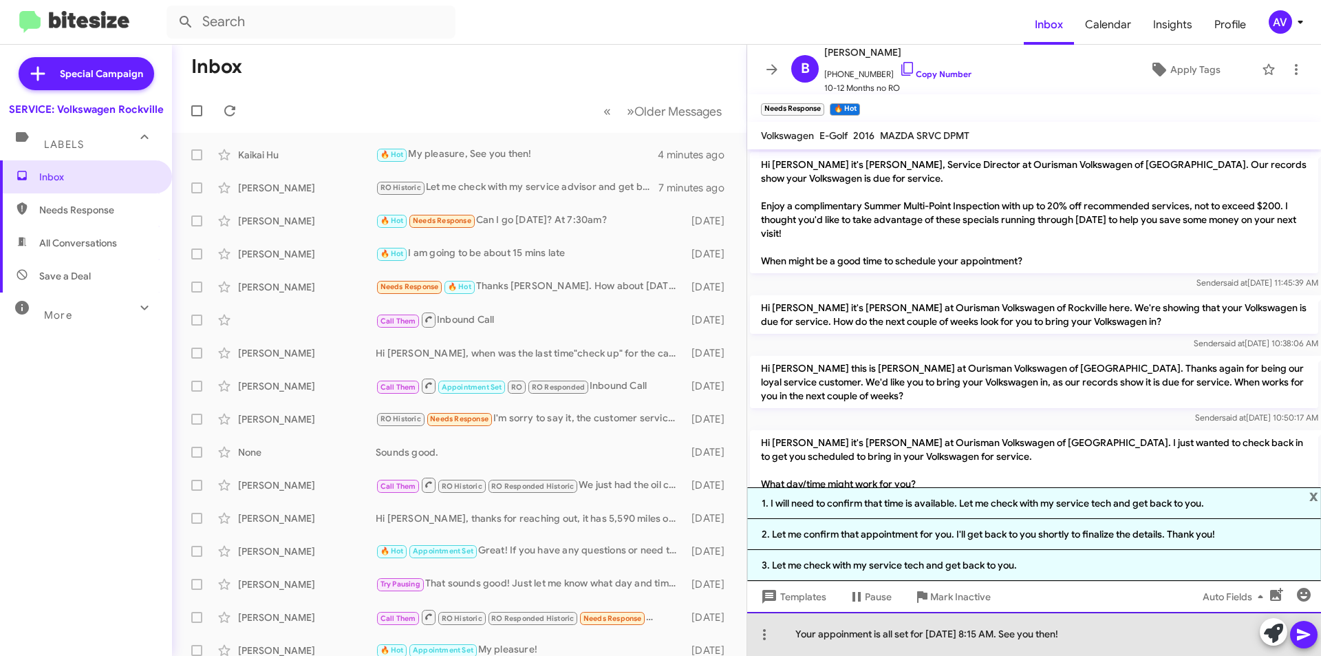
click at [823, 640] on div "Your appoinment is all set for friday September 19th at 8:15 AM. See you then!" at bounding box center [1034, 634] width 574 height 44
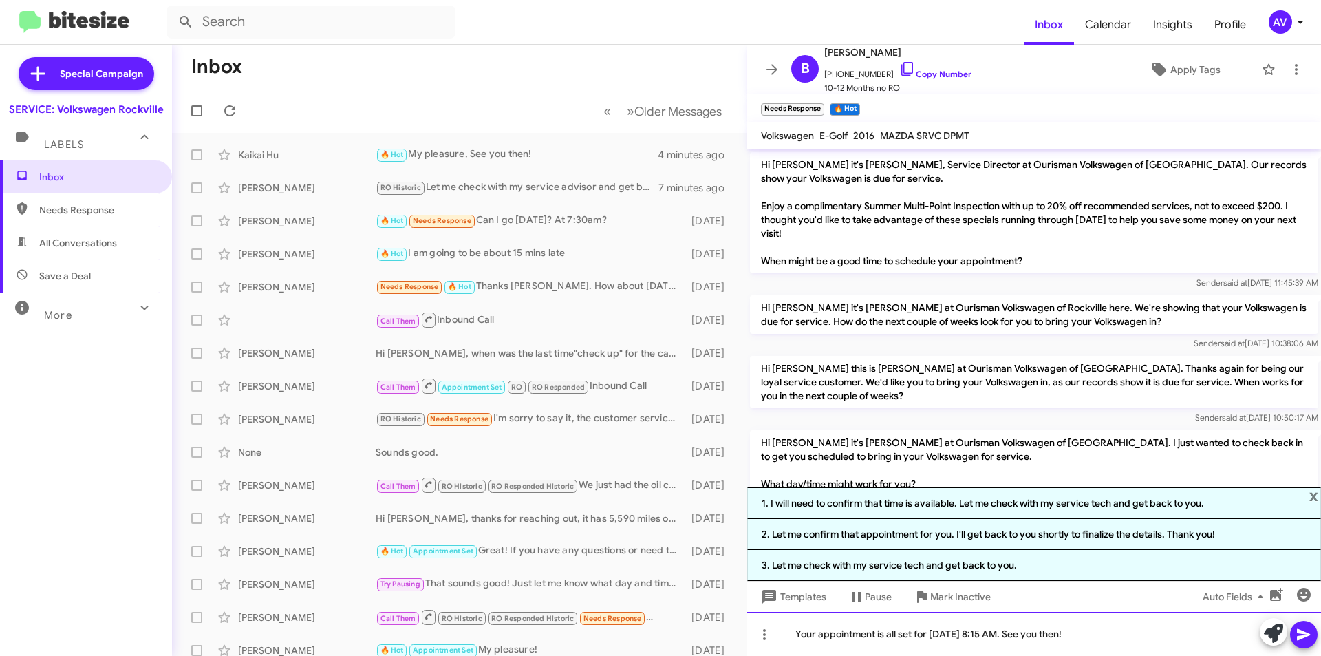
click at [932, 634] on div "Your appointment is all set for friday September 19th at 8:15 AM. See you then!" at bounding box center [1034, 634] width 574 height 44
click at [1317, 500] on span "x" at bounding box center [1313, 495] width 9 height 17
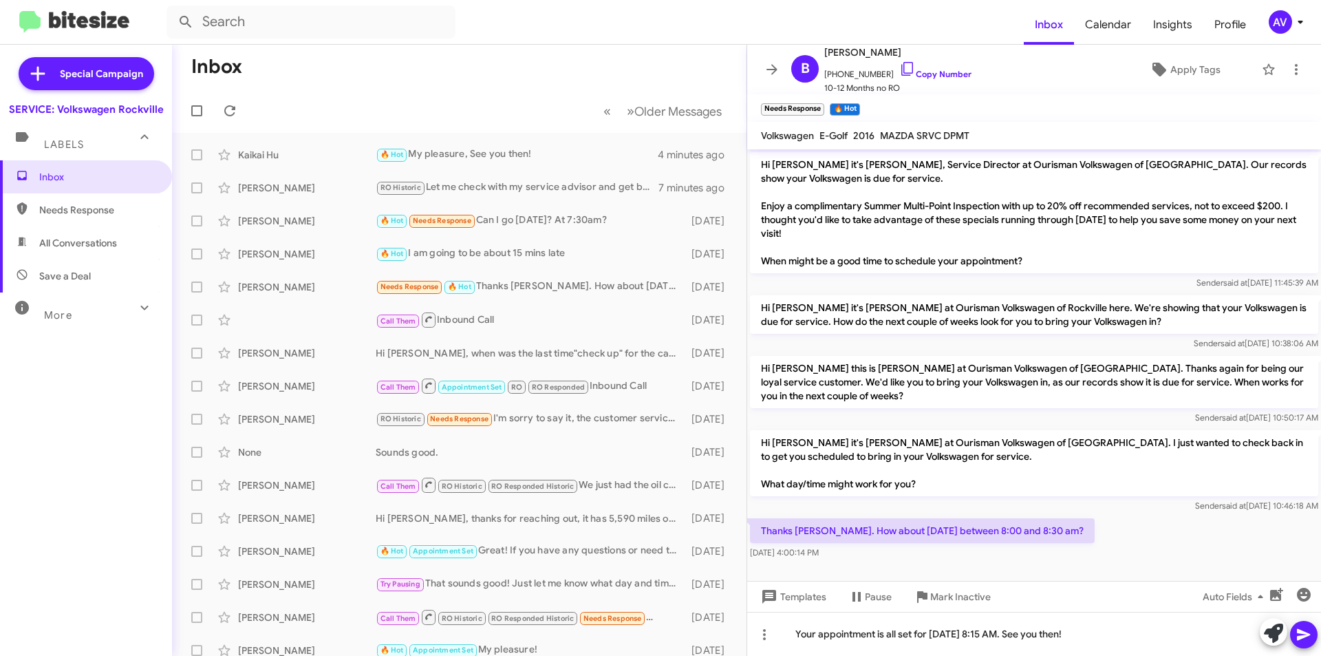
click at [1305, 629] on icon at bounding box center [1303, 634] width 17 height 17
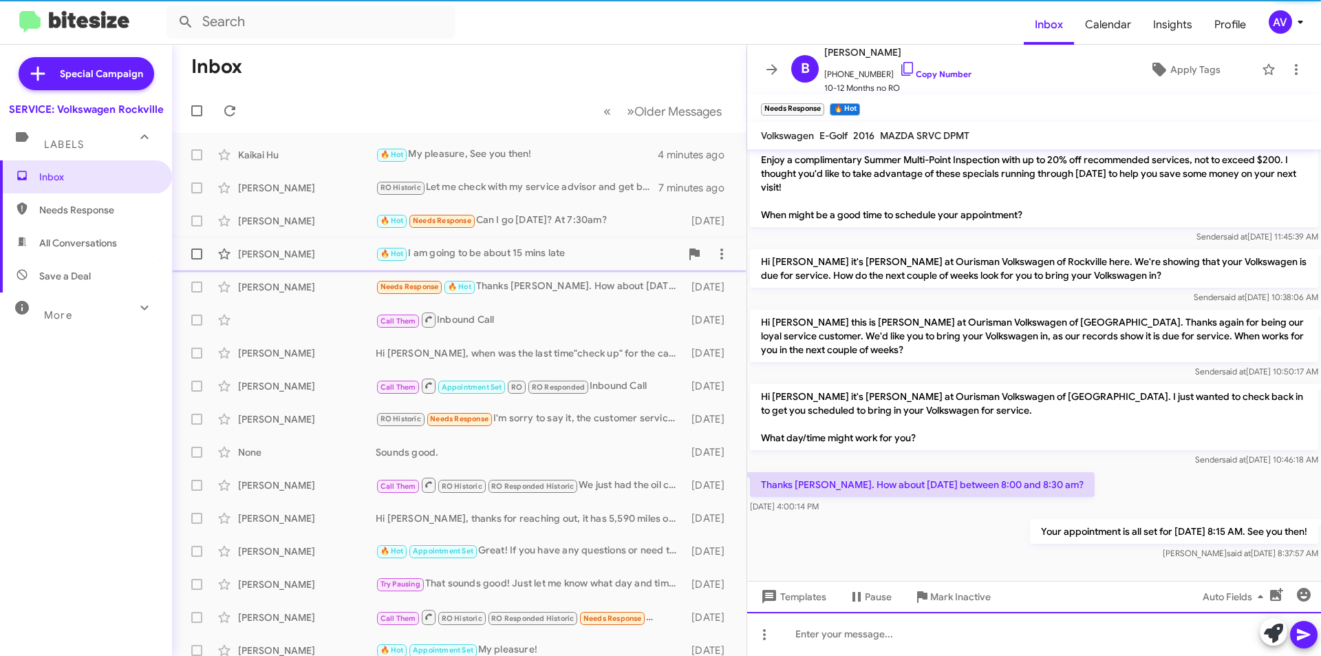
scroll to position [49, 0]
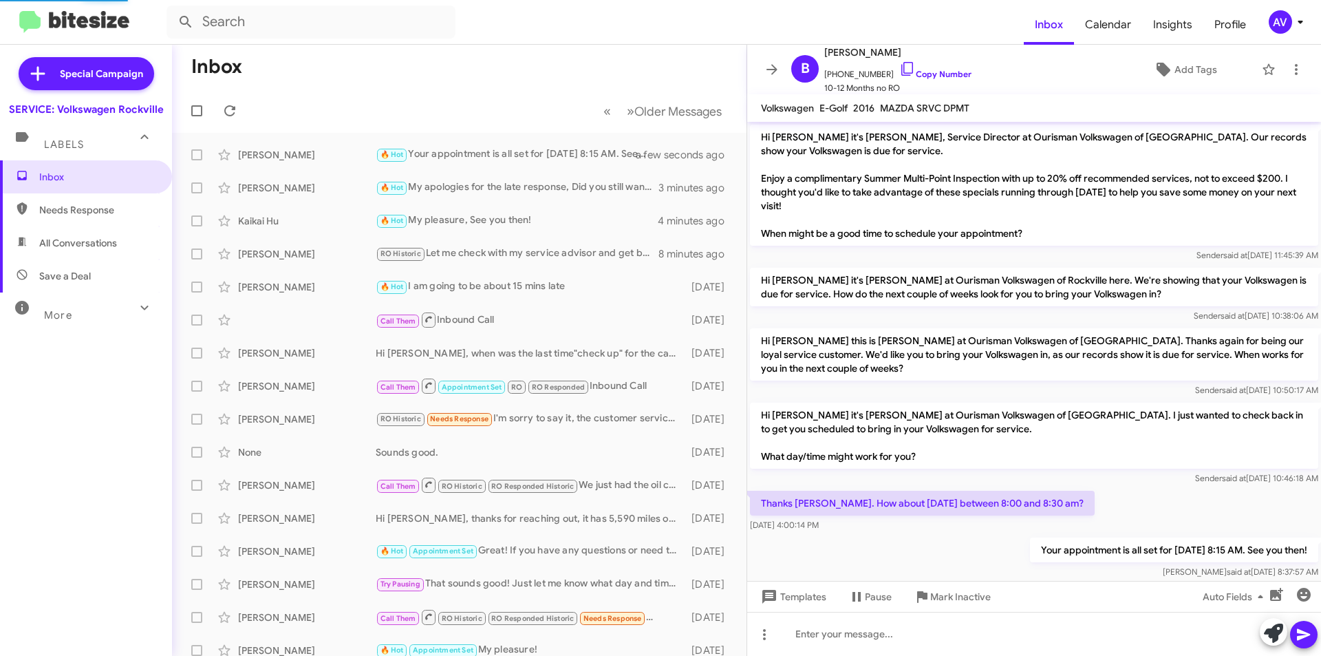
scroll to position [21, 0]
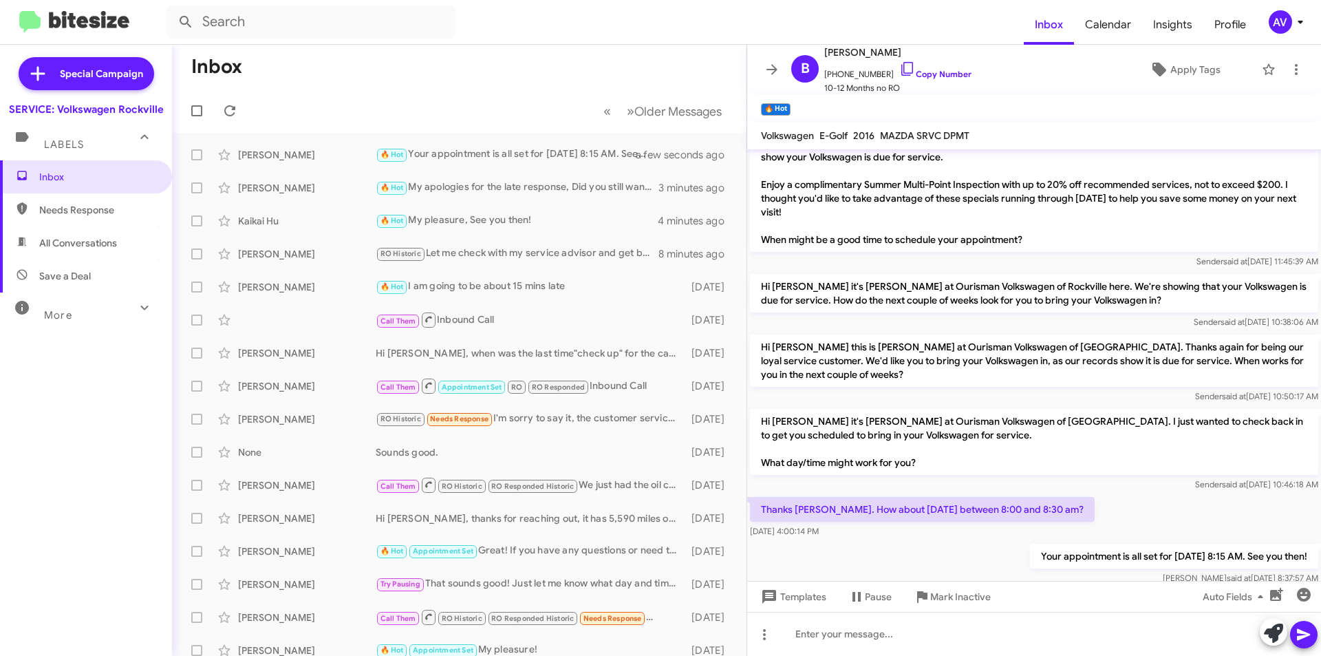
click at [1281, 24] on div "AV" at bounding box center [1280, 21] width 23 height 23
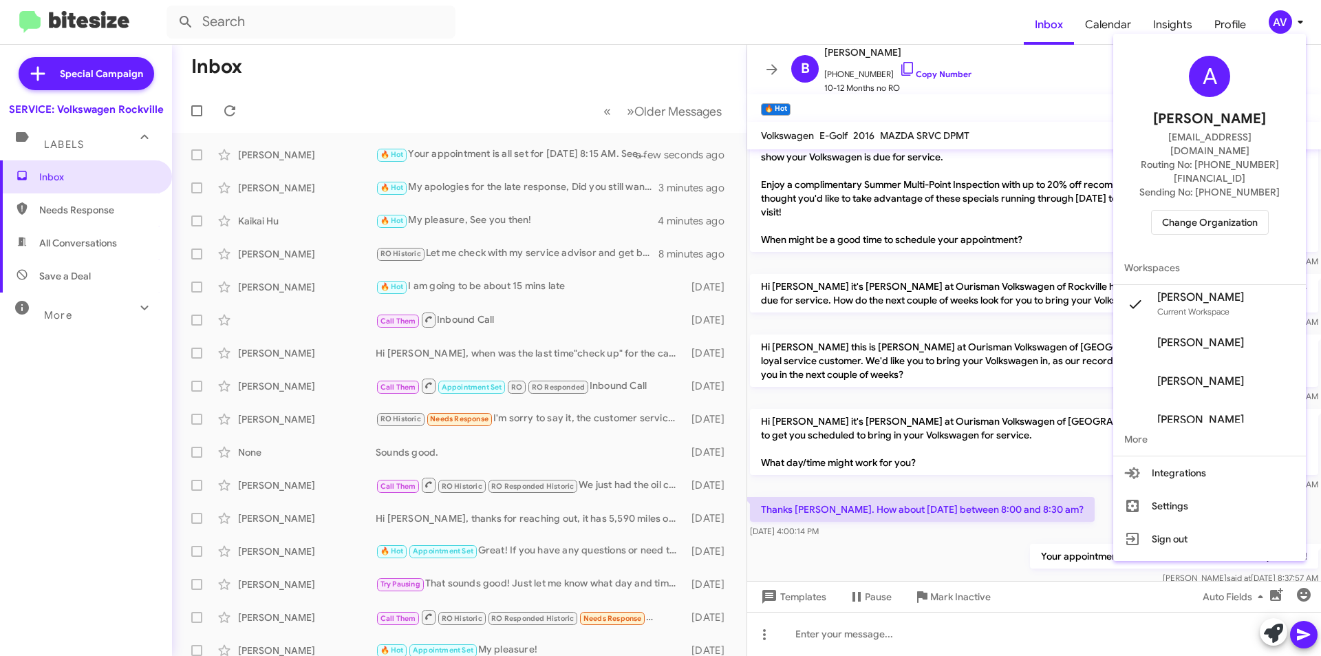
click at [1189, 211] on span "Change Organization" at bounding box center [1210, 222] width 96 height 23
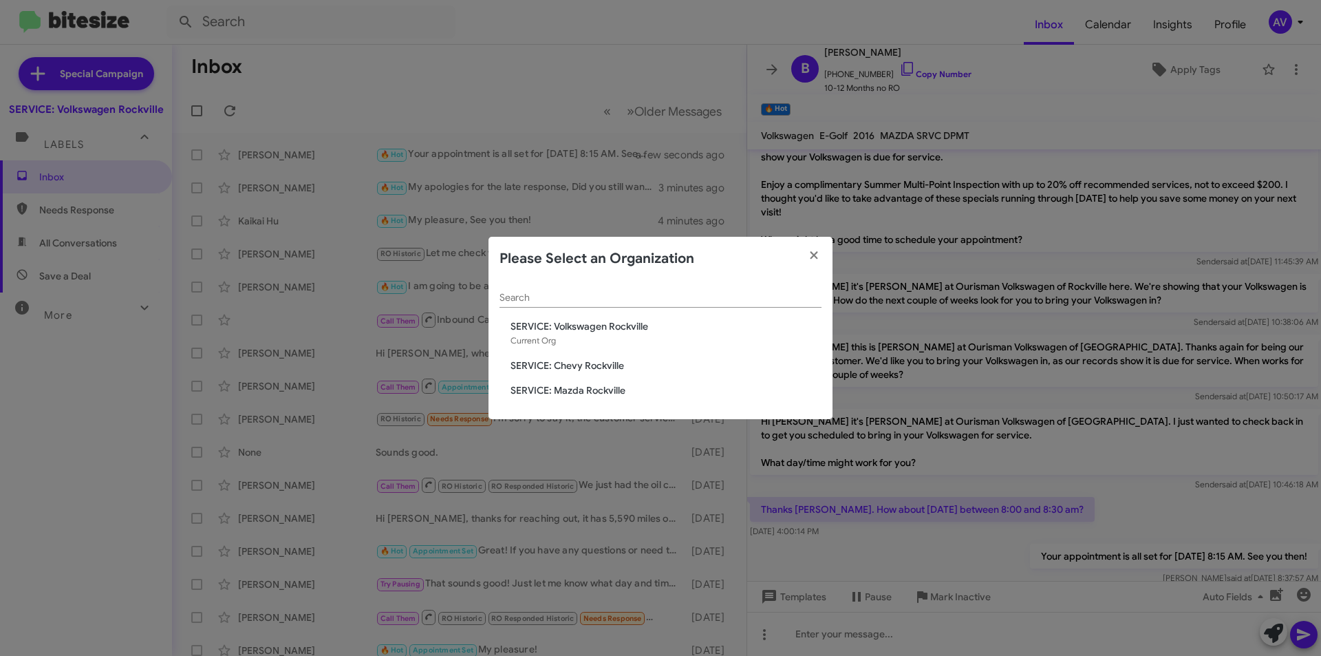
click at [566, 391] on span "SERVICE: Mazda Rockville" at bounding box center [665, 390] width 311 height 14
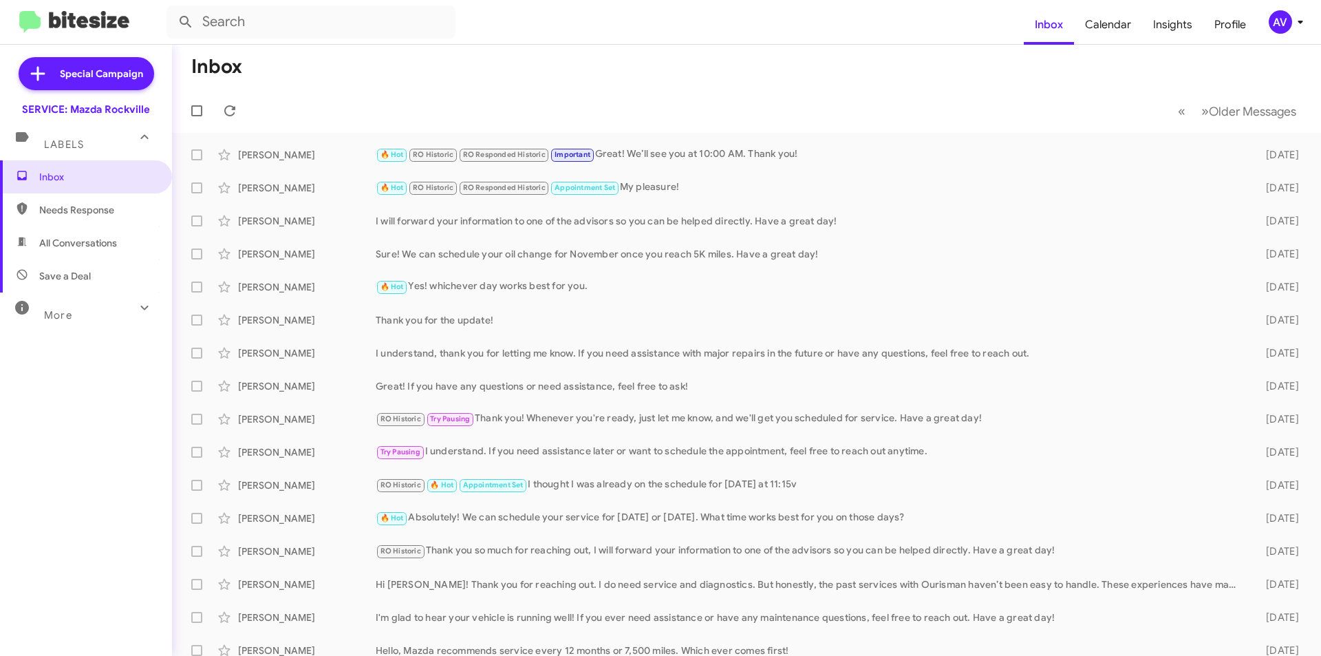
drag, startPoint x: 1272, startPoint y: 10, endPoint x: 1281, endPoint y: 20, distance: 13.7
click at [1277, 15] on mat-toolbar "Inbox Calendar Insights Profile AV" at bounding box center [660, 22] width 1321 height 44
click at [1281, 20] on div "AV" at bounding box center [1280, 21] width 23 height 23
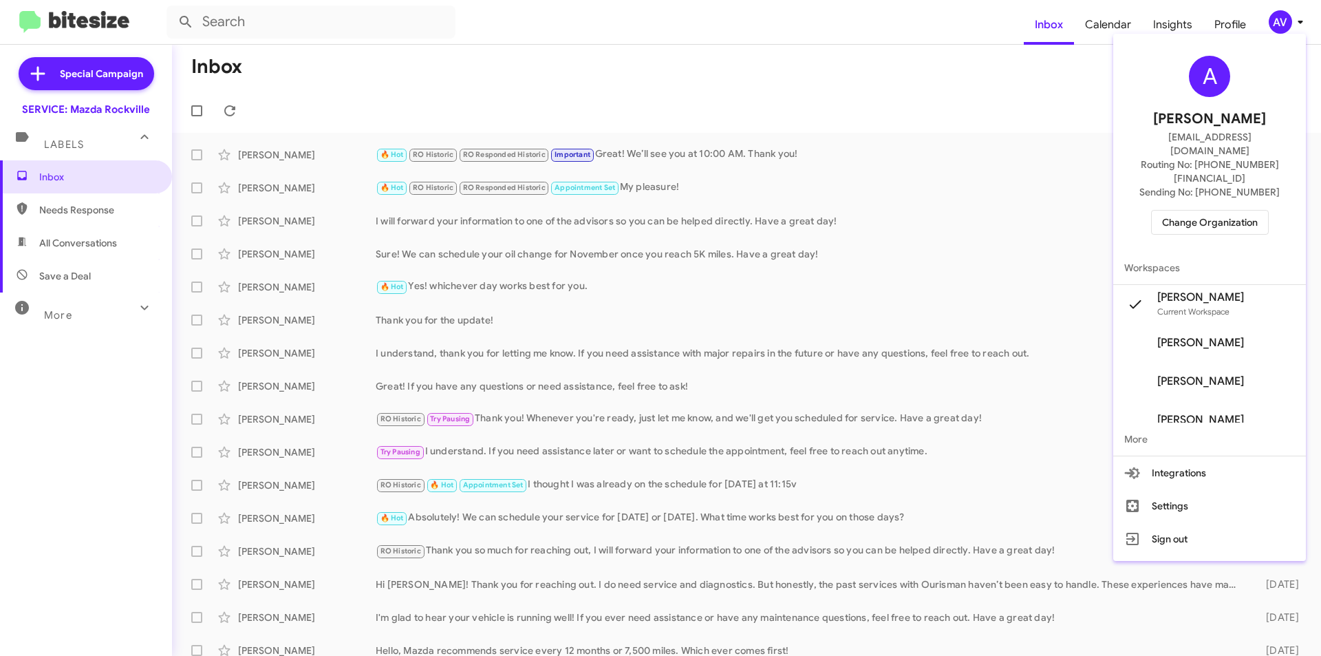
click at [1195, 180] on div "A [PERSON_NAME] [EMAIL_ADDRESS][DOMAIN_NAME] Routing No: [PHONE_NUMBER][FINANCI…" at bounding box center [1209, 145] width 193 height 212
click at [1195, 211] on span "Change Organization" at bounding box center [1210, 222] width 96 height 23
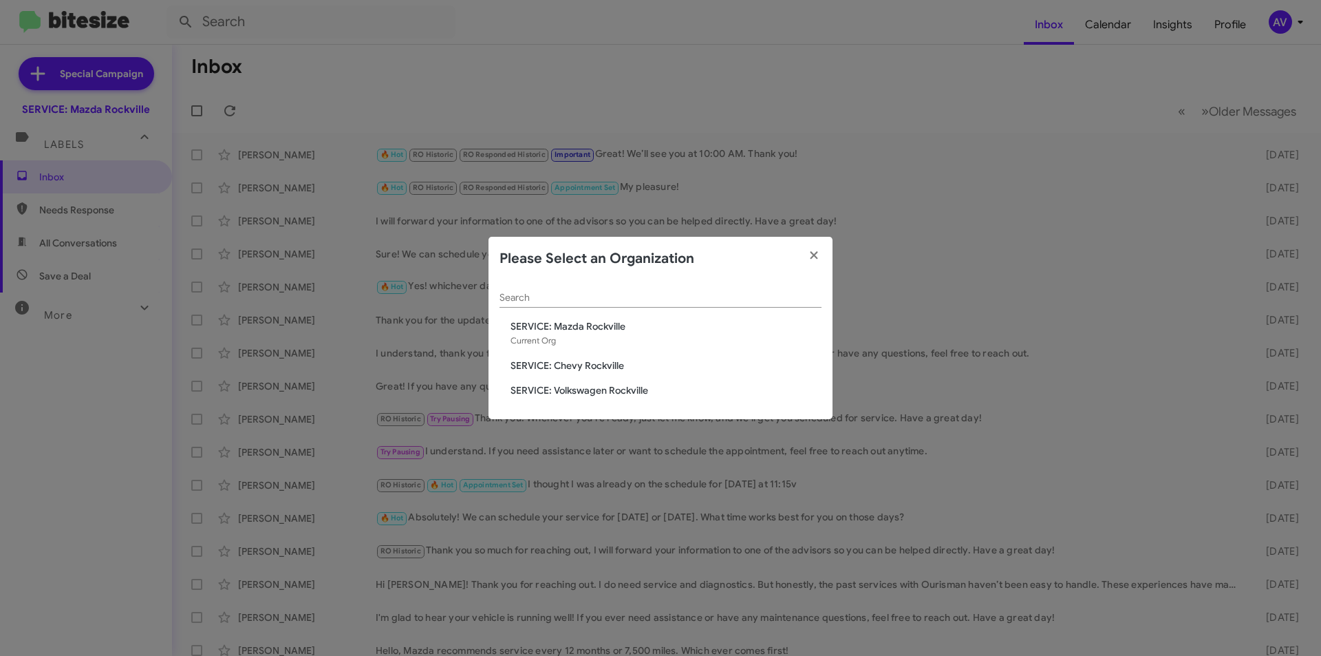
click at [616, 365] on span "SERVICE: Chevy Rockville" at bounding box center [665, 365] width 311 height 14
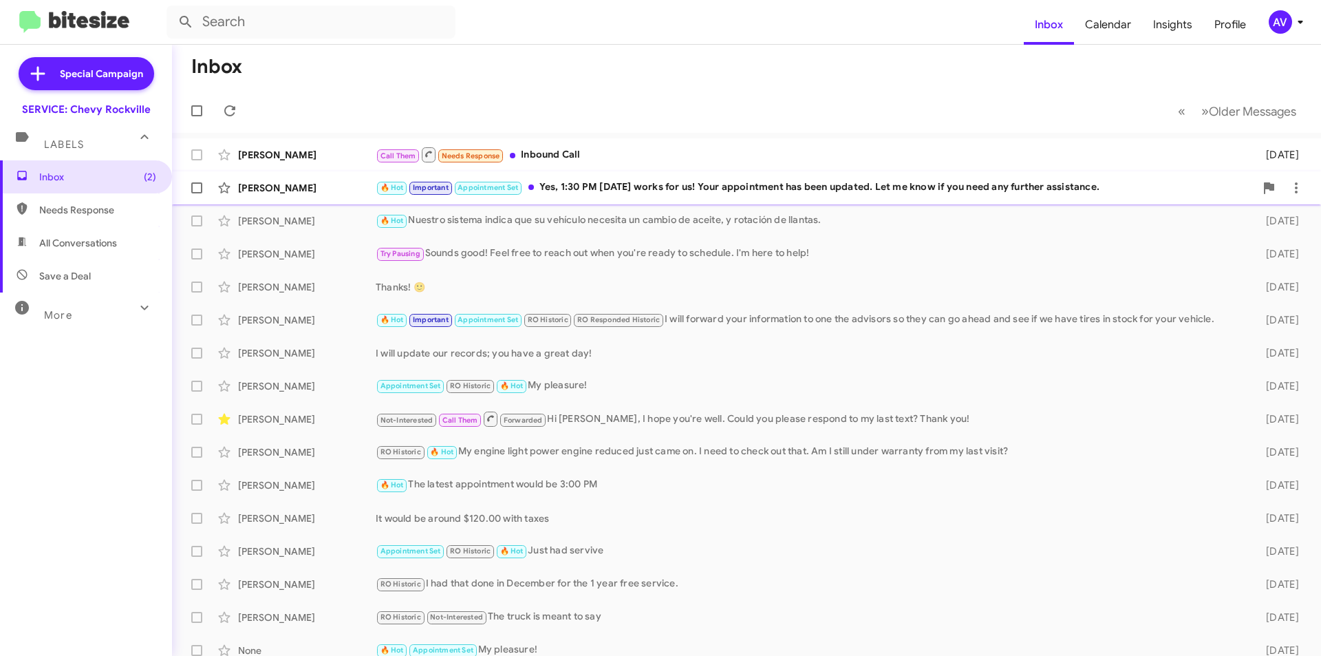
click at [653, 192] on div "🔥 Hot Important Appointment Set Yes, 1:30 PM [DATE] works for us! Your appointm…" at bounding box center [815, 188] width 879 height 16
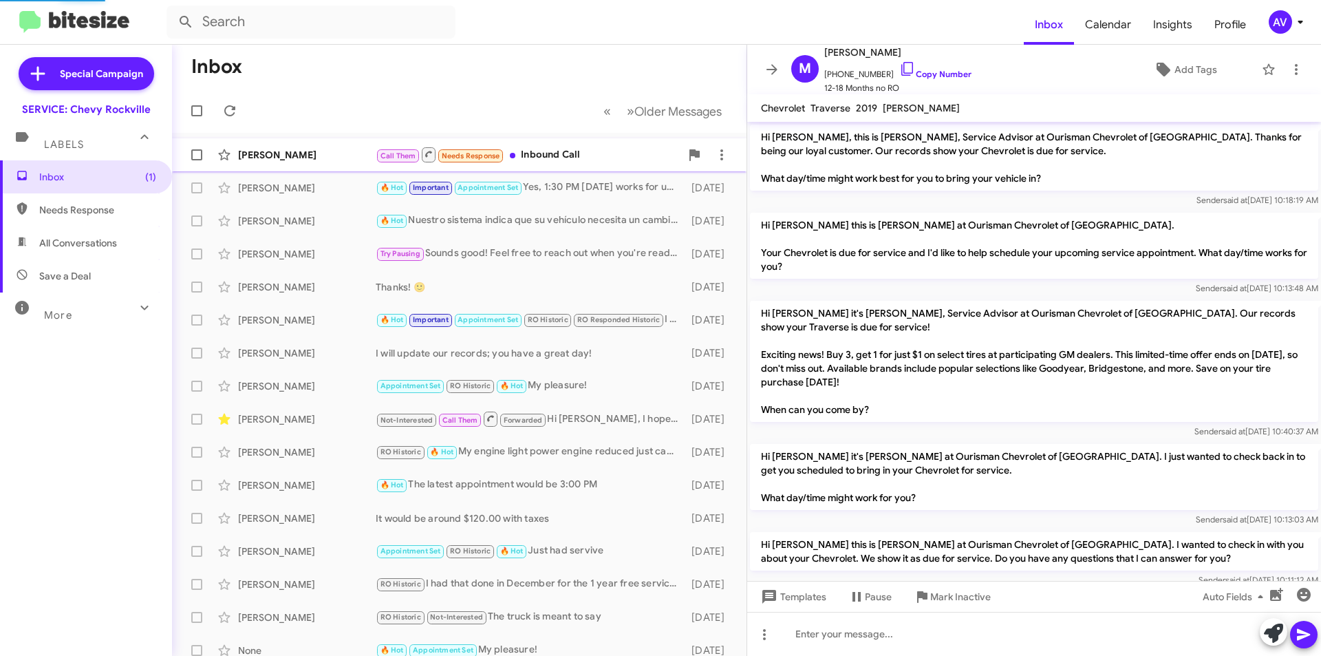
scroll to position [548, 0]
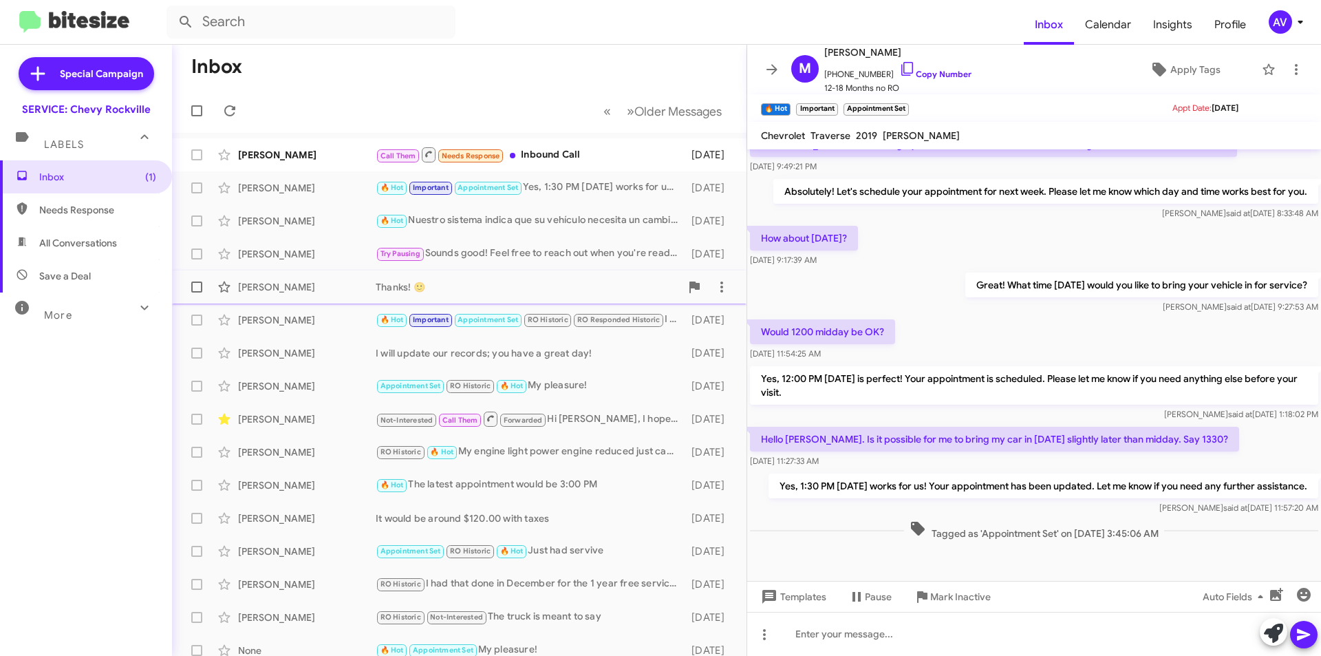
click at [533, 283] on div "Thanks! 🙂" at bounding box center [528, 287] width 305 height 14
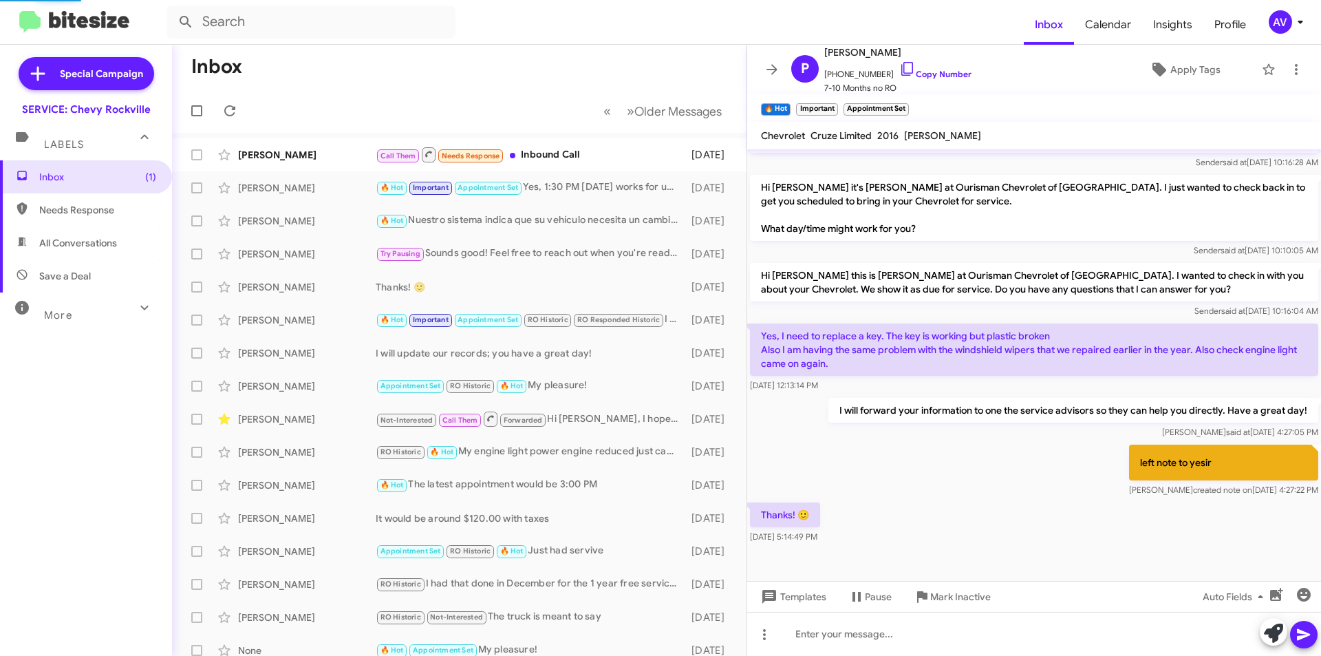
scroll to position [302, 0]
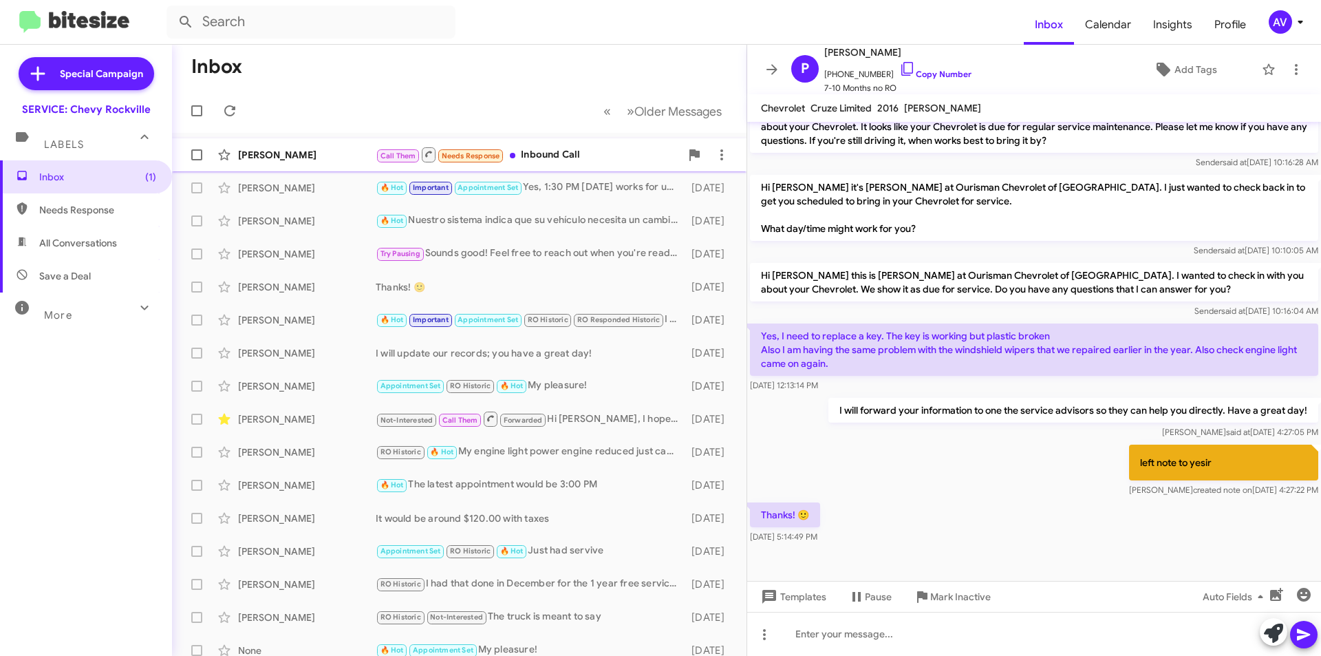
click at [576, 147] on div "Call Them Needs Response Inbound Call" at bounding box center [528, 154] width 305 height 17
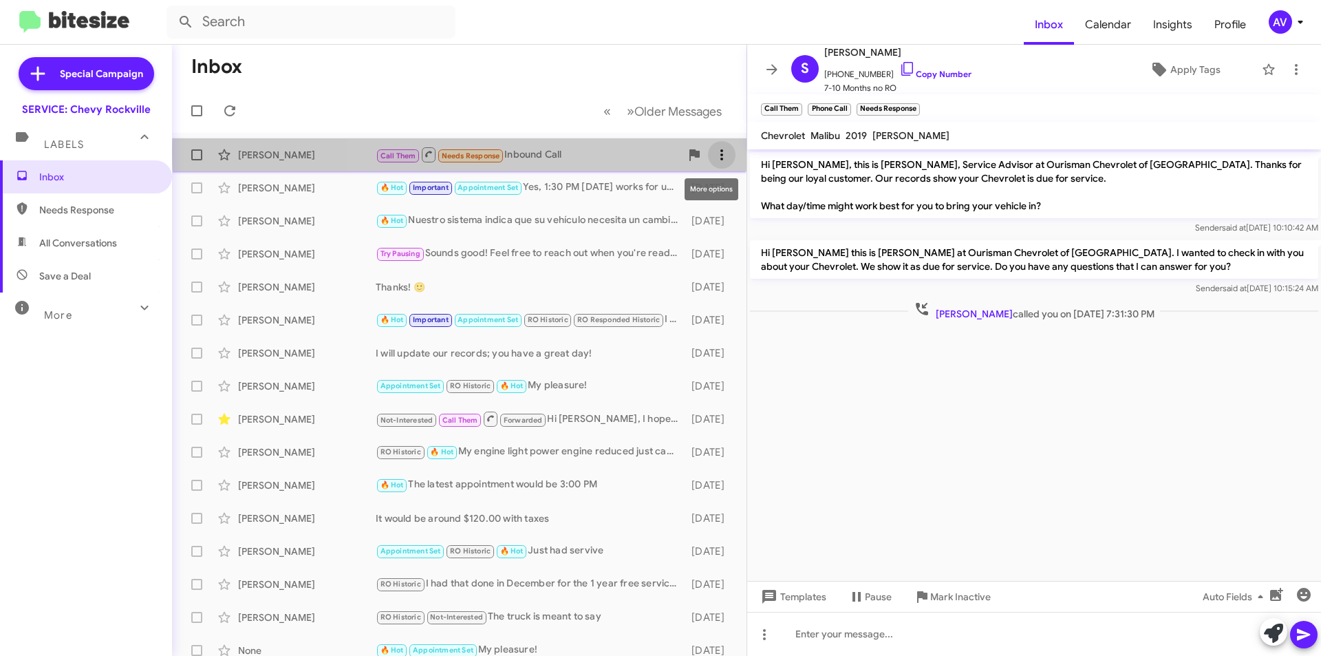
click at [713, 153] on icon at bounding box center [721, 155] width 17 height 17
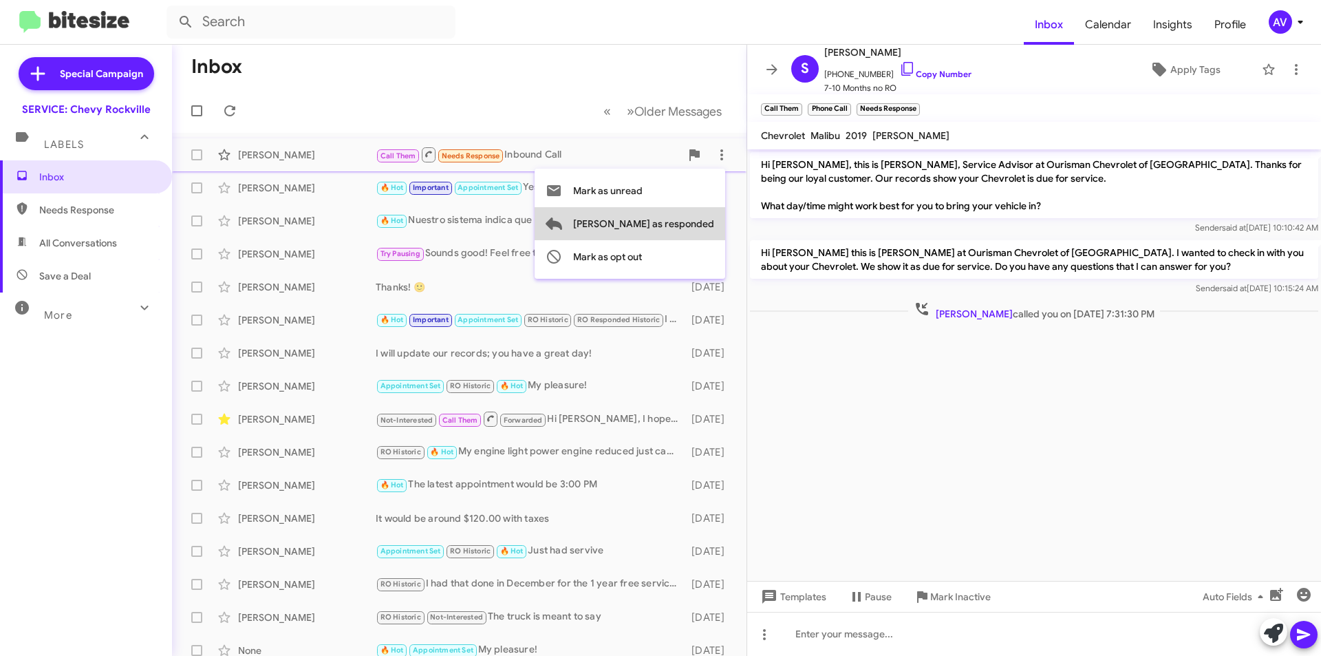
click at [708, 235] on span "[PERSON_NAME] as responded" at bounding box center [643, 223] width 141 height 33
